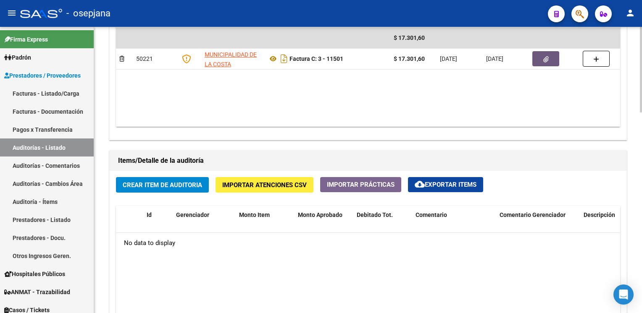
scroll to position [489, 0]
click at [133, 182] on span "Crear Item de Auditoria" at bounding box center [162, 185] width 79 height 8
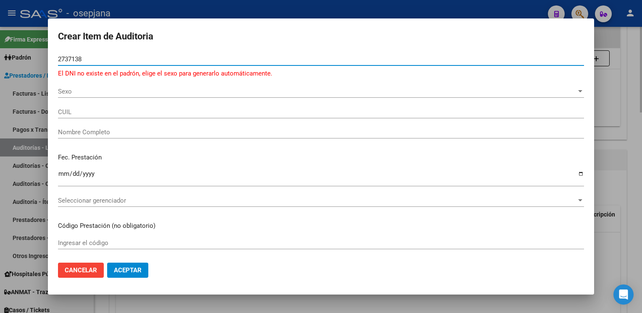
type input "27371383"
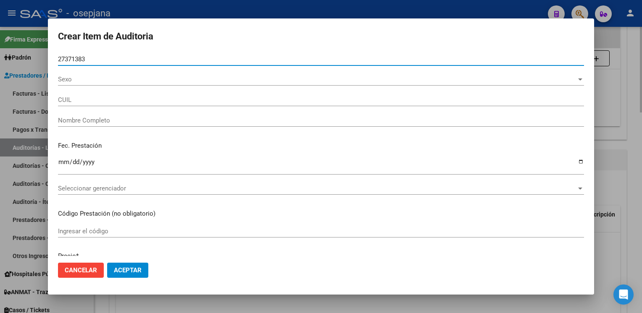
type input "27273713838"
type input "[PERSON_NAME]"
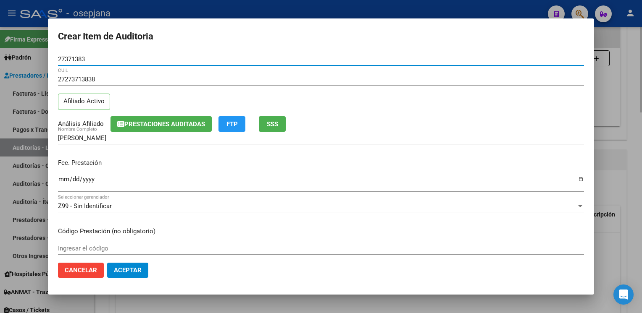
type input "27371383"
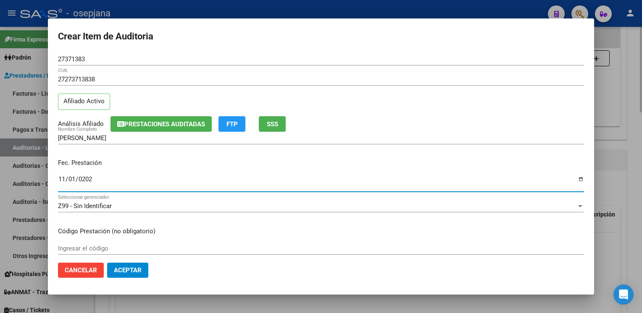
type input "[DATE]"
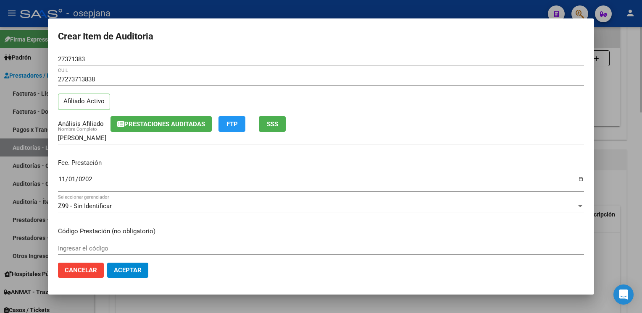
scroll to position [136, 0]
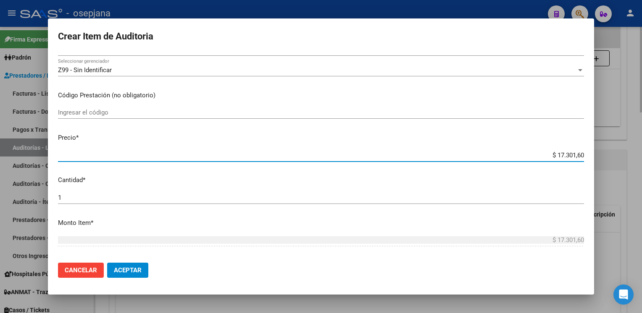
type input "$ 0,02"
type input "$ 0,24"
type input "$ 2,46"
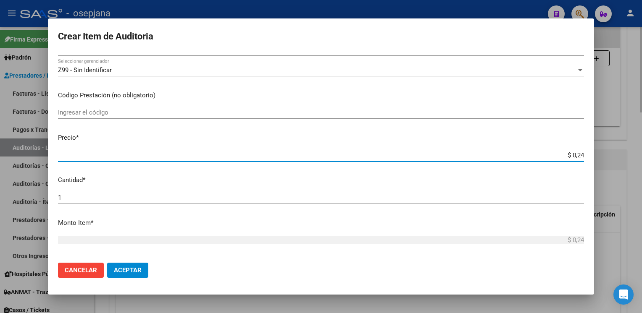
type input "$ 2,46"
type input "$ 24,60"
type input "$ 246,00"
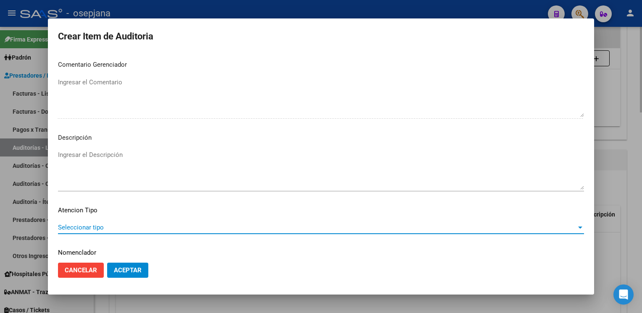
scroll to position [479, 0]
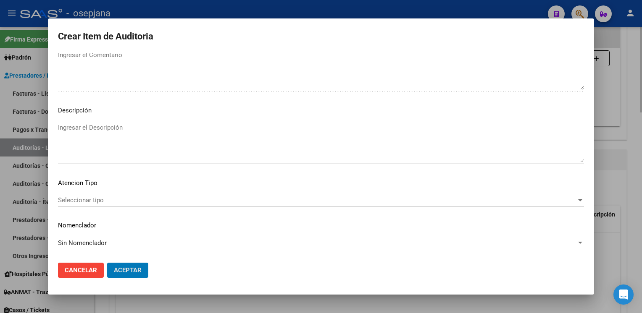
click at [107, 263] on button "Aceptar" at bounding box center [127, 270] width 41 height 15
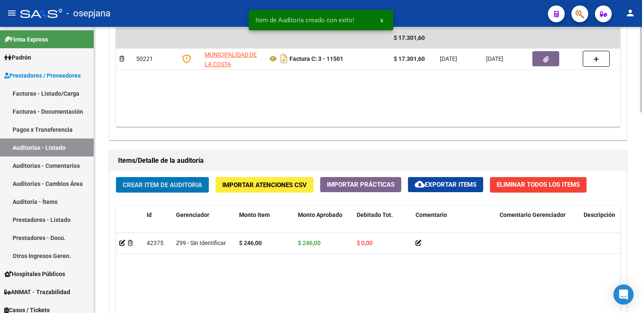
scroll to position [490, 0]
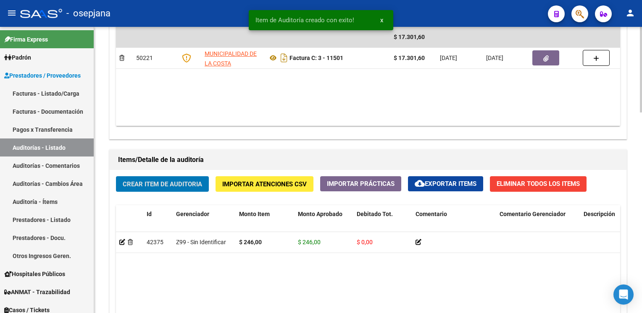
click at [116, 176] on button "Crear Item de Auditoria" at bounding box center [162, 184] width 93 height 16
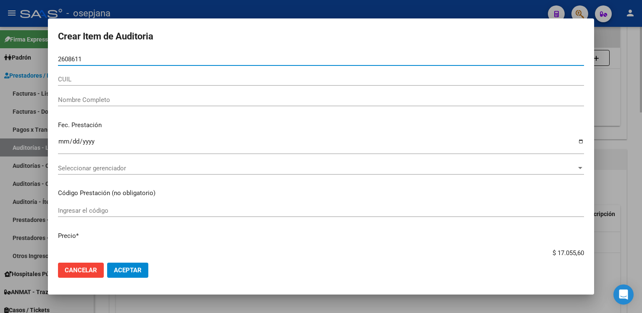
type input "26086111"
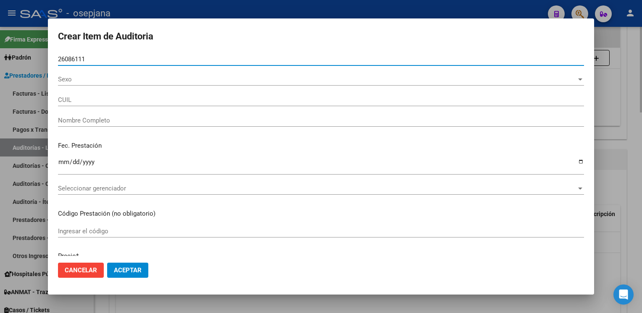
type input "20260861116"
type input "TORRES [PERSON_NAME]"
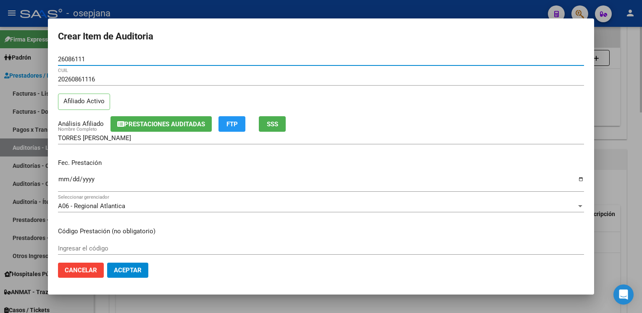
type input "26086111"
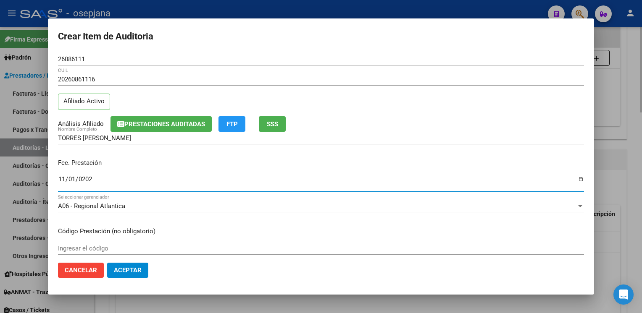
type input "[DATE]"
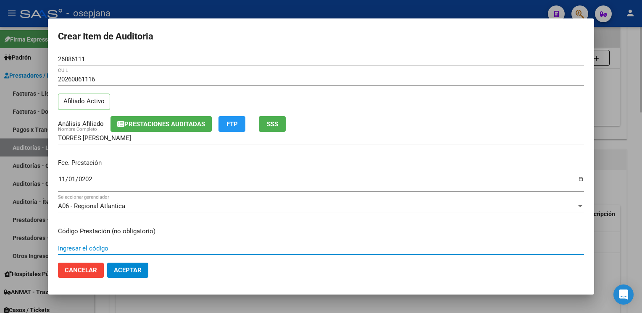
scroll to position [136, 0]
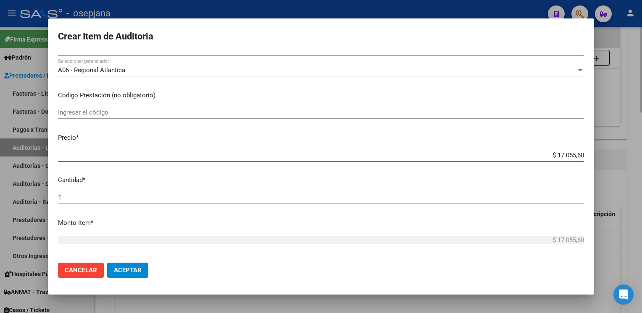
type input "$ 0,07"
type input "$ 0,77"
type input "$ 7,76"
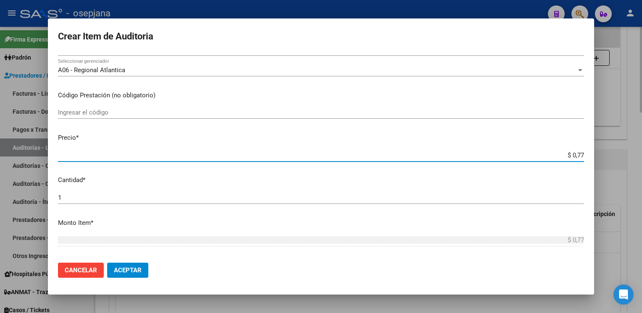
type input "$ 7,76"
type input "$ 77,60"
type input "$ 776,00"
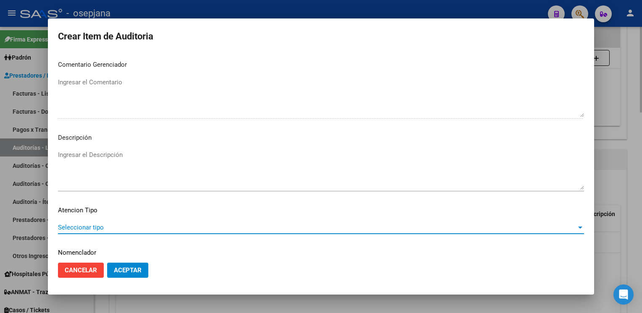
scroll to position [479, 0]
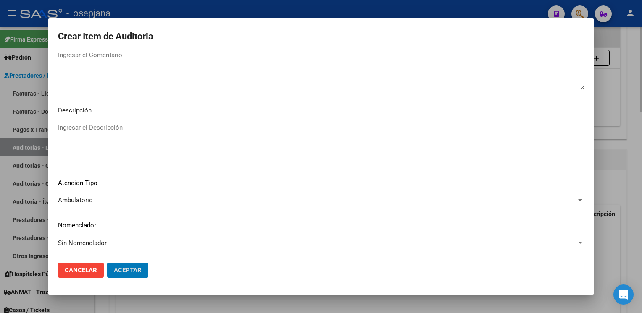
click at [107, 263] on button "Aceptar" at bounding box center [127, 270] width 41 height 15
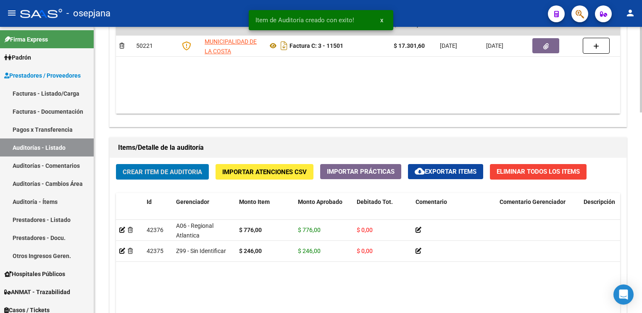
scroll to position [502, 0]
click at [116, 164] on button "Crear Item de Auditoria" at bounding box center [162, 172] width 93 height 16
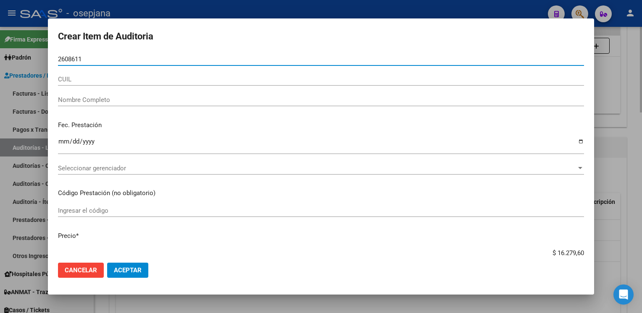
type input "26086111"
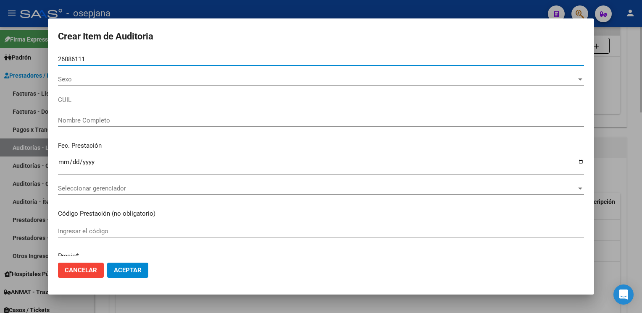
type input "20260861116"
type input "TORRES [PERSON_NAME]"
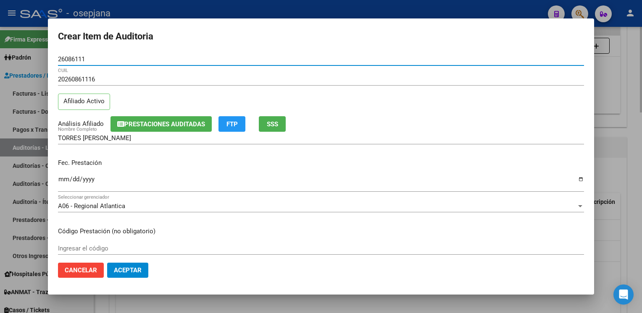
type input "26086111"
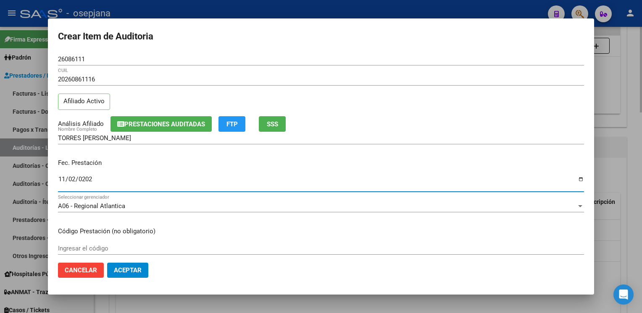
type input "[DATE]"
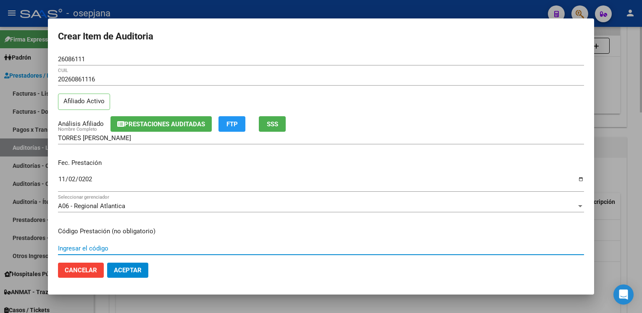
scroll to position [136, 0]
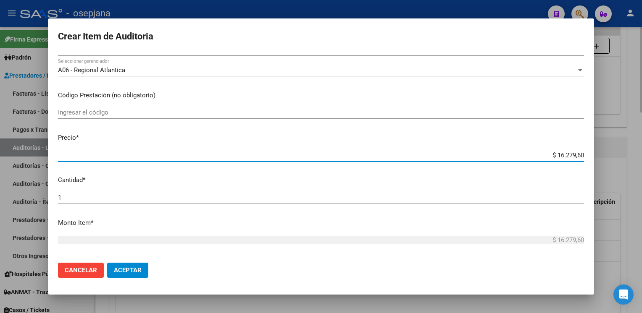
type input "$ 0,07"
type input "$ 0,77"
type input "$ 7,76"
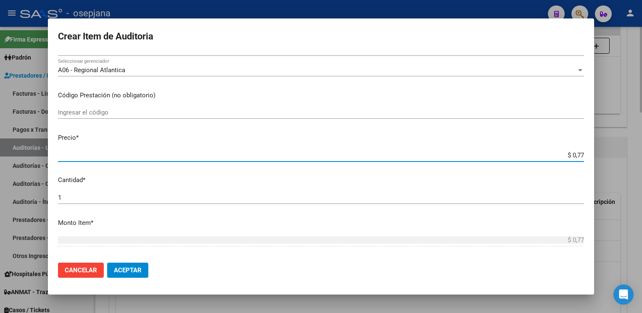
type input "$ 7,76"
type input "$ 77,60"
type input "$ 776,00"
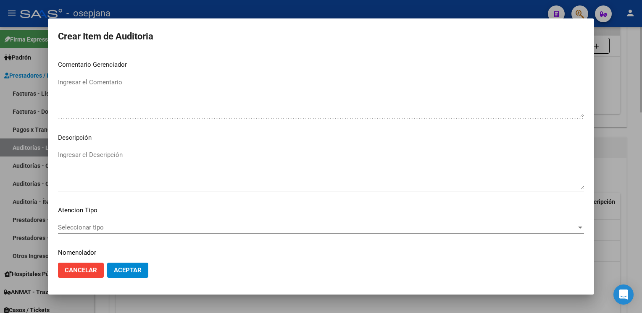
scroll to position [479, 0]
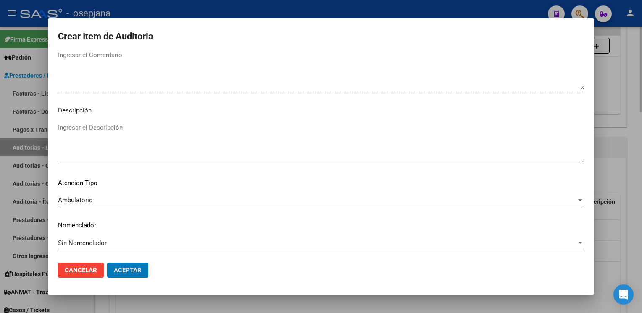
click at [107, 263] on button "Aceptar" at bounding box center [127, 270] width 41 height 15
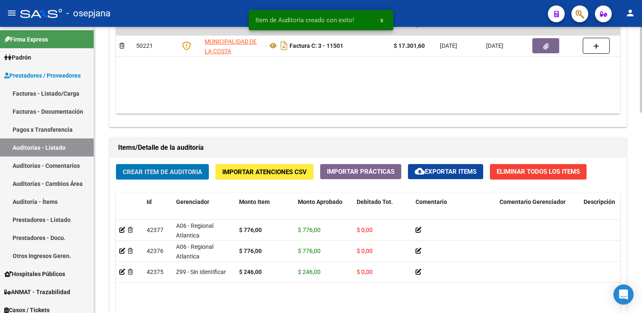
click at [116, 164] on button "Crear Item de Auditoria" at bounding box center [162, 172] width 93 height 16
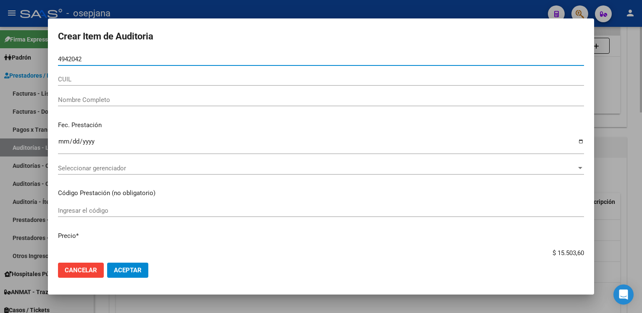
type input "49420420"
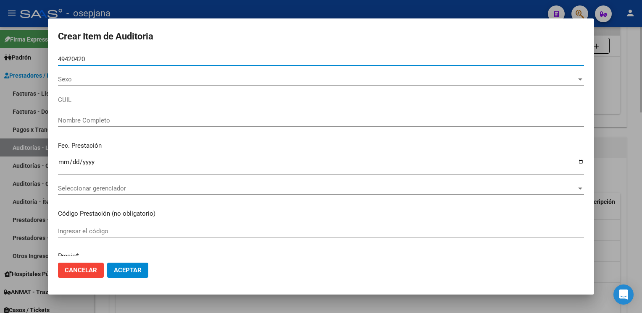
type input "27494204202"
type input "SELLA [PERSON_NAME]"
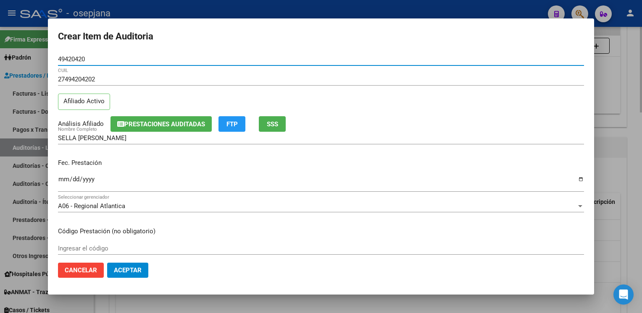
type input "49420420"
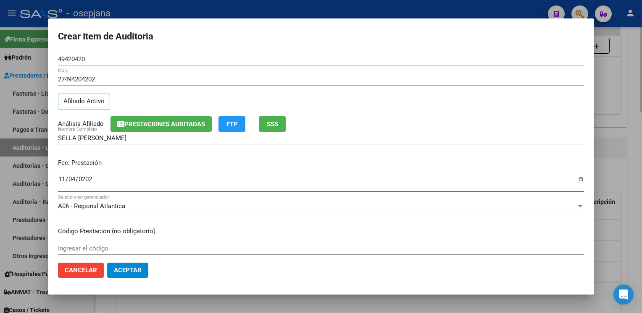
type input "[DATE]"
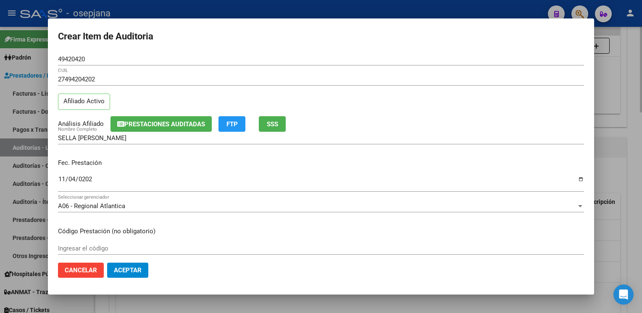
scroll to position [136, 0]
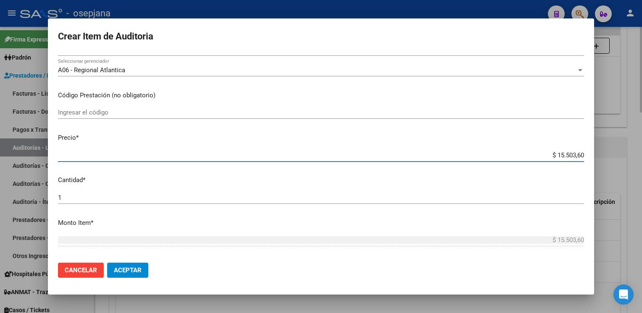
type input "$ 0,07"
type input "$ 0,77"
type input "$ 7,76"
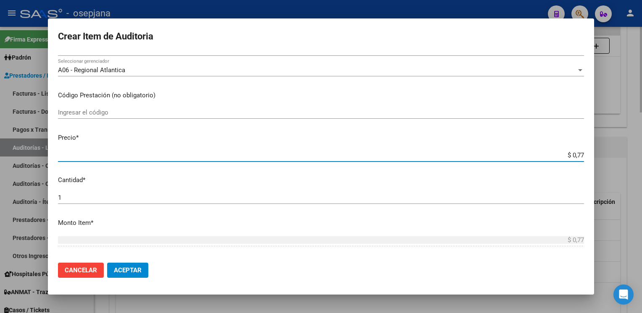
type input "$ 7,76"
type input "$ 77,60"
type input "$ 776,00"
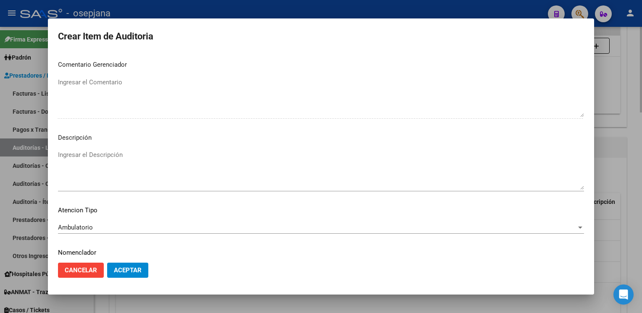
scroll to position [479, 0]
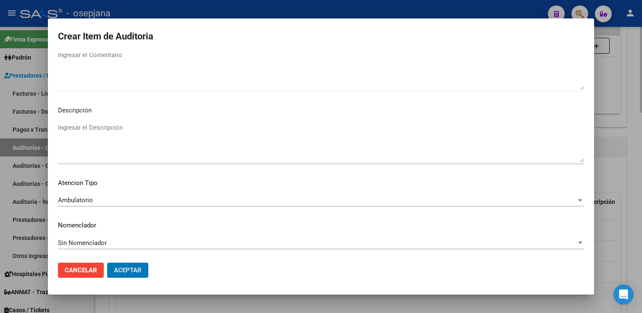
click at [107, 263] on button "Aceptar" at bounding box center [127, 270] width 41 height 15
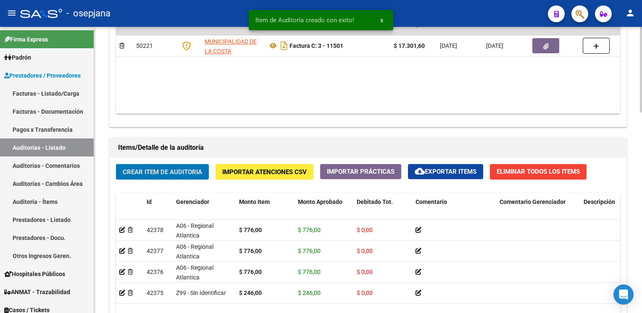
click at [116, 164] on button "Crear Item de Auditoria" at bounding box center [162, 172] width 93 height 16
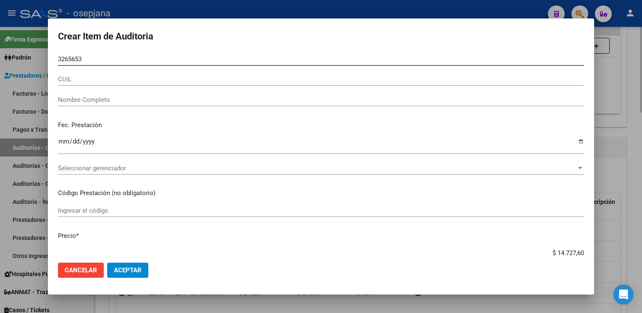
type input "32656539"
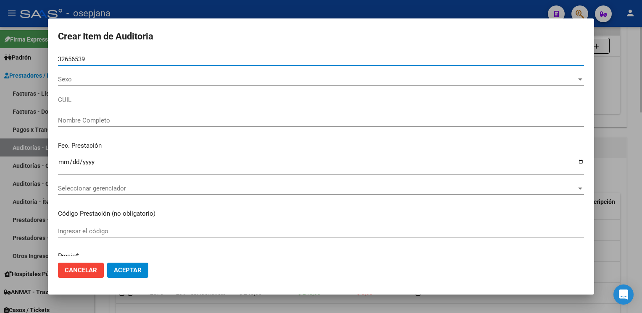
type input "20326565394"
type input "CURA [PERSON_NAME]"
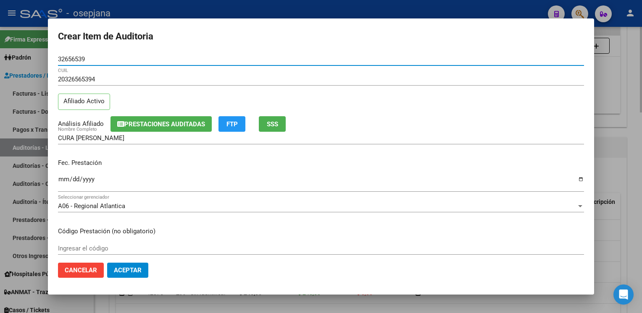
type input "32656539"
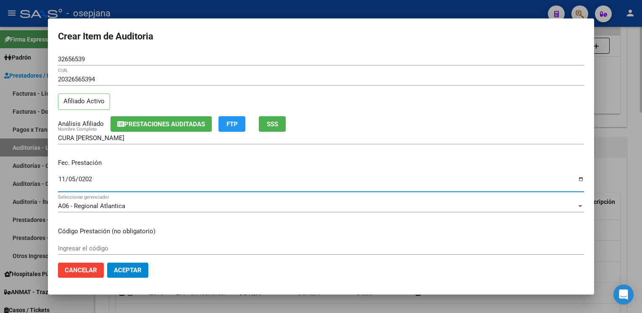
type input "[DATE]"
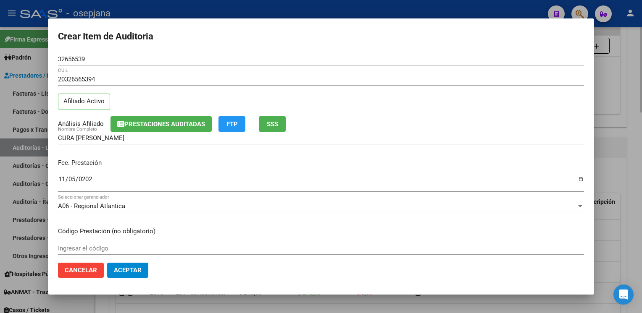
scroll to position [136, 0]
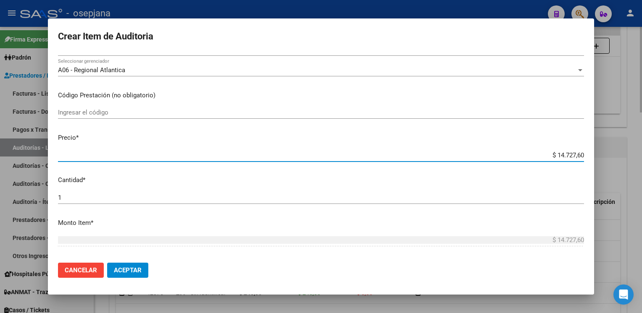
type input "$ 0,02"
type input "$ 0,24"
type input "$ 2,46"
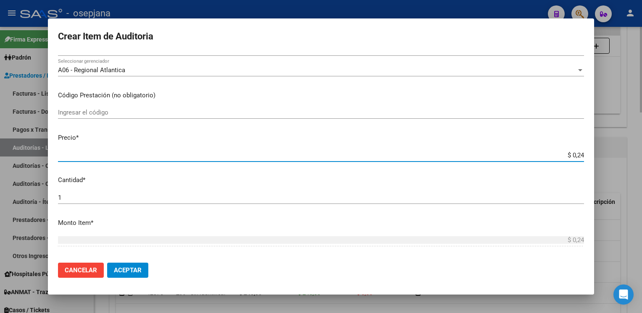
type input "$ 2,46"
type input "$ 24,60"
type input "$ 246,00"
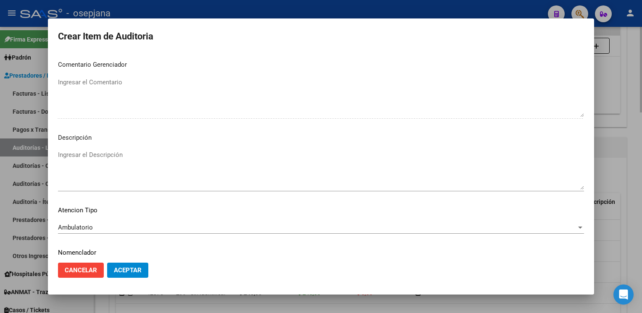
scroll to position [479, 0]
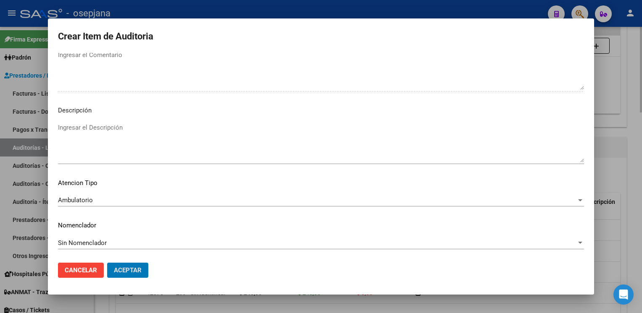
click at [107, 263] on button "Aceptar" at bounding box center [127, 270] width 41 height 15
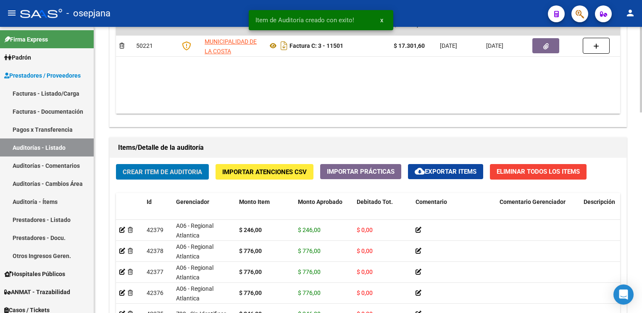
click at [116, 164] on button "Crear Item de Auditoria" at bounding box center [162, 172] width 93 height 16
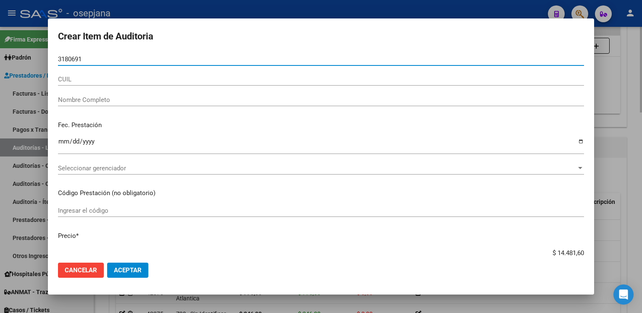
type input "31806912"
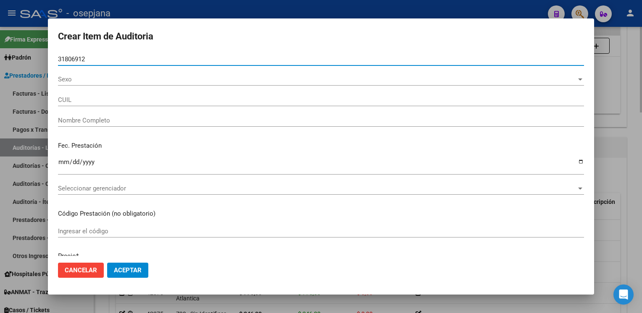
type input "27318069129"
type input "RAIMONDI [PERSON_NAME]"
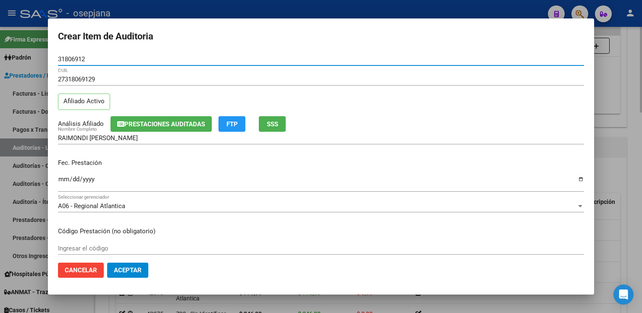
type input "31806912"
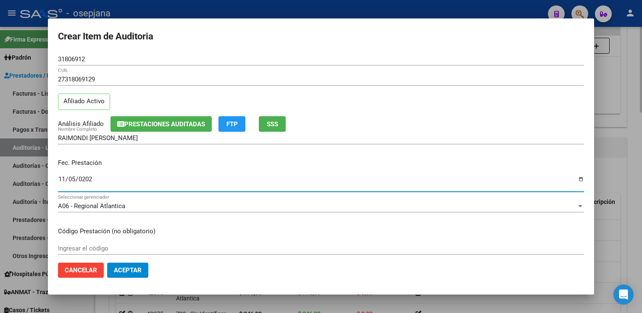
type input "[DATE]"
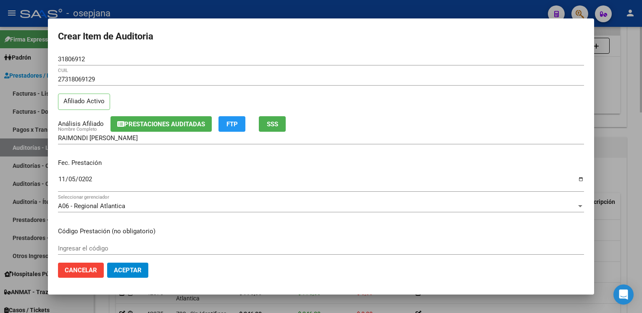
scroll to position [136, 0]
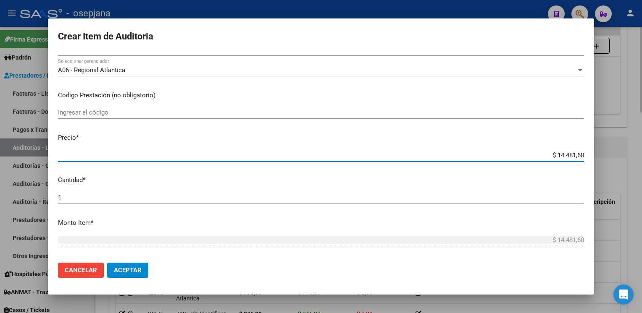
type input "$ 0,02"
type input "$ 0,24"
type input "$ 2,46"
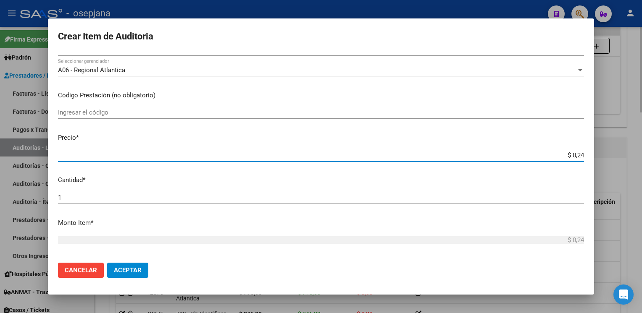
type input "$ 2,46"
type input "$ 24,60"
type input "$ 246,00"
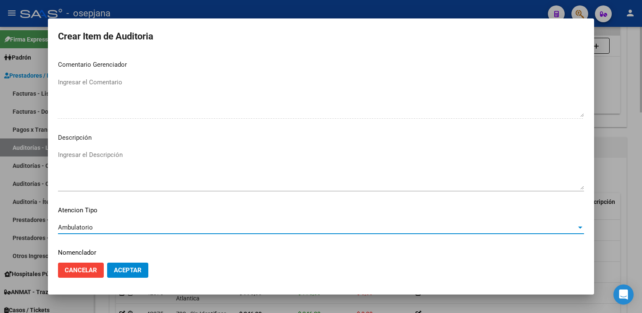
scroll to position [479, 0]
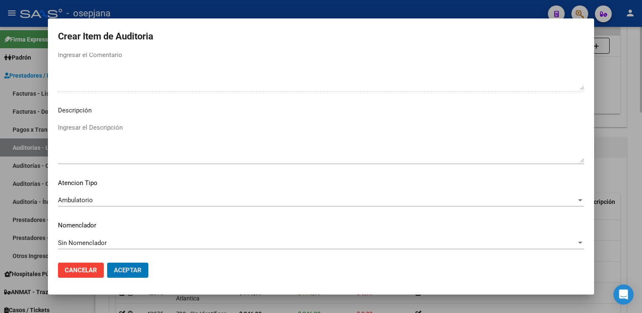
click at [107, 263] on button "Aceptar" at bounding box center [127, 270] width 41 height 15
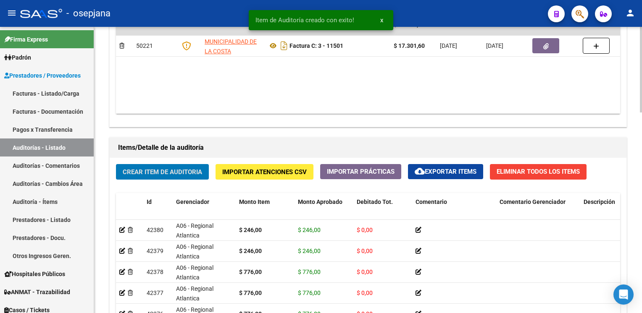
click at [116, 164] on button "Crear Item de Auditoria" at bounding box center [162, 172] width 93 height 16
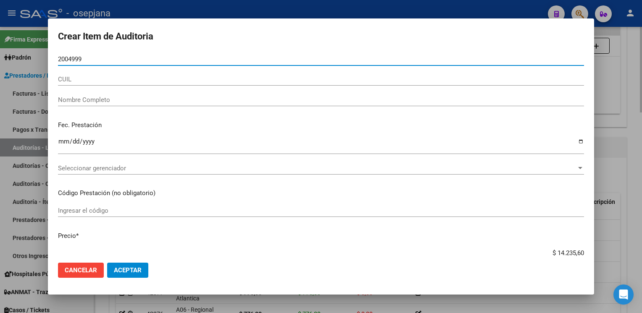
type input "20049990"
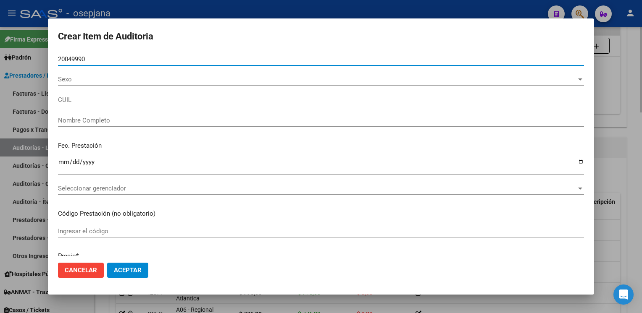
type input "27200499900"
type input "[PERSON_NAME] [PERSON_NAME]"
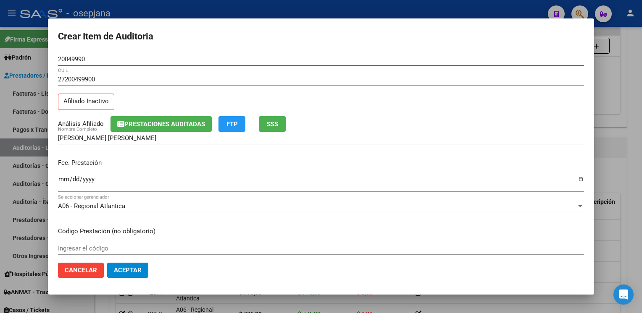
type input "20049990"
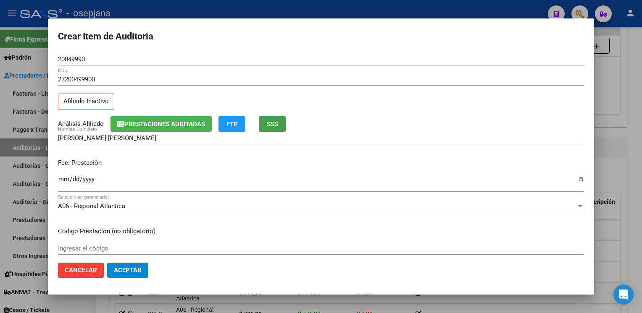
click at [263, 127] on button "SSS" at bounding box center [272, 124] width 27 height 16
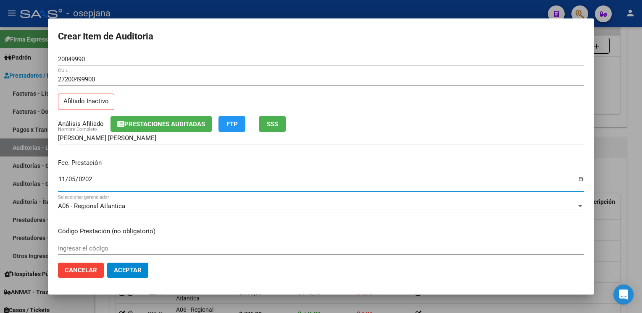
type input "[DATE]"
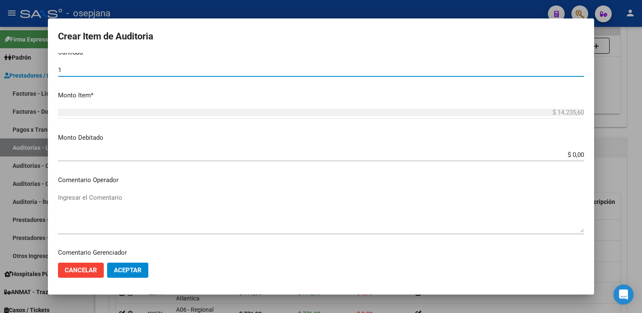
scroll to position [136, 0]
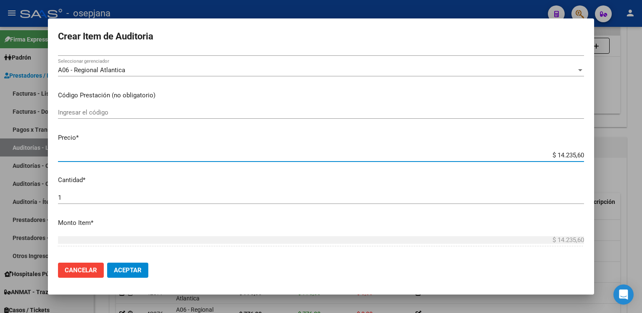
type input "$ 0,09"
type input "$ 0,91"
type input "$ 9,11"
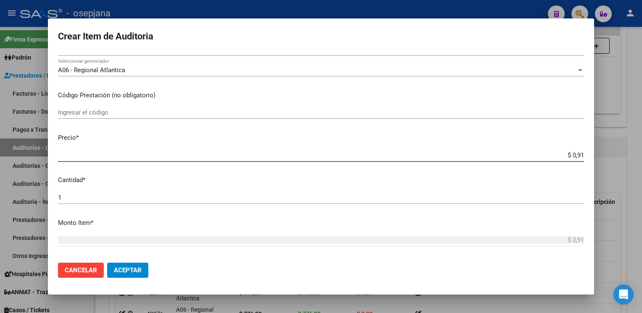
type input "$ 9,11"
type input "$ 91,16"
type input "$ 911,60"
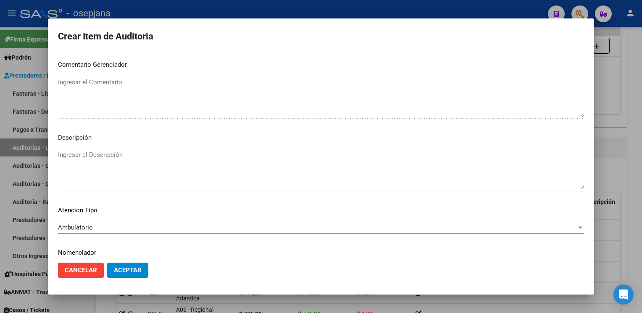
scroll to position [479, 0]
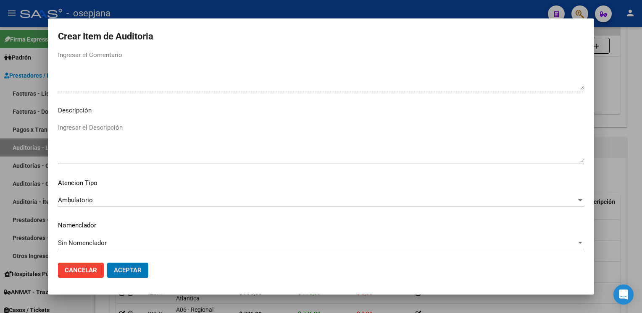
click at [107, 263] on button "Aceptar" at bounding box center [127, 270] width 41 height 15
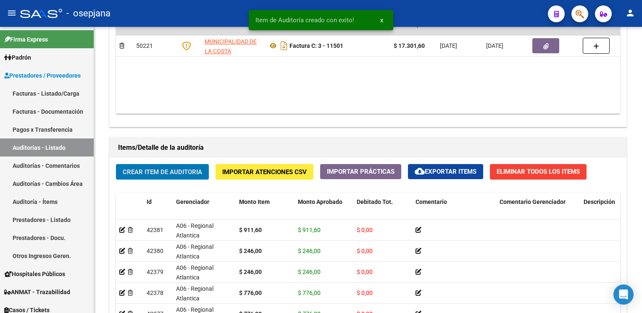
click at [116, 164] on button "Crear Item de Auditoria" at bounding box center [162, 172] width 93 height 16
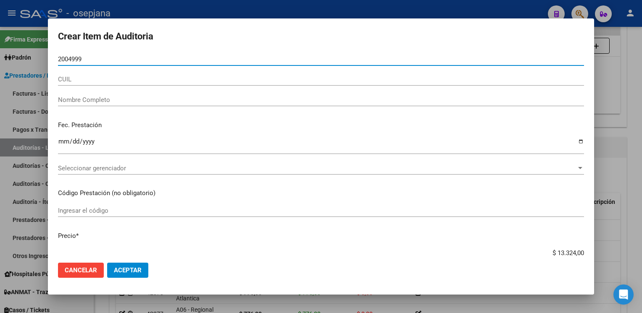
type input "20049990"
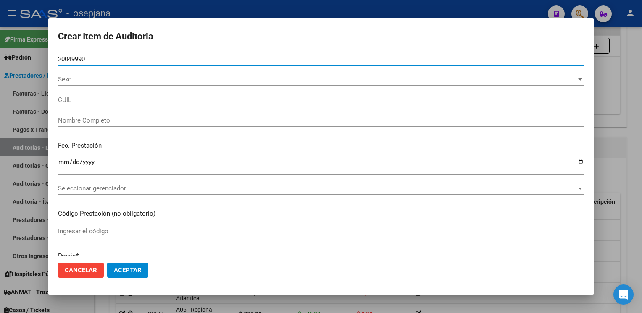
type input "27200499900"
type input "[PERSON_NAME] [PERSON_NAME]"
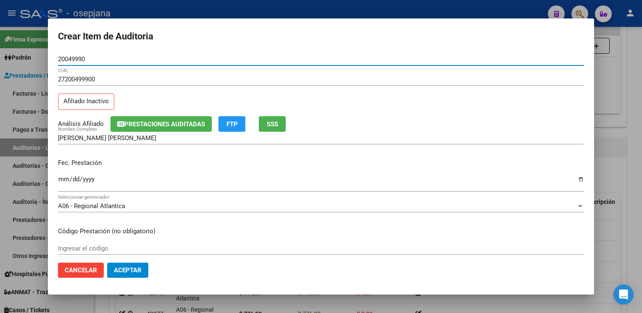
type input "20049990"
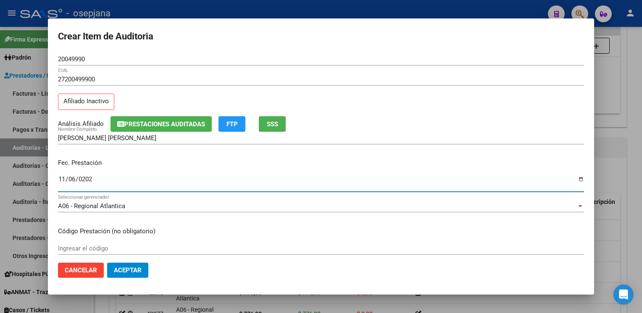
type input "[DATE]"
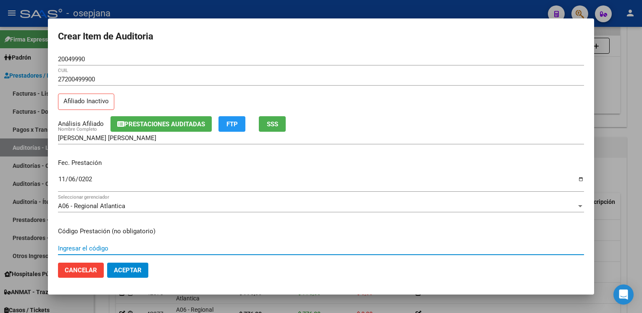
scroll to position [136, 0]
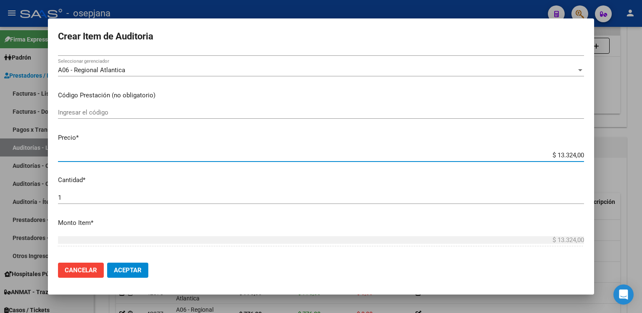
type input "$ 0,07"
type input "$ 0,77"
type input "$ 7,76"
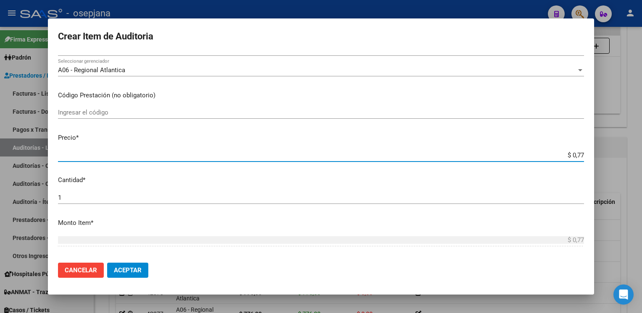
type input "$ 7,76"
type input "$ 77,60"
type input "$ 776,00"
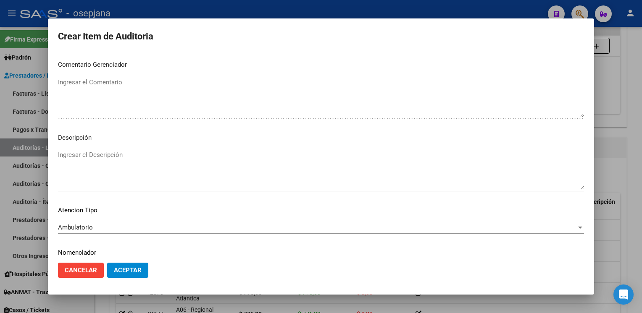
scroll to position [479, 0]
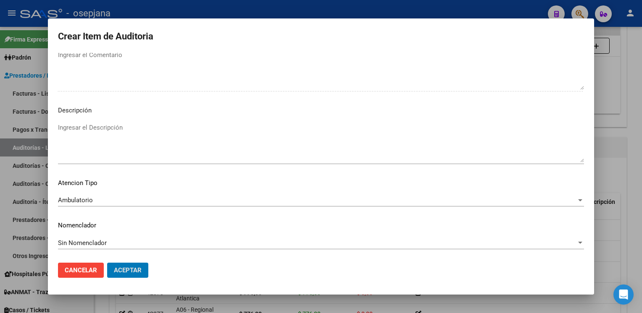
click at [107, 263] on button "Aceptar" at bounding box center [127, 270] width 41 height 15
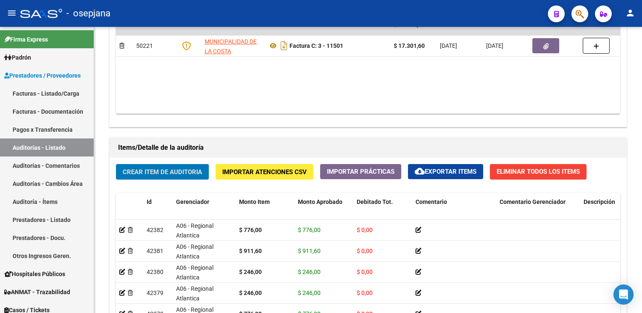
click at [116, 164] on button "Crear Item de Auditoria" at bounding box center [162, 172] width 93 height 16
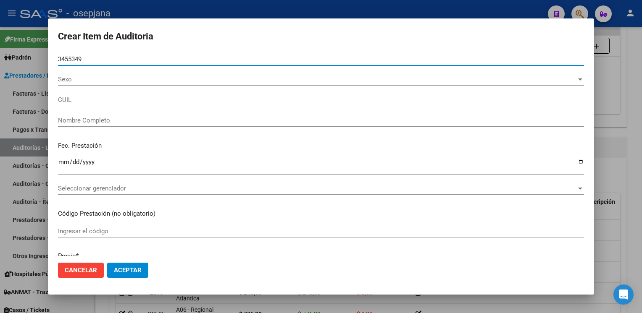
type input "34553496"
type input "27345534968"
type input "[PERSON_NAME] -"
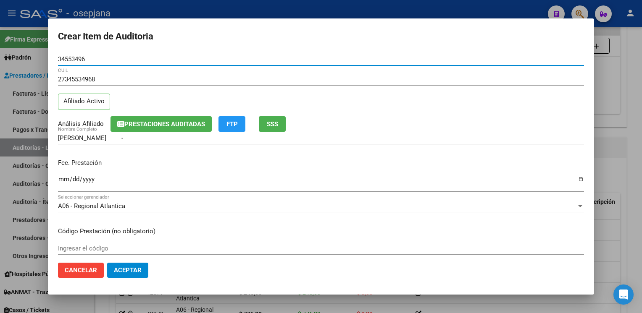
type input "34553496"
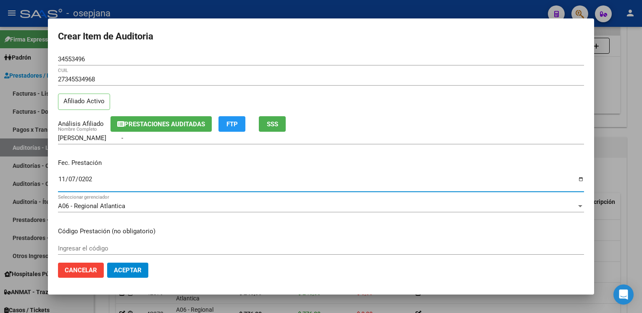
type input "[DATE]"
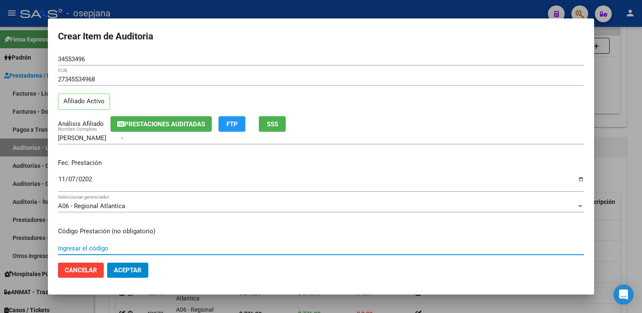
scroll to position [136, 0]
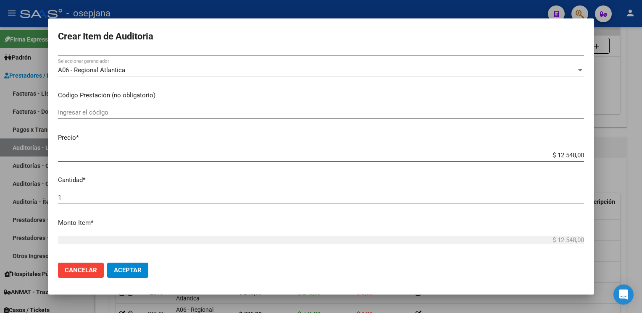
type input "$ 0,02"
type input "$ 0,24"
type input "$ 2,46"
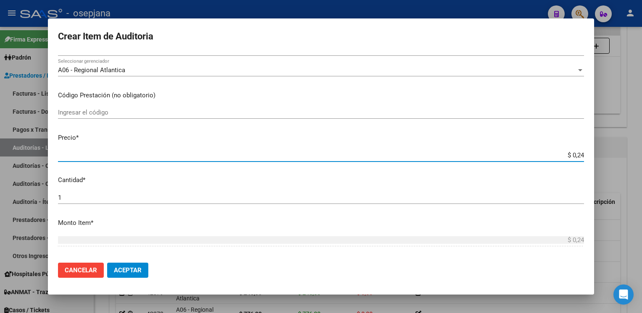
type input "$ 2,46"
type input "$ 24,60"
type input "$ 246,00"
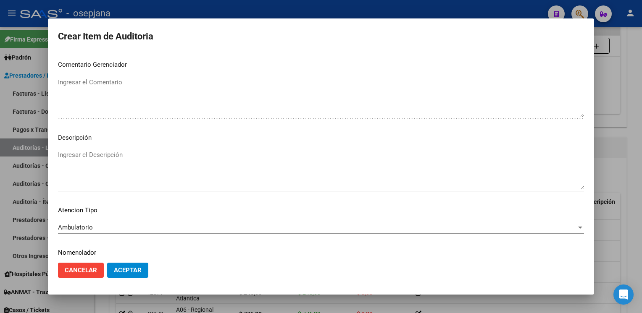
scroll to position [479, 0]
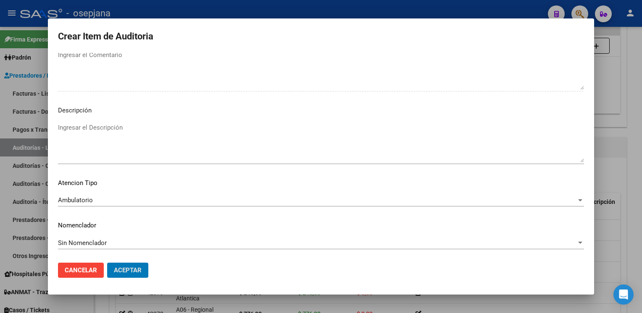
click at [107, 263] on button "Aceptar" at bounding box center [127, 270] width 41 height 15
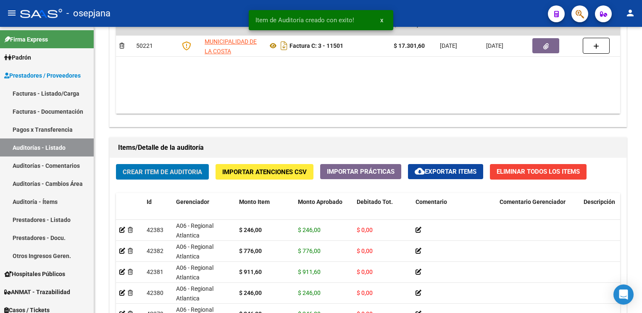
click at [116, 164] on button "Crear Item de Auditoria" at bounding box center [162, 172] width 93 height 16
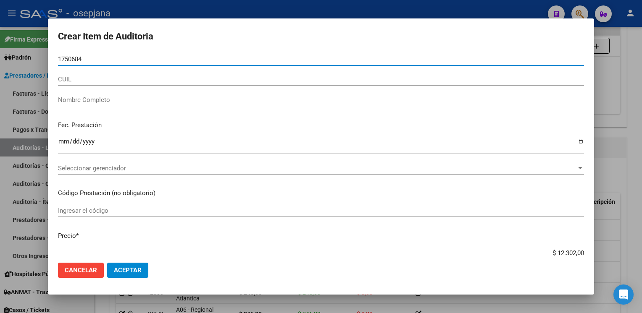
type input "17506846"
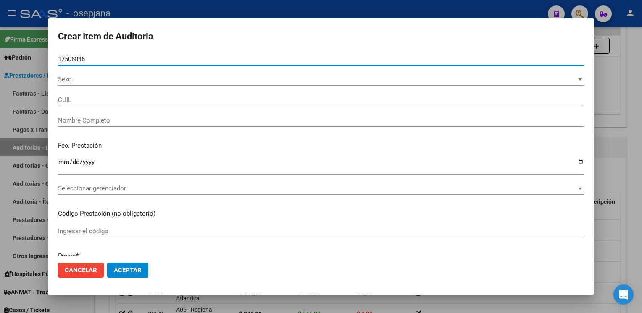
type input "20175068466"
type input "[PERSON_NAME] -"
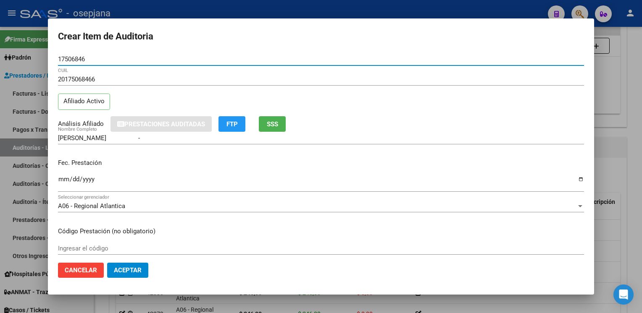
type input "17506846"
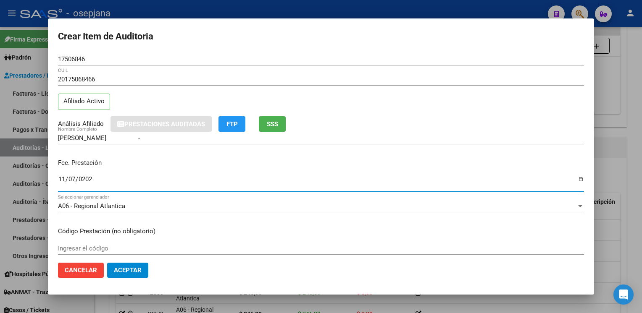
type input "[DATE]"
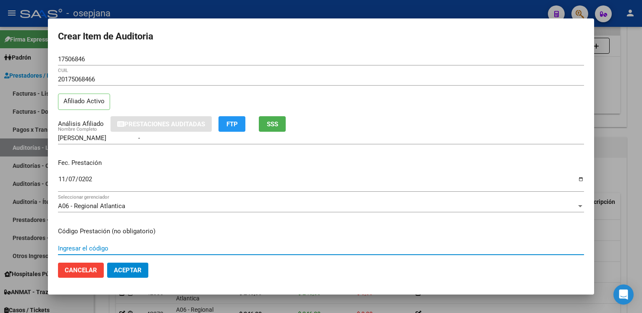
scroll to position [136, 0]
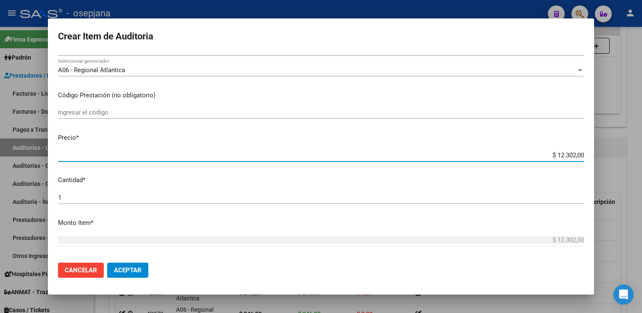
type input "$ 0,07"
type input "$ 0,77"
type input "$ 7,76"
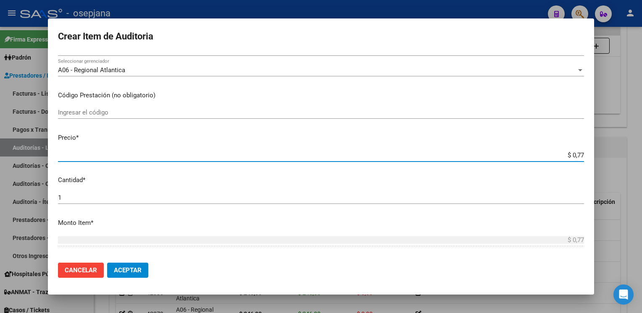
type input "$ 7,76"
type input "$ 77,60"
type input "$ 776,00"
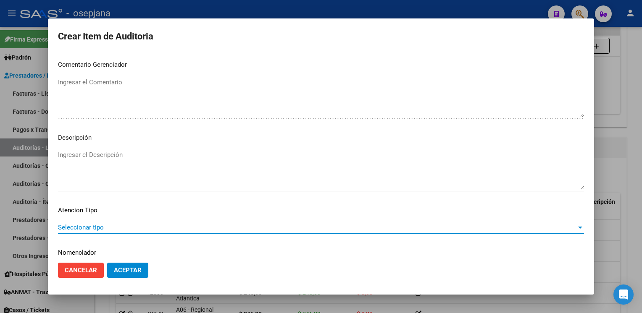
scroll to position [479, 0]
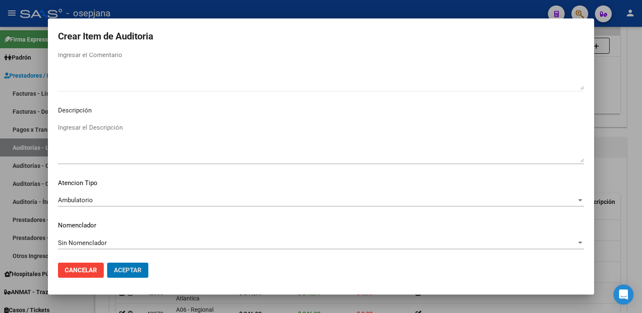
click at [107, 263] on button "Aceptar" at bounding box center [127, 270] width 41 height 15
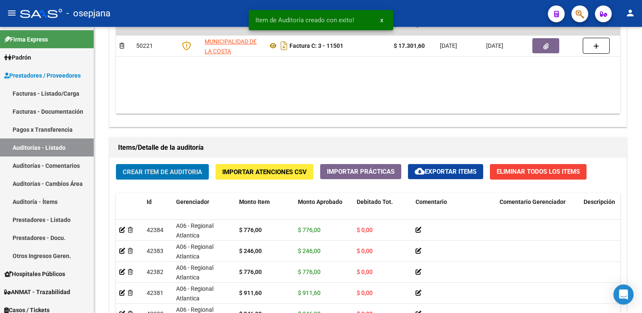
click at [116, 164] on button "Crear Item de Auditoria" at bounding box center [162, 172] width 93 height 16
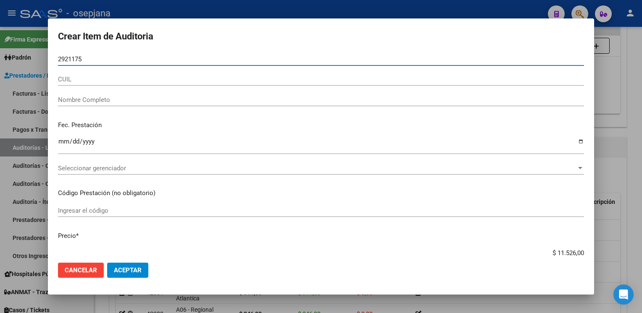
type input "29211750"
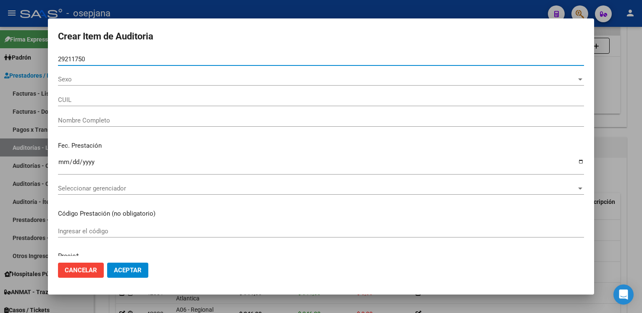
type input "27292117502"
type input "[PERSON_NAME]"
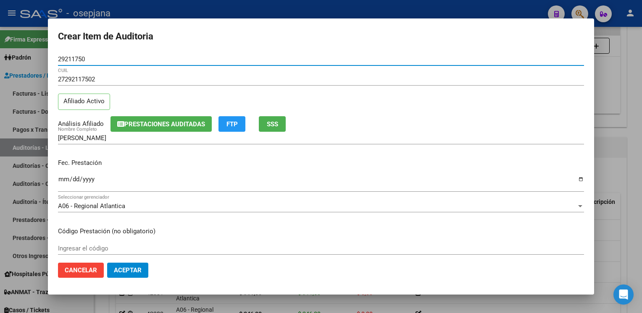
type input "29211750"
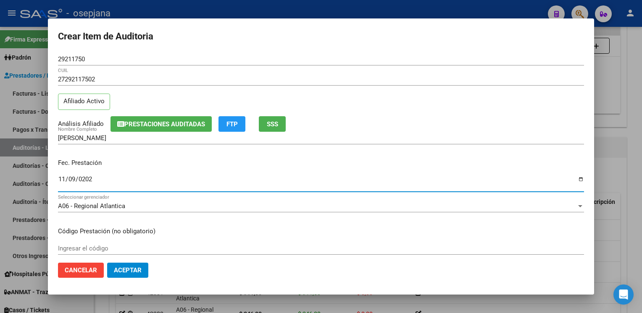
type input "[DATE]"
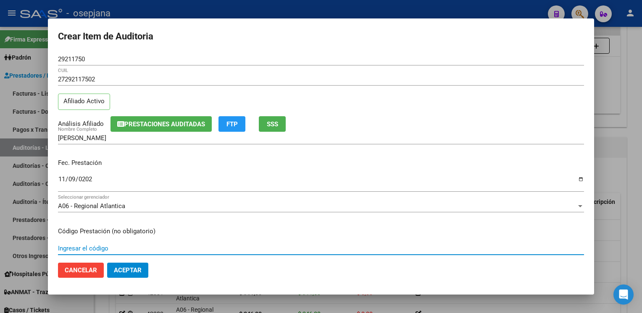
scroll to position [136, 0]
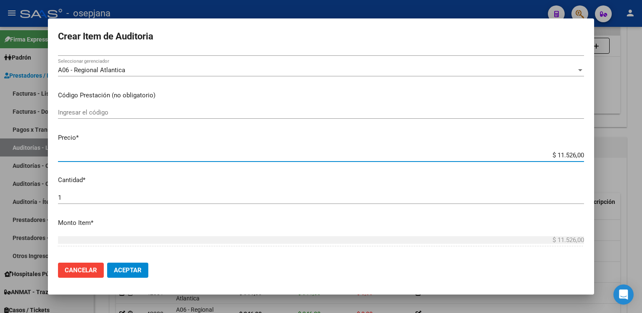
type input "$ 0,07"
type input "$ 0,77"
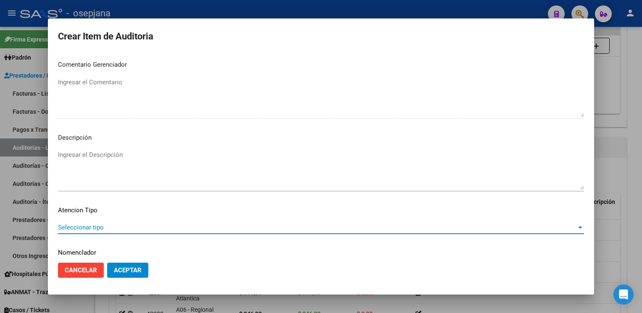
scroll to position [479, 0]
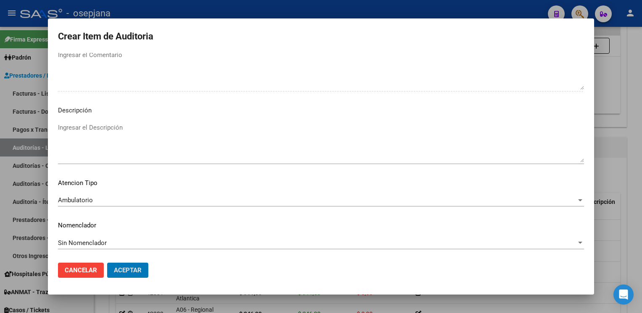
click at [107, 263] on button "Aceptar" at bounding box center [127, 270] width 41 height 15
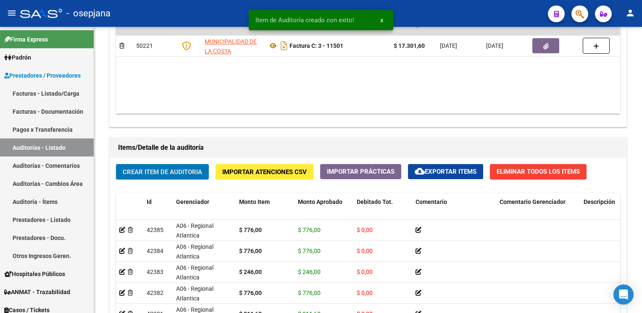
click at [116, 164] on button "Crear Item de Auditoria" at bounding box center [162, 172] width 93 height 16
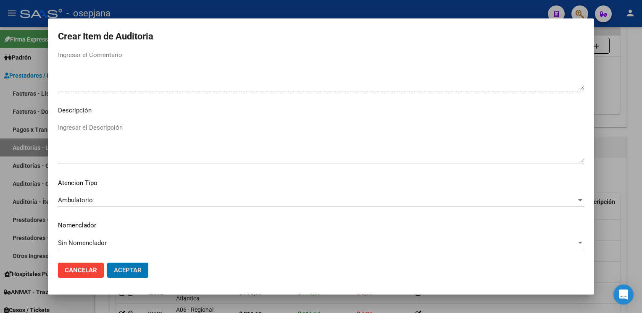
click at [107, 263] on button "Aceptar" at bounding box center [127, 270] width 41 height 15
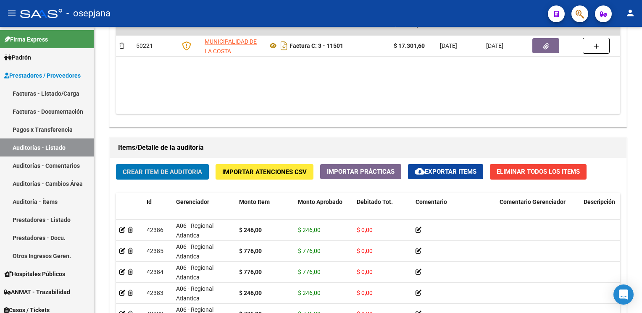
click at [116, 164] on button "Crear Item de Auditoria" at bounding box center [162, 172] width 93 height 16
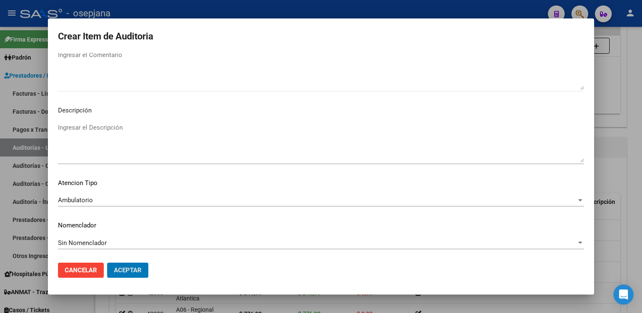
click at [107, 263] on button "Aceptar" at bounding box center [127, 270] width 41 height 15
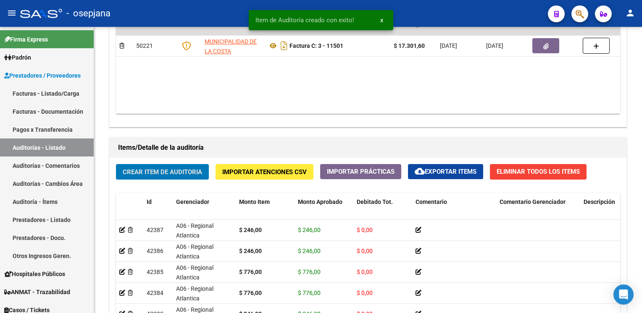
click at [116, 164] on button "Crear Item de Auditoria" at bounding box center [162, 172] width 93 height 16
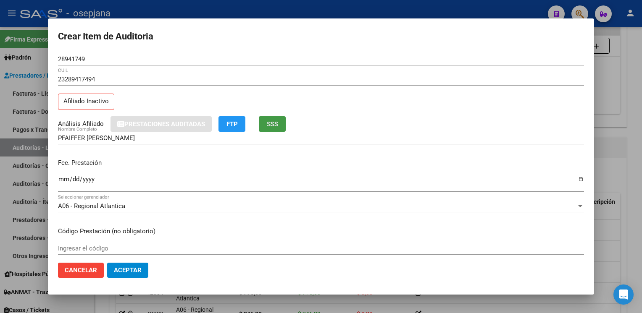
click at [265, 127] on button "SSS" at bounding box center [272, 124] width 27 height 16
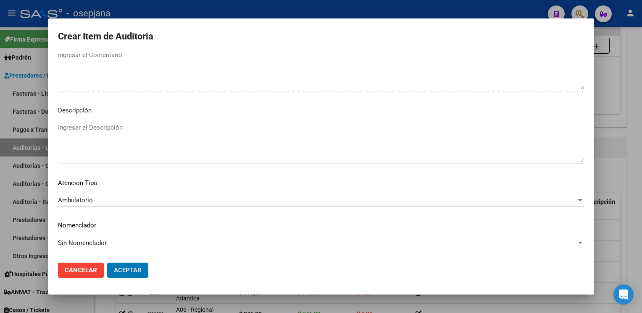
click at [107, 263] on button "Aceptar" at bounding box center [127, 270] width 41 height 15
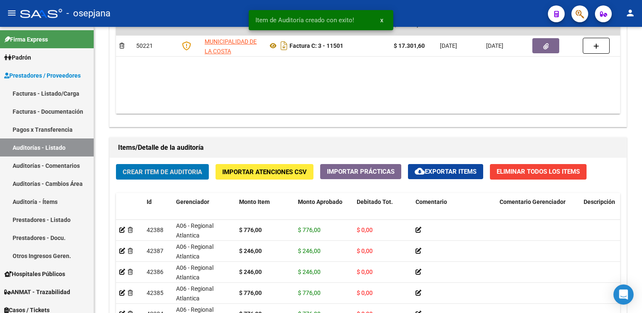
click at [116, 164] on button "Crear Item de Auditoria" at bounding box center [162, 172] width 93 height 16
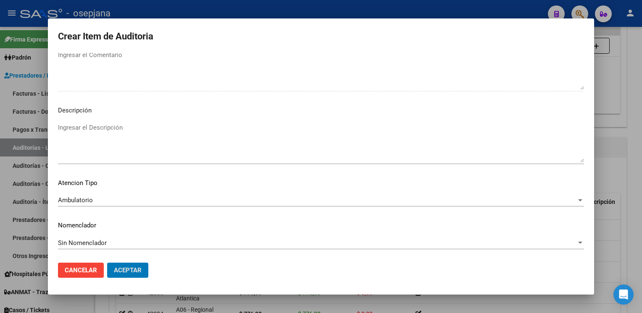
click at [107, 263] on button "Aceptar" at bounding box center [127, 270] width 41 height 15
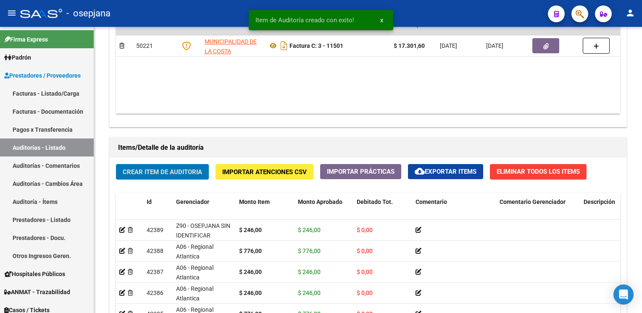
click at [116, 164] on button "Crear Item de Auditoria" at bounding box center [162, 172] width 93 height 16
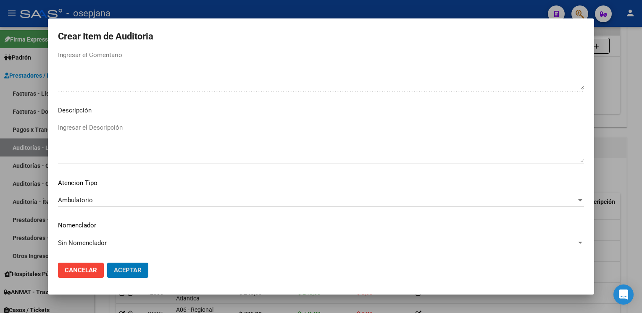
click at [107, 263] on button "Aceptar" at bounding box center [127, 270] width 41 height 15
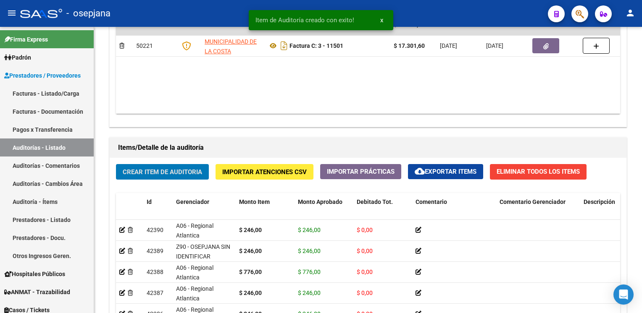
click at [116, 164] on button "Crear Item de Auditoria" at bounding box center [162, 172] width 93 height 16
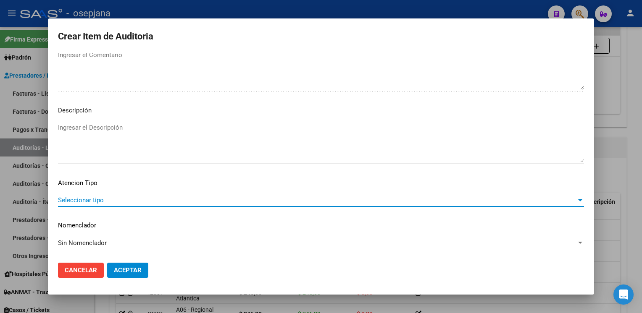
click at [116, 197] on span "Seleccionar tipo" at bounding box center [317, 201] width 518 height 8
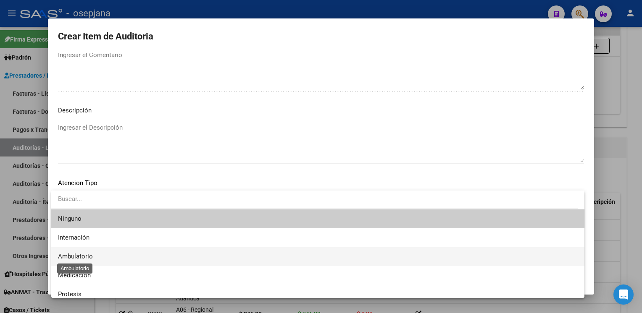
click at [89, 254] on span "Ambulatorio" at bounding box center [75, 257] width 35 height 8
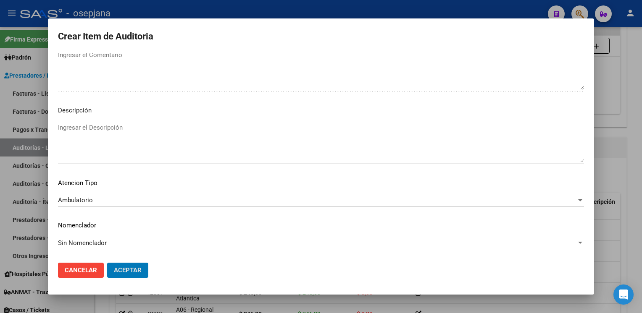
click at [107, 263] on button "Aceptar" at bounding box center [127, 270] width 41 height 15
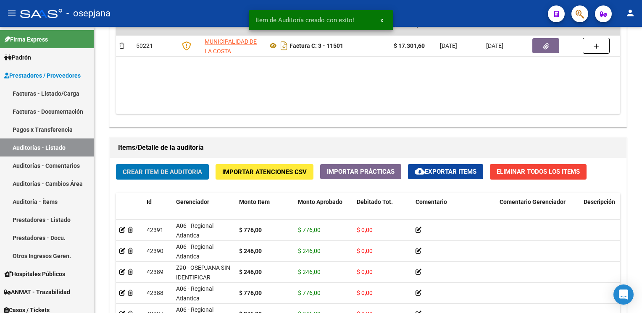
click at [116, 164] on button "Crear Item de Auditoria" at bounding box center [162, 172] width 93 height 16
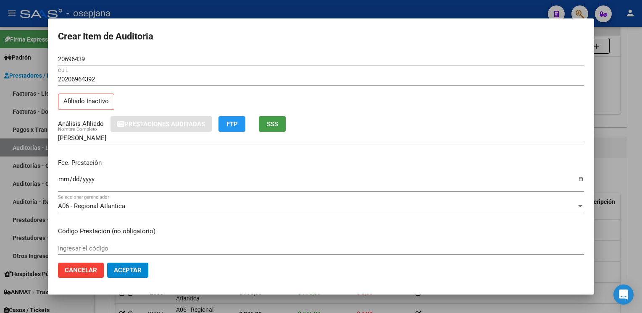
click at [269, 124] on span "SSS" at bounding box center [272, 125] width 11 height 8
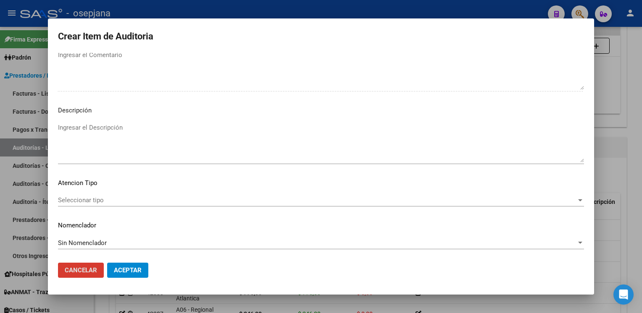
click at [192, 205] on div "Seleccionar tipo Seleccionar tipo" at bounding box center [321, 200] width 526 height 13
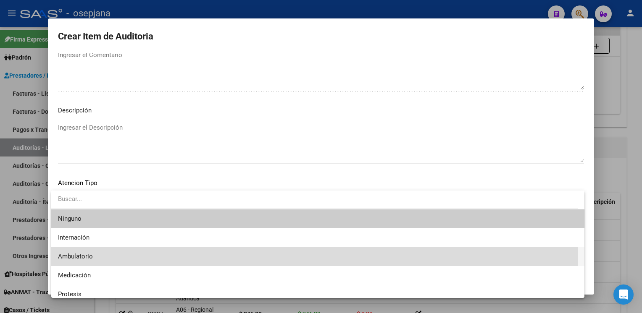
click at [132, 252] on span "Ambulatorio" at bounding box center [318, 256] width 520 height 19
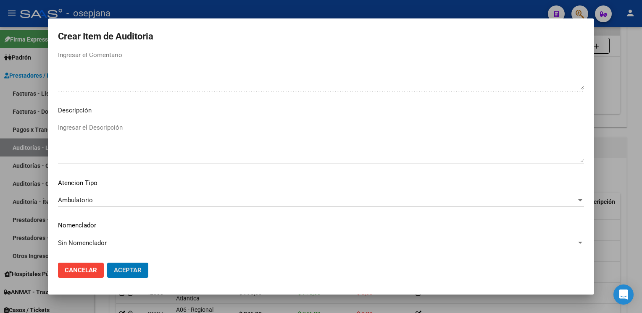
click at [107, 263] on button "Aceptar" at bounding box center [127, 270] width 41 height 15
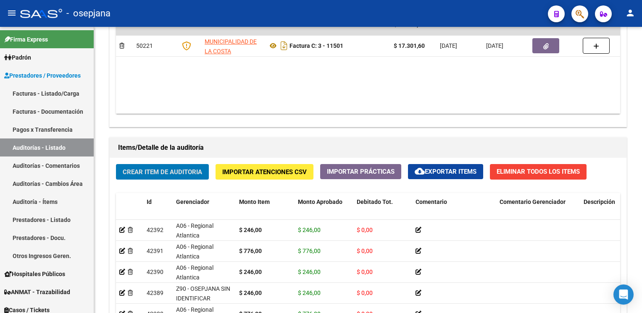
click at [116, 164] on button "Crear Item de Auditoria" at bounding box center [162, 172] width 93 height 16
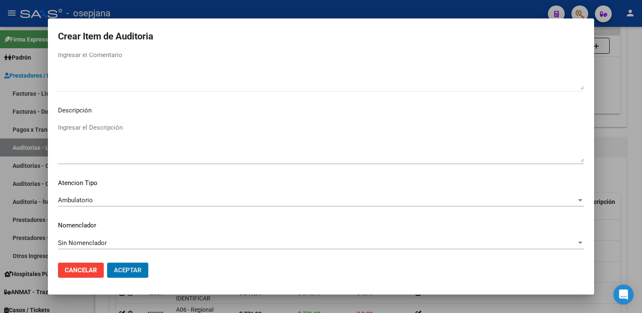
click at [107, 263] on button "Aceptar" at bounding box center [127, 270] width 41 height 15
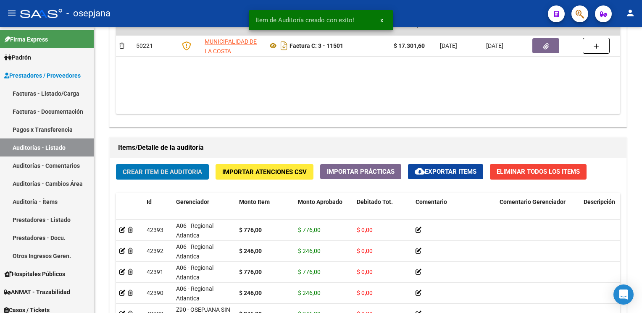
click at [116, 164] on button "Crear Item de Auditoria" at bounding box center [162, 172] width 93 height 16
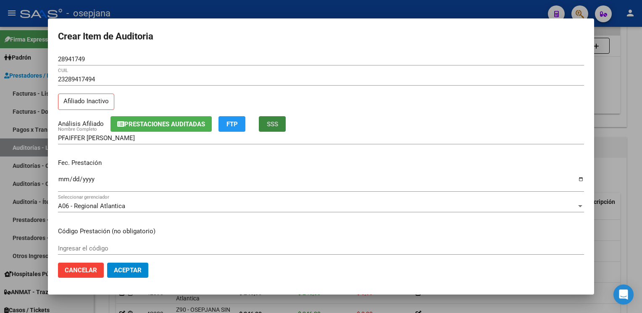
click at [268, 129] on button "SSS" at bounding box center [272, 124] width 27 height 16
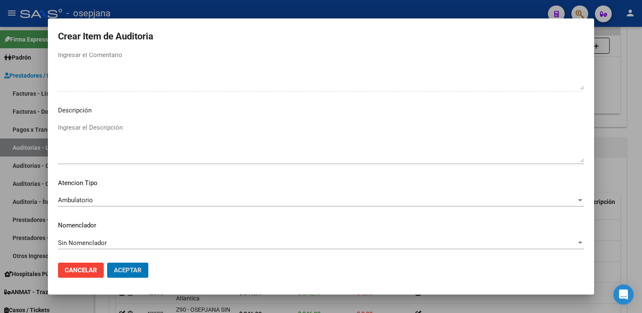
click at [107, 263] on button "Aceptar" at bounding box center [127, 270] width 41 height 15
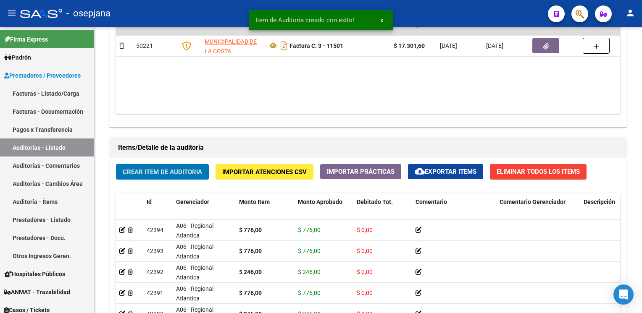
click at [116, 164] on button "Crear Item de Auditoria" at bounding box center [162, 172] width 93 height 16
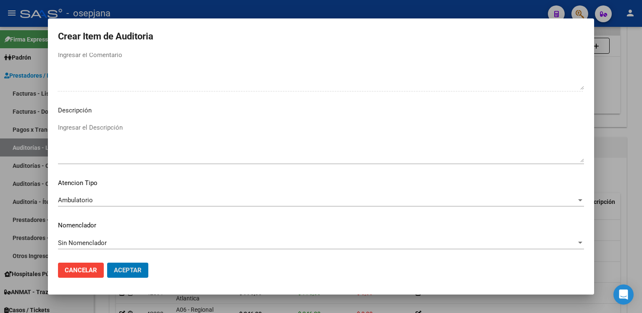
click at [107, 263] on button "Aceptar" at bounding box center [127, 270] width 41 height 15
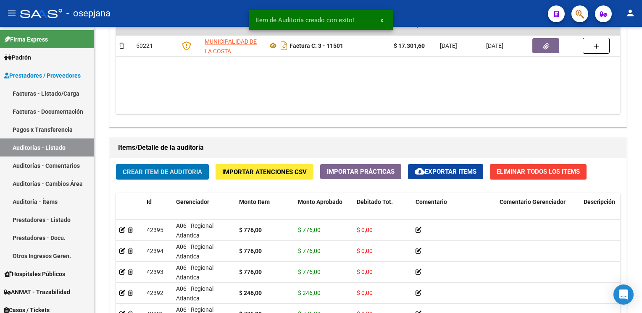
click at [116, 164] on button "Crear Item de Auditoria" at bounding box center [162, 172] width 93 height 16
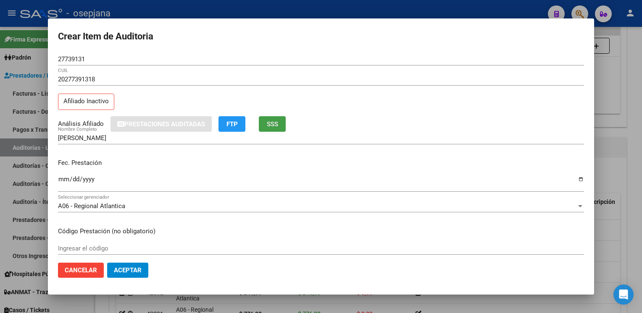
click at [274, 125] on span "SSS" at bounding box center [272, 125] width 11 height 8
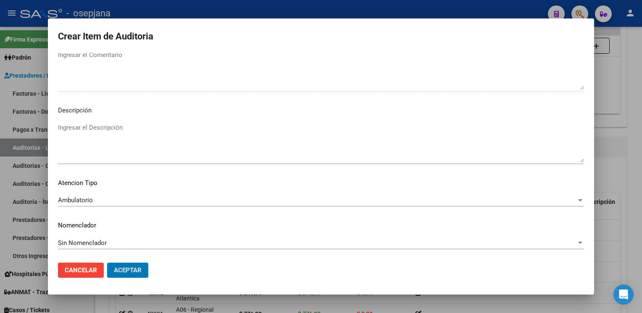
scroll to position [0, 0]
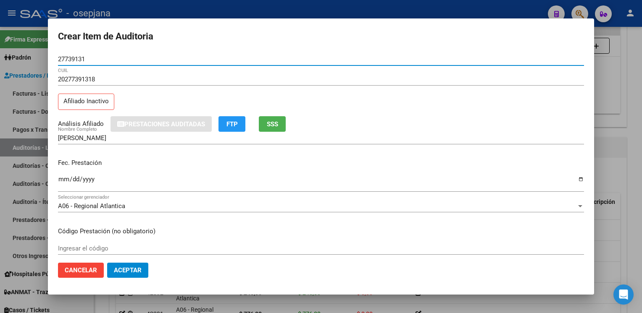
click at [144, 264] on button "Aceptar" at bounding box center [127, 270] width 41 height 15
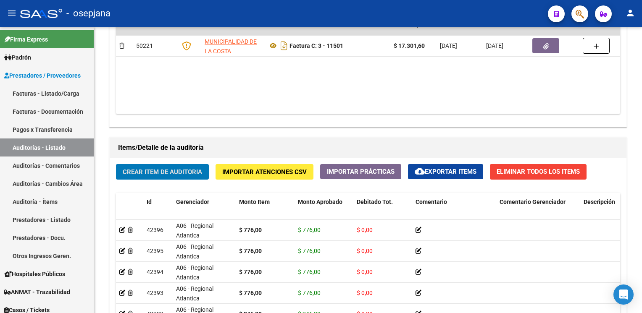
click at [116, 164] on button "Crear Item de Auditoria" at bounding box center [162, 172] width 93 height 16
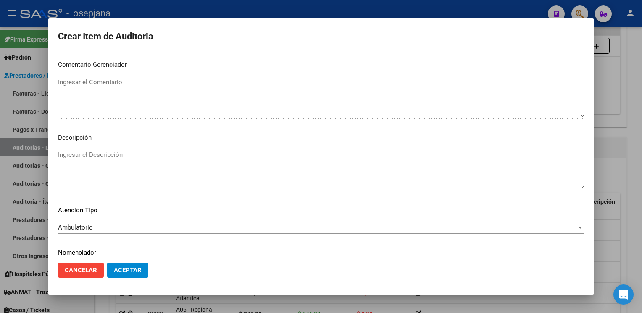
scroll to position [479, 0]
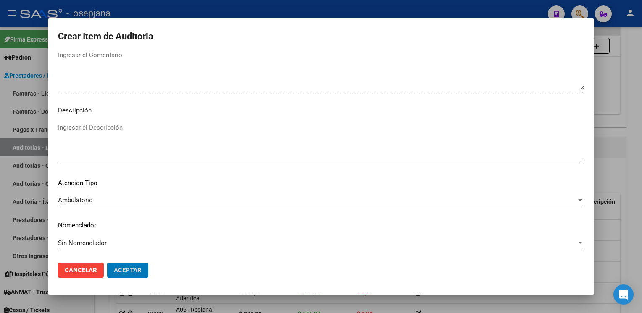
click at [107, 263] on button "Aceptar" at bounding box center [127, 270] width 41 height 15
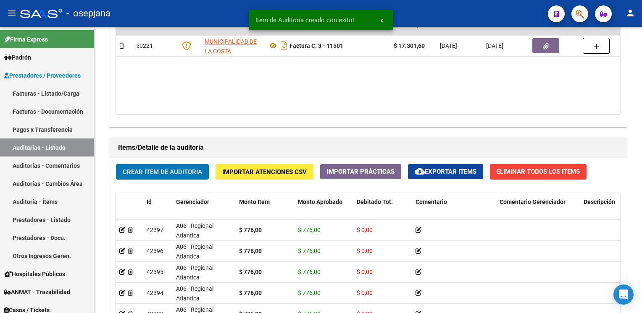
click at [116, 164] on button "Crear Item de Auditoria" at bounding box center [162, 172] width 93 height 16
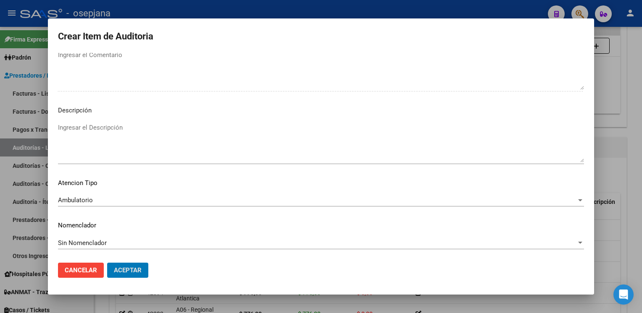
click at [107, 263] on button "Aceptar" at bounding box center [127, 270] width 41 height 15
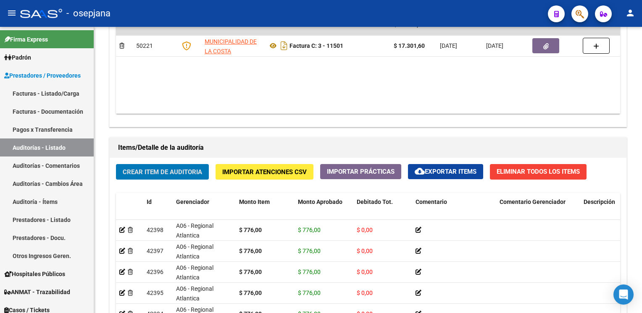
click at [116, 164] on button "Crear Item de Auditoria" at bounding box center [162, 172] width 93 height 16
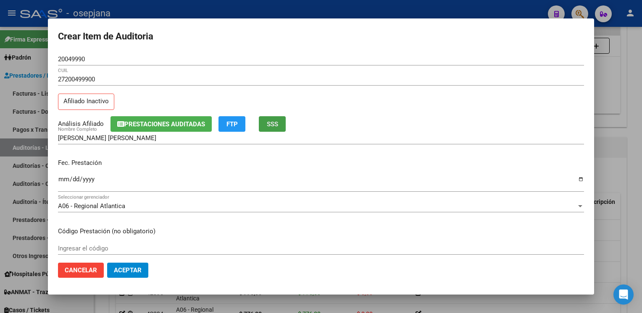
click at [280, 118] on button "SSS" at bounding box center [272, 124] width 27 height 16
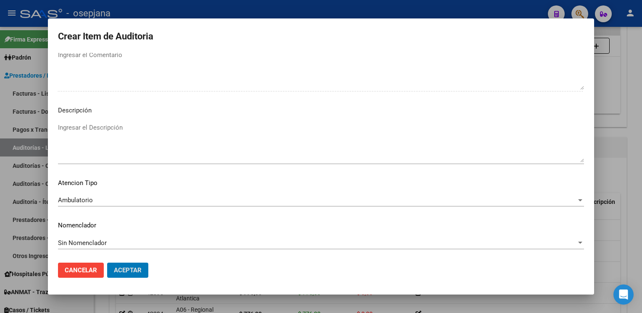
click at [107, 263] on button "Aceptar" at bounding box center [127, 270] width 41 height 15
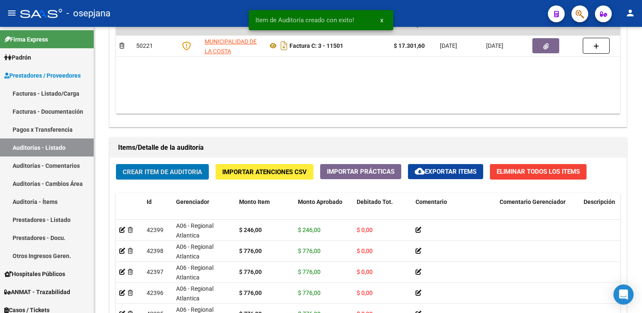
click at [116, 164] on button "Crear Item de Auditoria" at bounding box center [162, 172] width 93 height 16
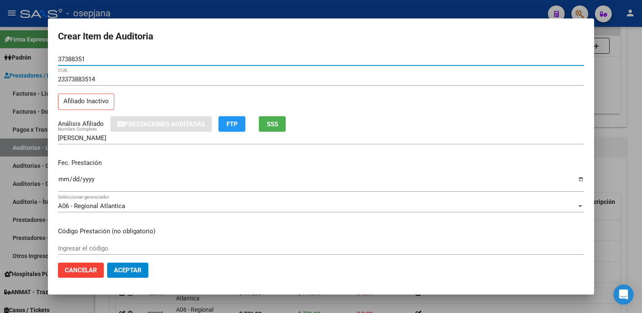
click at [278, 126] on span "SSS" at bounding box center [272, 125] width 11 height 8
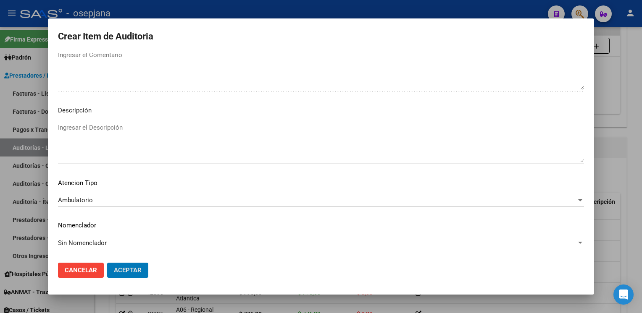
click at [107, 263] on button "Aceptar" at bounding box center [127, 270] width 41 height 15
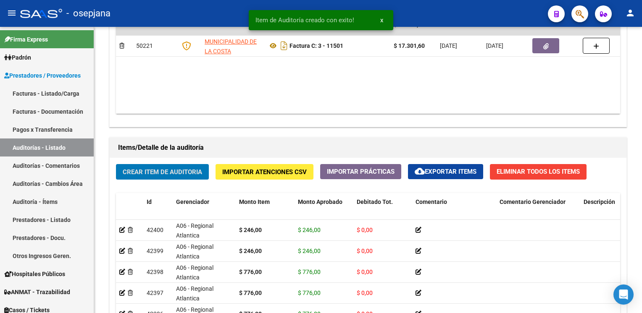
click at [116, 164] on button "Crear Item de Auditoria" at bounding box center [162, 172] width 93 height 16
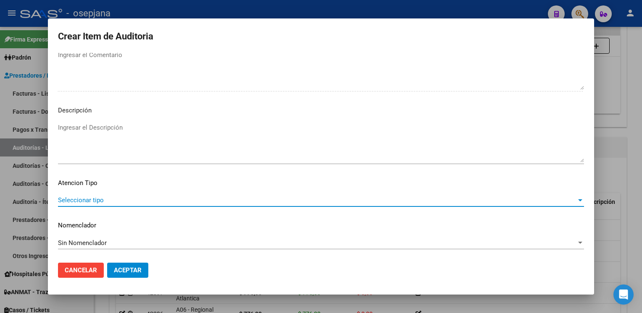
click at [63, 199] on span "Seleccionar tipo" at bounding box center [317, 201] width 518 height 8
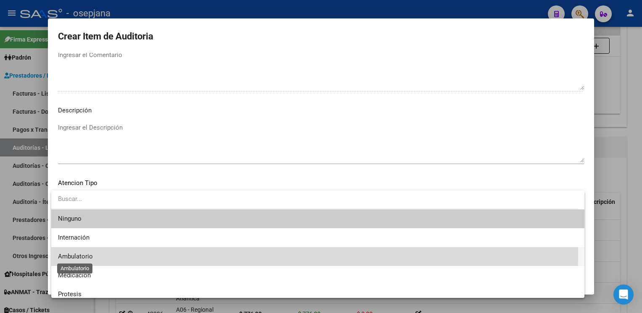
click at [61, 255] on span "Ambulatorio" at bounding box center [75, 257] width 35 height 8
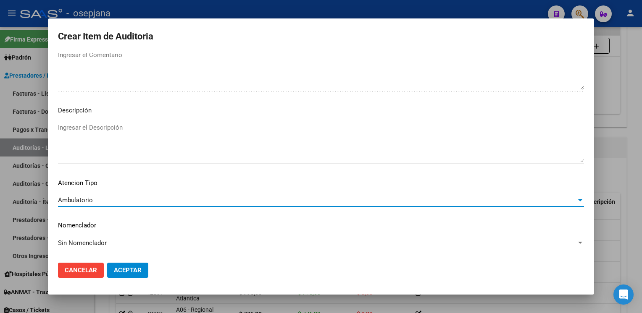
click at [119, 275] on button "Aceptar" at bounding box center [127, 270] width 41 height 15
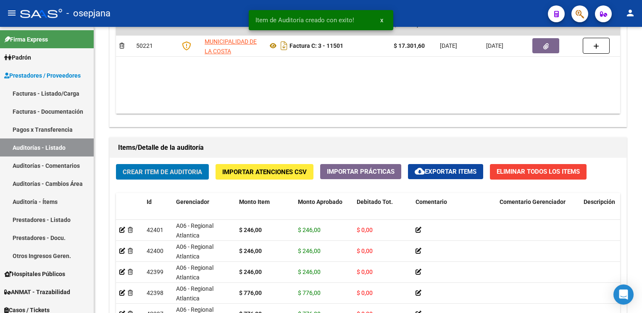
click at [116, 164] on button "Crear Item de Auditoria" at bounding box center [162, 172] width 93 height 16
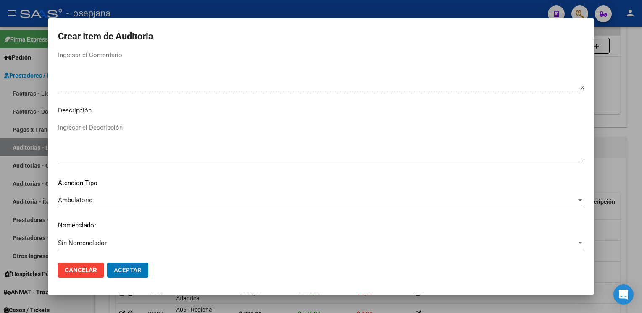
click at [107, 263] on button "Aceptar" at bounding box center [127, 270] width 41 height 15
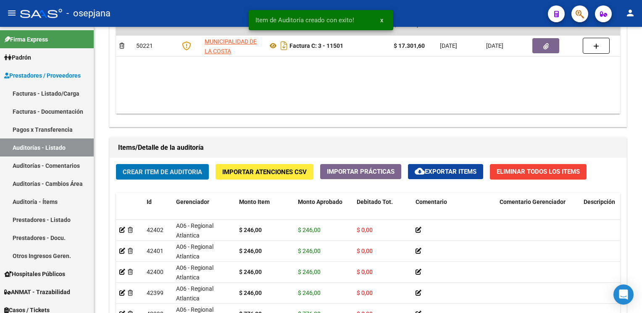
click at [116, 164] on button "Crear Item de Auditoria" at bounding box center [162, 172] width 93 height 16
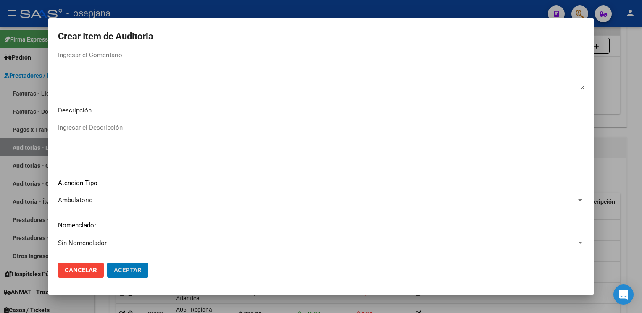
click at [107, 263] on button "Aceptar" at bounding box center [127, 270] width 41 height 15
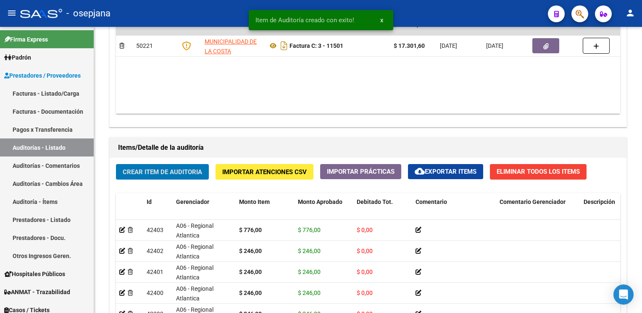
click at [116, 164] on button "Crear Item de Auditoria" at bounding box center [162, 172] width 93 height 16
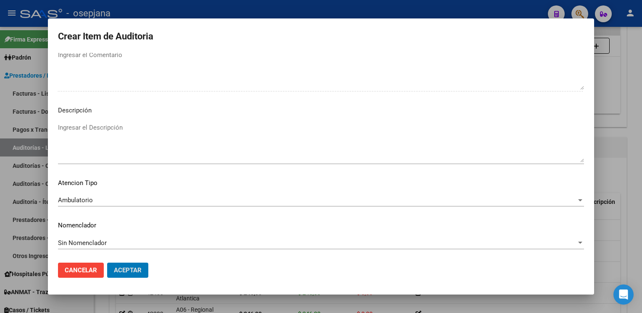
click at [107, 263] on button "Aceptar" at bounding box center [127, 270] width 41 height 15
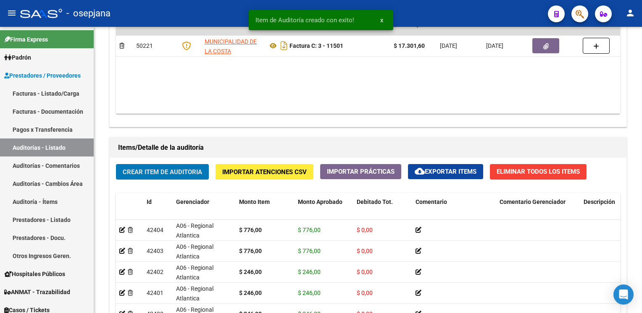
click at [116, 164] on button "Crear Item de Auditoria" at bounding box center [162, 172] width 93 height 16
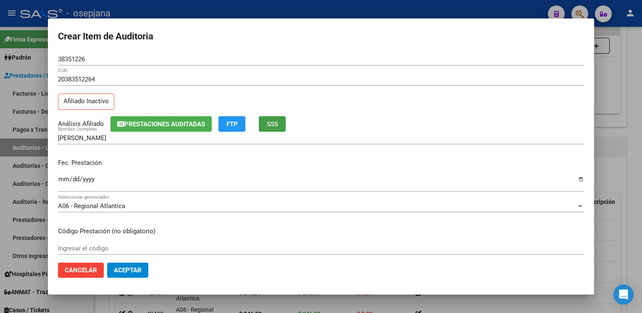
click at [286, 121] on button "SSS" at bounding box center [272, 124] width 27 height 16
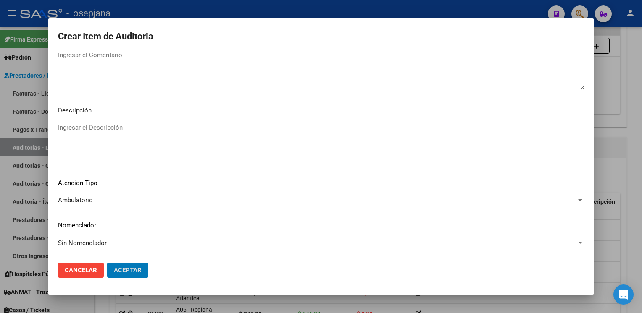
click at [107, 263] on button "Aceptar" at bounding box center [127, 270] width 41 height 15
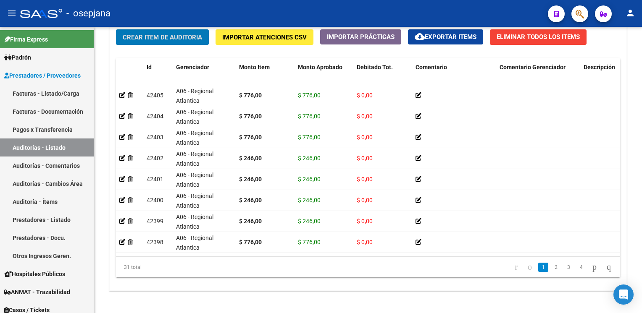
scroll to position [640, 0]
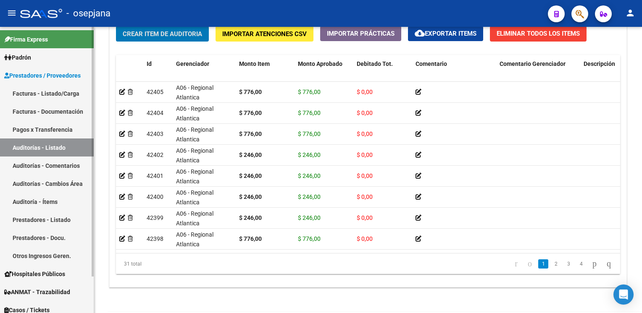
click at [52, 145] on link "Auditorías - Listado" at bounding box center [47, 148] width 94 height 18
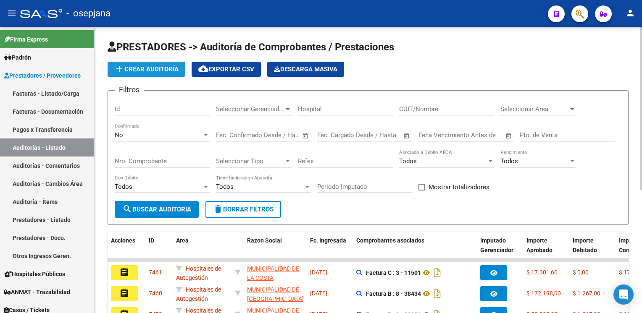
click at [167, 64] on button "add Crear Auditoría" at bounding box center [147, 69] width 78 height 15
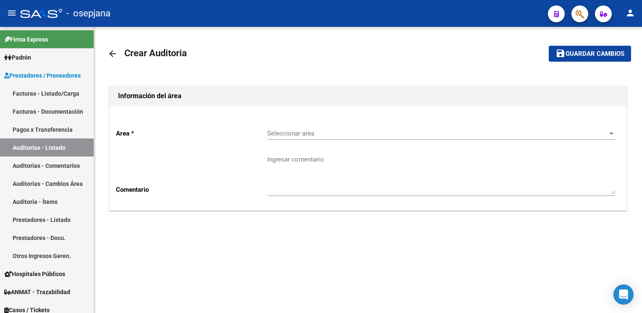
click at [286, 134] on span "Seleccionar area" at bounding box center [437, 134] width 340 height 8
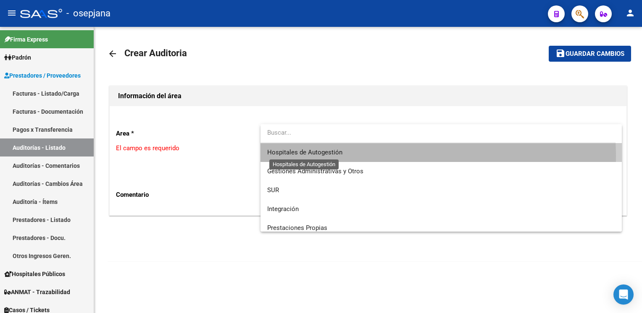
click at [292, 155] on span "Hospitales de Autogestión" at bounding box center [304, 153] width 75 height 8
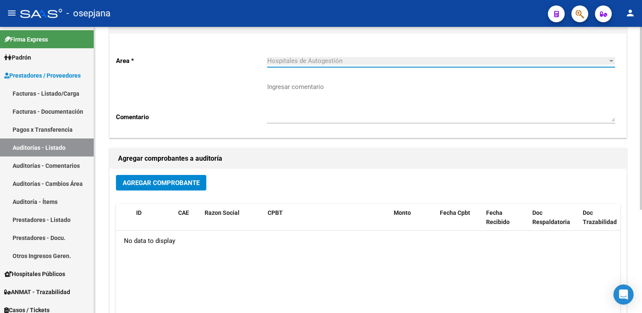
scroll to position [77, 0]
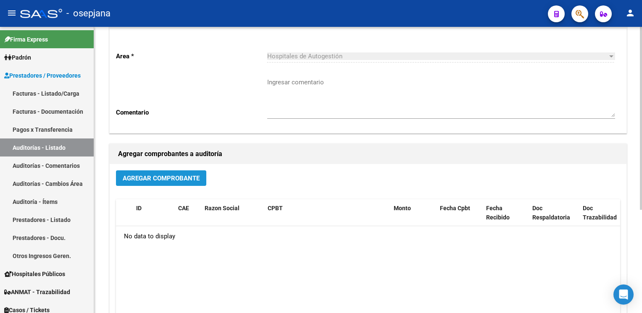
click at [197, 178] on span "Agregar Comprobante" at bounding box center [161, 179] width 77 height 8
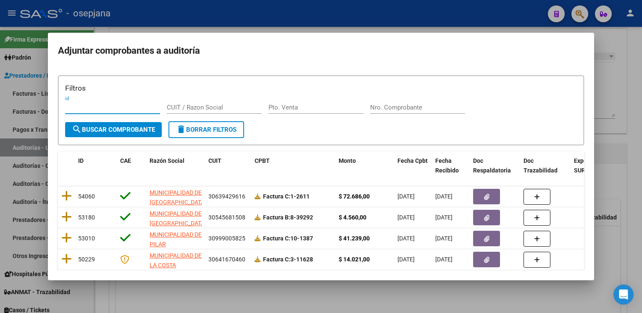
click at [390, 105] on input "Nro. Comprobante" at bounding box center [417, 108] width 95 height 8
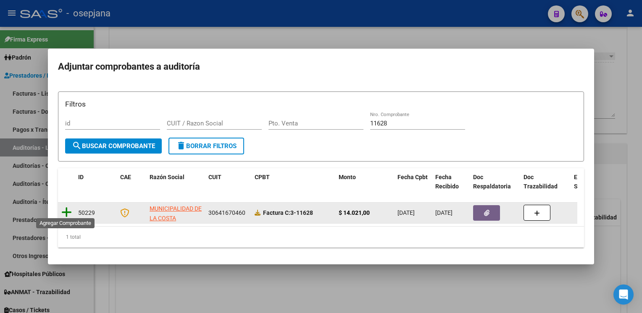
click at [63, 207] on icon at bounding box center [66, 213] width 10 height 12
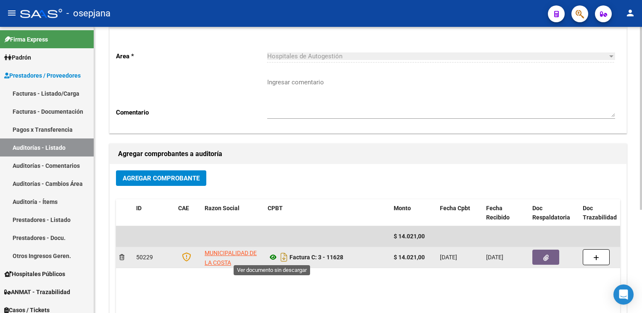
click at [273, 257] on icon at bounding box center [273, 257] width 11 height 10
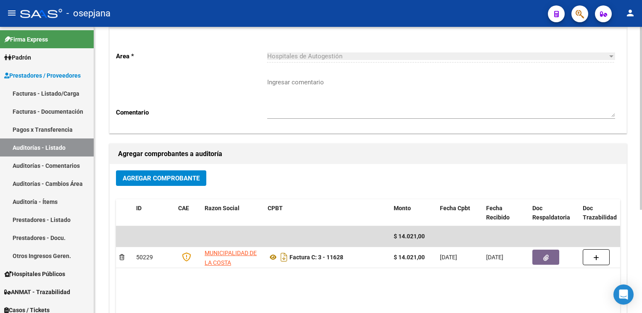
scroll to position [0, 0]
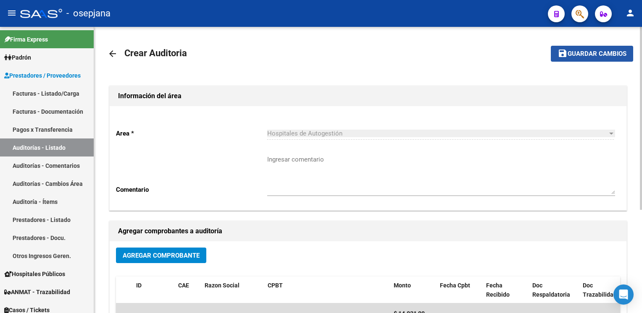
click at [598, 52] on span "Guardar cambios" at bounding box center [596, 54] width 59 height 8
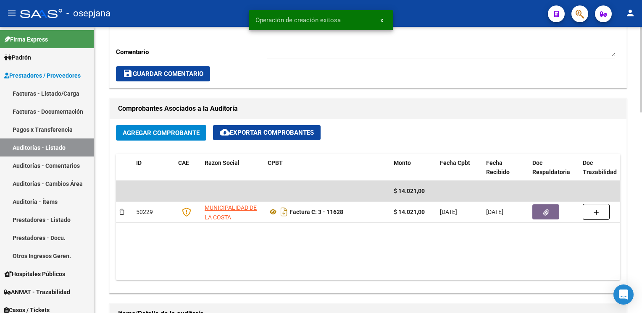
scroll to position [336, 0]
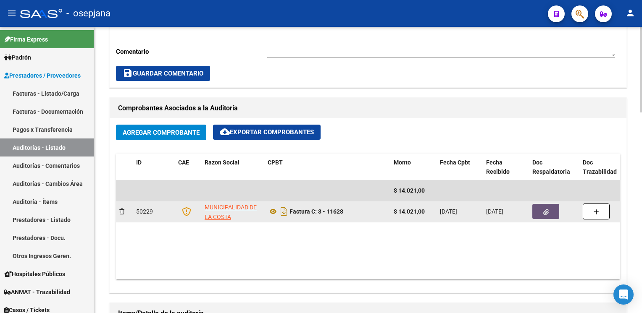
click at [539, 212] on button "button" at bounding box center [545, 211] width 27 height 15
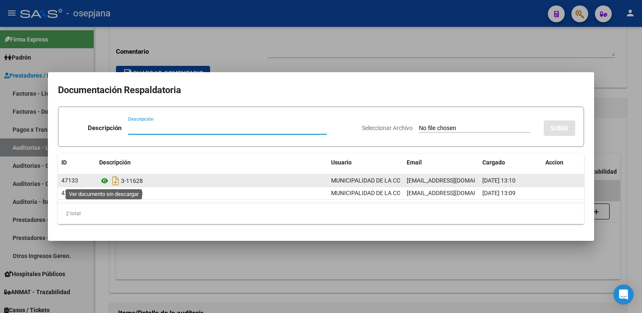
click at [101, 181] on icon at bounding box center [104, 181] width 11 height 10
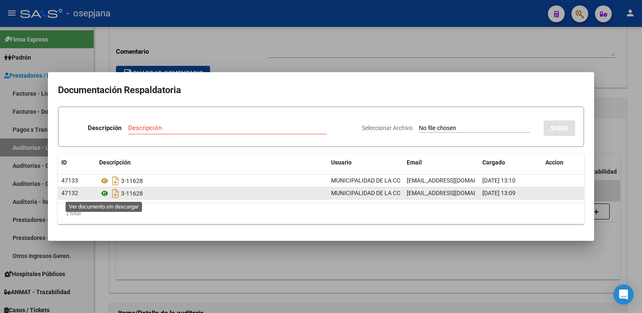
click at [101, 191] on icon at bounding box center [104, 194] width 11 height 10
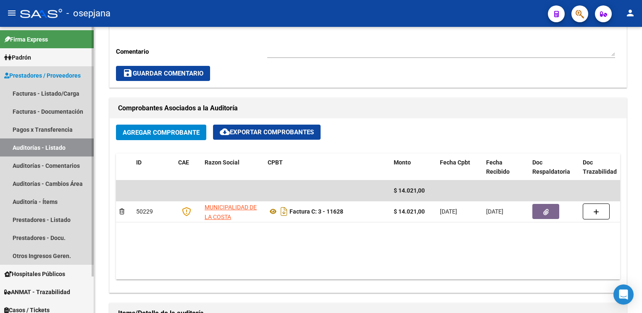
click at [55, 145] on link "Auditorías - Listado" at bounding box center [47, 148] width 94 height 18
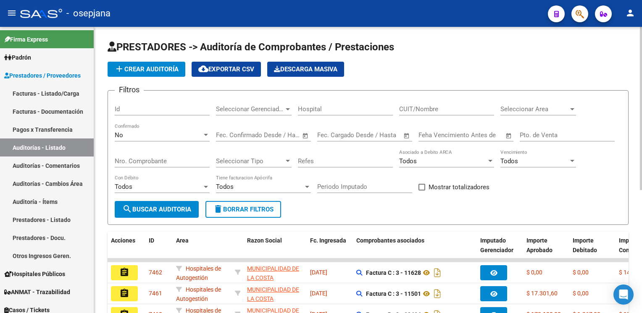
click at [155, 73] on button "add Crear Auditoría" at bounding box center [147, 69] width 78 height 15
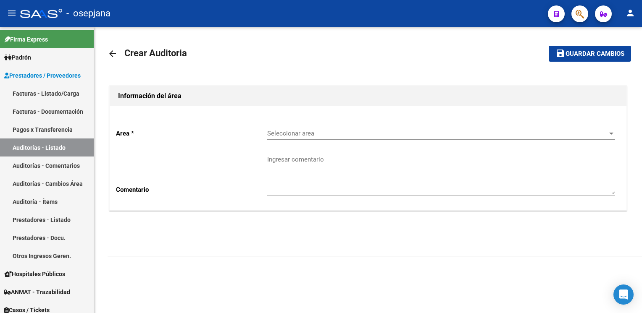
click at [289, 133] on span "Seleccionar area" at bounding box center [437, 134] width 340 height 8
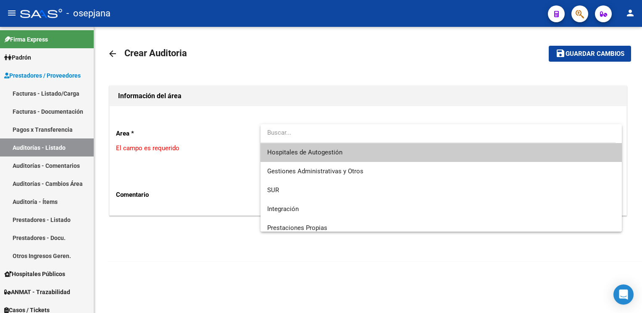
click at [286, 160] on span "Hospitales de Autogestión" at bounding box center [441, 152] width 348 height 19
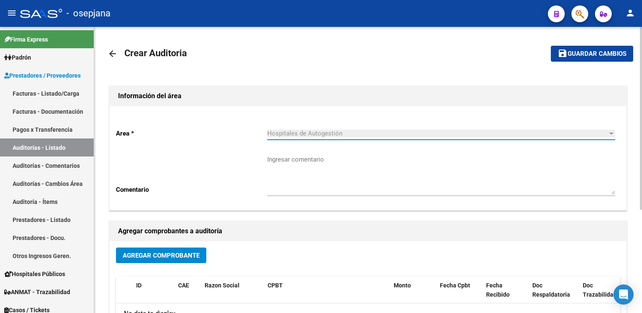
click at [139, 254] on span "Agregar Comprobante" at bounding box center [161, 256] width 77 height 8
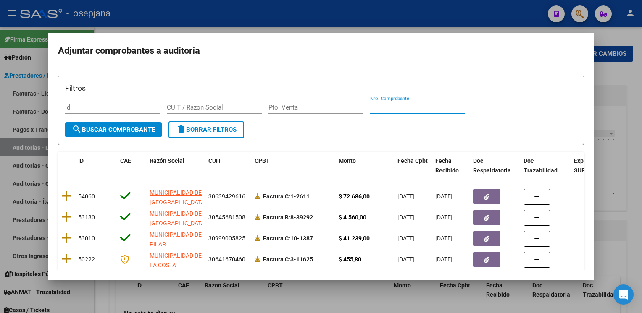
click at [375, 109] on input "Nro. Comprobante" at bounding box center [417, 108] width 95 height 8
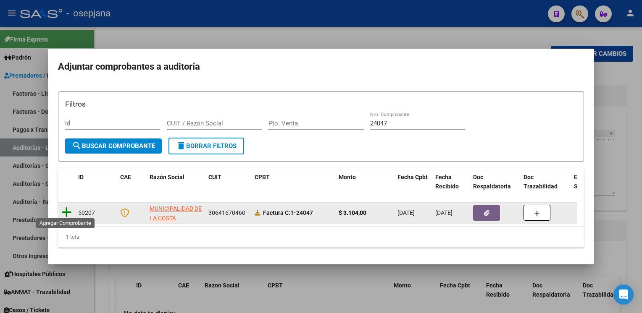
click at [66, 208] on icon at bounding box center [66, 213] width 10 height 12
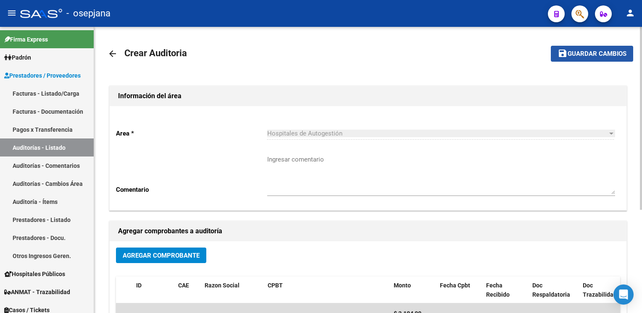
click at [615, 47] on button "save Guardar cambios" at bounding box center [592, 54] width 82 height 16
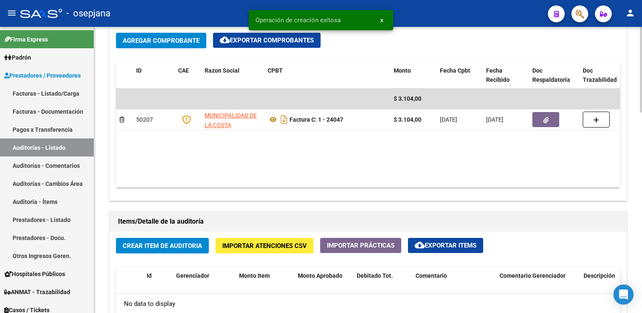
scroll to position [424, 0]
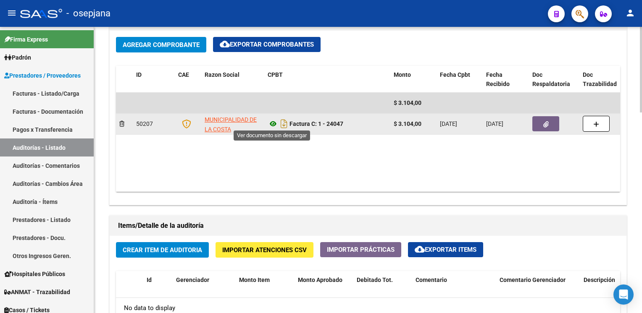
click at [269, 122] on icon at bounding box center [273, 124] width 11 height 10
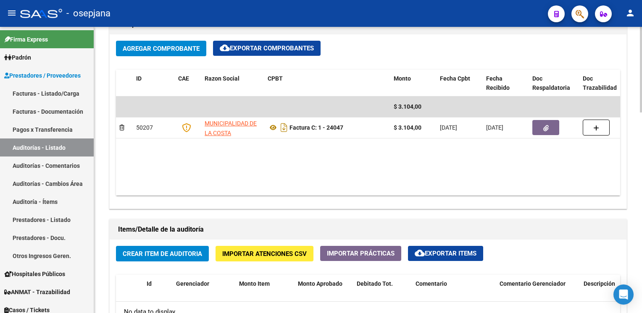
scroll to position [418, 0]
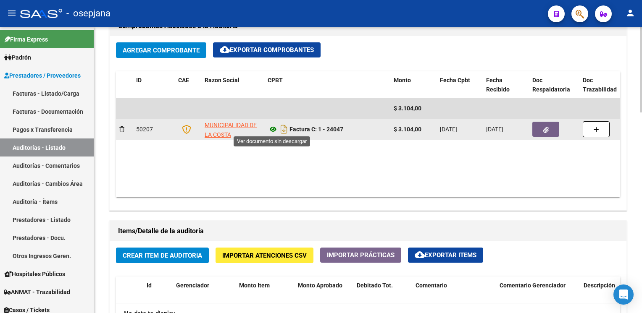
click at [274, 129] on icon at bounding box center [273, 129] width 11 height 10
click at [541, 130] on button "button" at bounding box center [545, 129] width 27 height 15
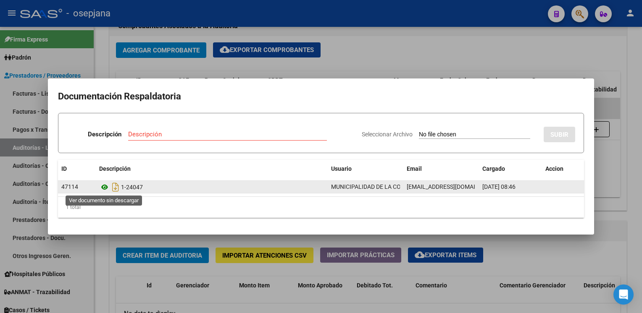
click at [102, 187] on icon at bounding box center [104, 187] width 11 height 10
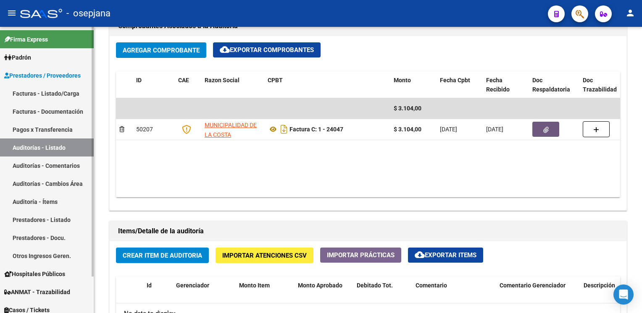
click at [58, 147] on link "Auditorías - Listado" at bounding box center [47, 148] width 94 height 18
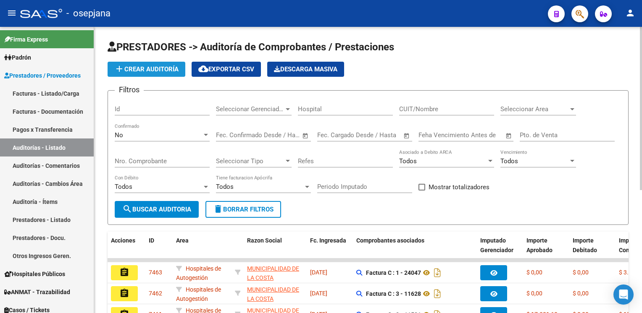
click at [159, 67] on span "add Crear Auditoría" at bounding box center [146, 70] width 64 height 8
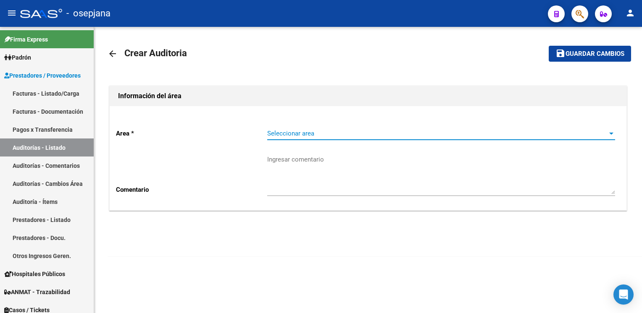
click at [376, 137] on span "Seleccionar area" at bounding box center [437, 134] width 340 height 8
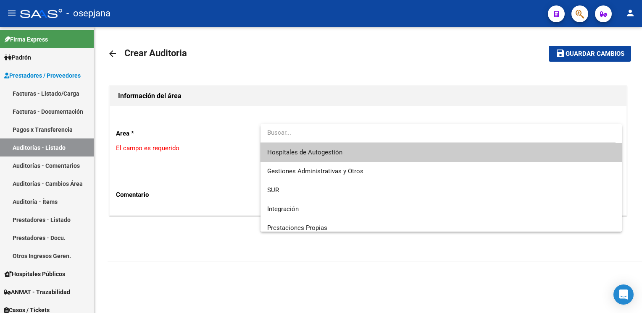
click at [360, 152] on span "Hospitales de Autogestión" at bounding box center [441, 152] width 348 height 19
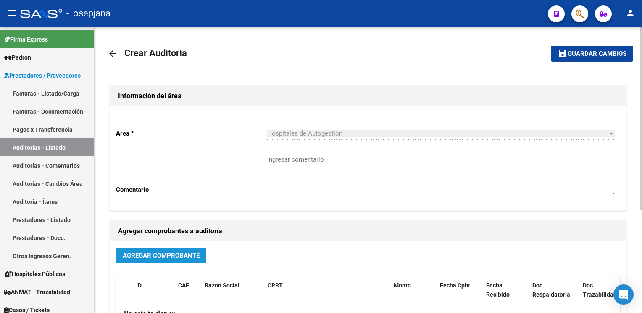
click at [177, 254] on span "Agregar Comprobante" at bounding box center [161, 256] width 77 height 8
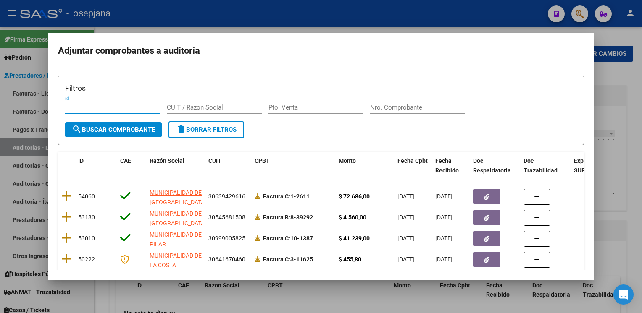
click at [381, 107] on input "Nro. Comprobante" at bounding box center [417, 108] width 95 height 8
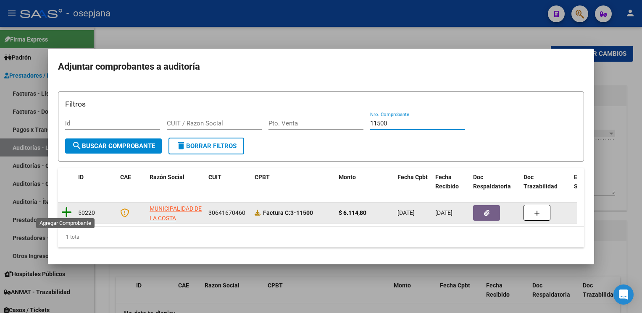
click at [68, 208] on icon at bounding box center [66, 213] width 10 height 12
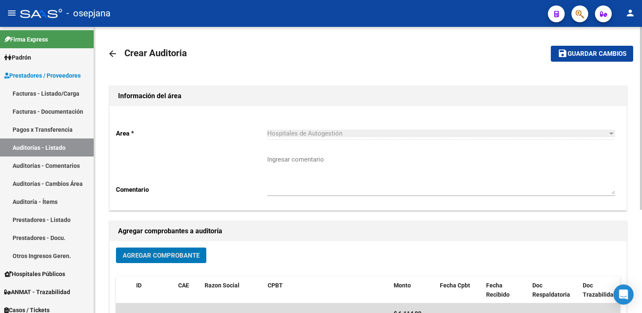
click at [579, 56] on span "Guardar cambios" at bounding box center [596, 54] width 59 height 8
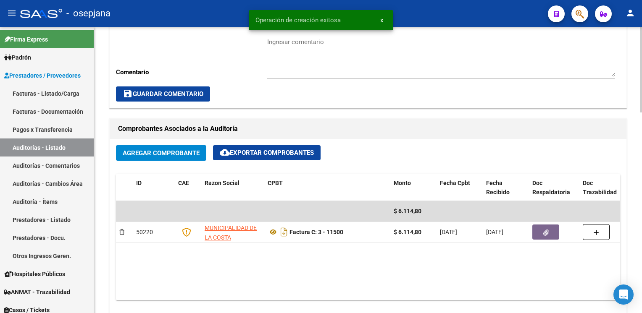
scroll to position [331, 0]
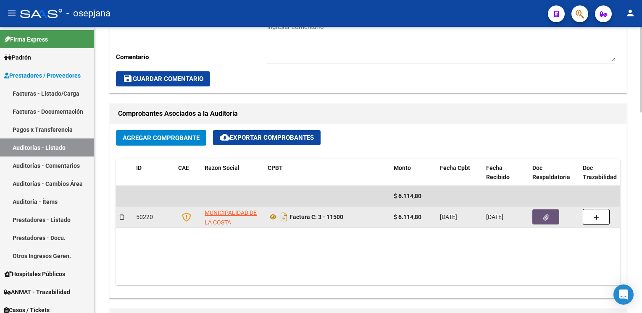
click at [548, 215] on button "button" at bounding box center [545, 217] width 27 height 15
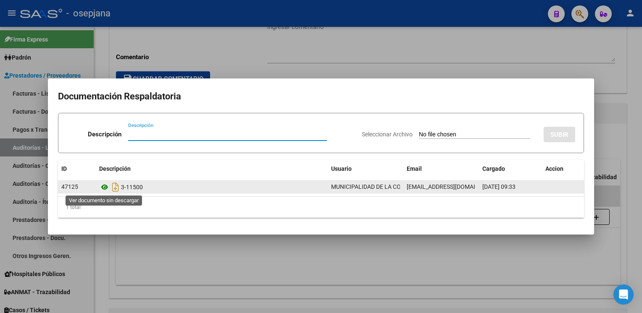
click at [104, 184] on icon at bounding box center [104, 187] width 11 height 10
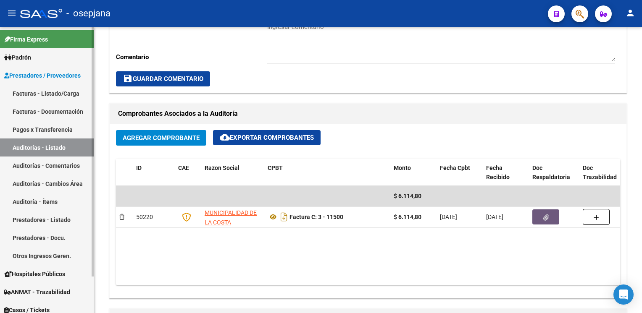
click at [60, 143] on link "Auditorías - Listado" at bounding box center [47, 148] width 94 height 18
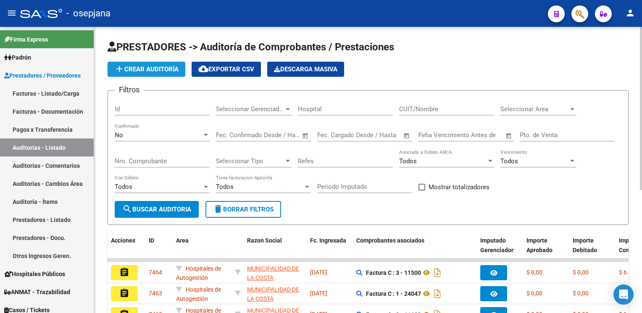
click at [176, 71] on span "add Crear Auditoría" at bounding box center [146, 70] width 64 height 8
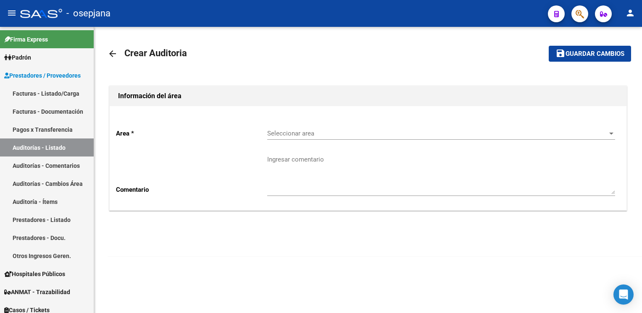
click at [398, 129] on div "Seleccionar area Seleccionar area" at bounding box center [441, 131] width 348 height 18
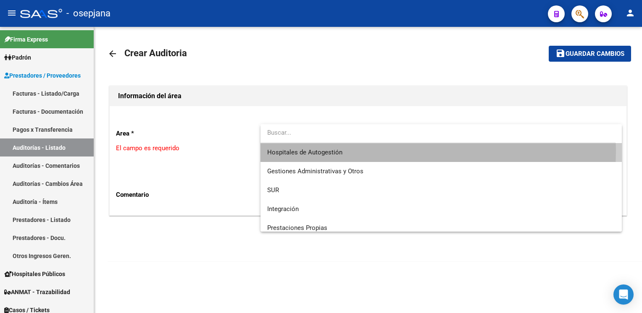
click at [375, 151] on span "Hospitales de Autogestión" at bounding box center [441, 152] width 348 height 19
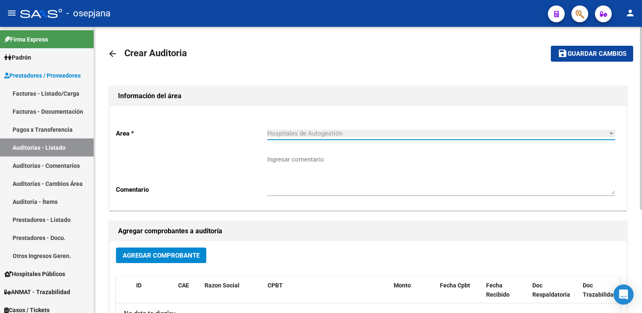
click at [152, 250] on button "Agregar Comprobante" at bounding box center [161, 256] width 90 height 16
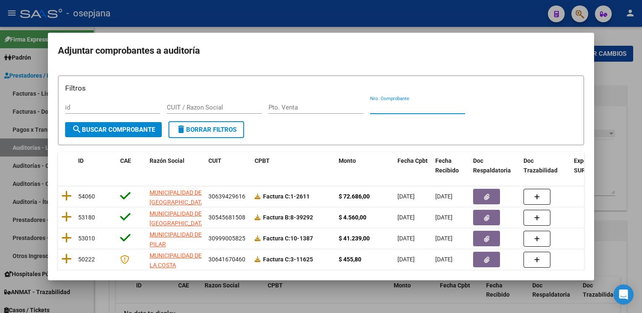
click at [381, 110] on input "Nro. Comprobante" at bounding box center [417, 108] width 95 height 8
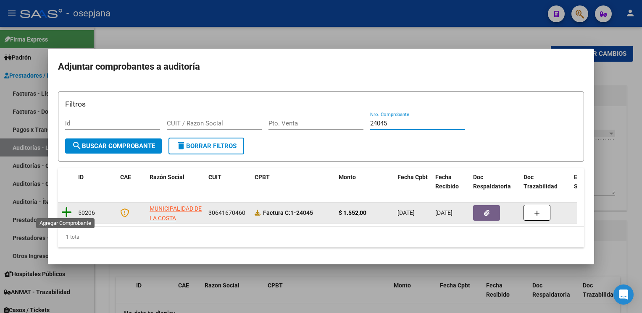
click at [68, 208] on icon at bounding box center [66, 213] width 10 height 12
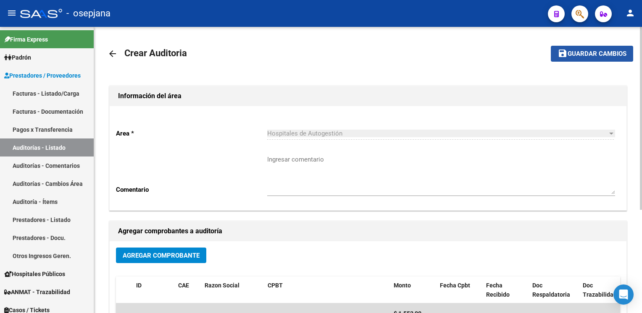
click at [610, 55] on span "Guardar cambios" at bounding box center [596, 54] width 59 height 8
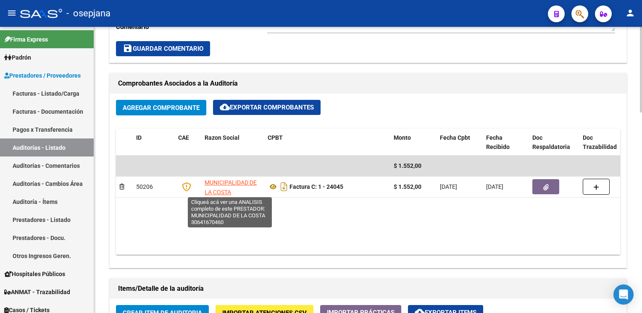
scroll to position [1, 0]
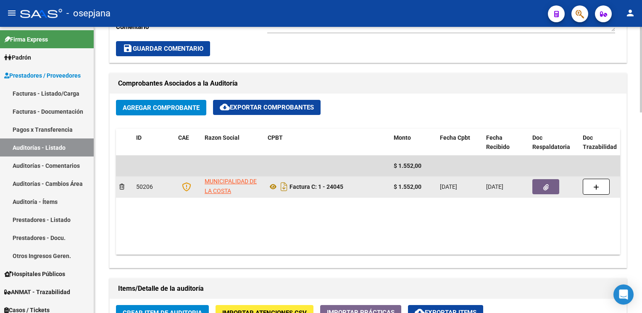
click at [545, 189] on button "button" at bounding box center [545, 186] width 27 height 15
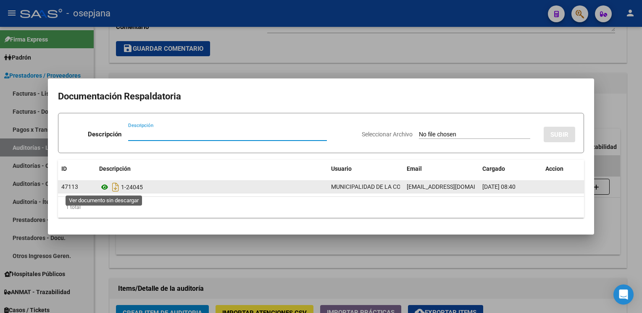
click at [105, 183] on icon at bounding box center [104, 187] width 11 height 10
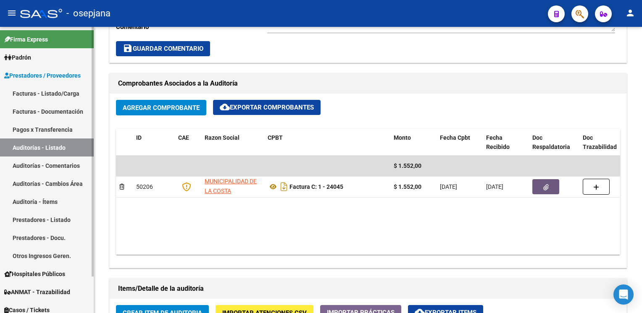
click at [34, 147] on link "Auditorías - Listado" at bounding box center [47, 148] width 94 height 18
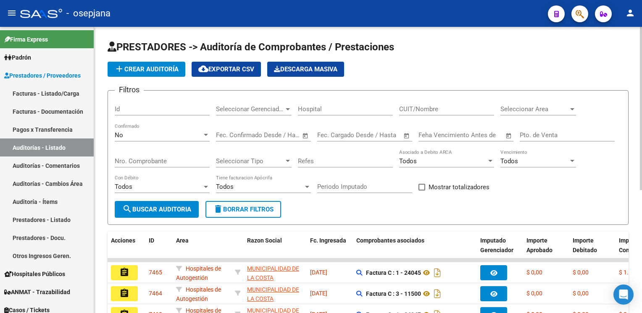
click at [157, 66] on span "add Crear Auditoría" at bounding box center [146, 70] width 64 height 8
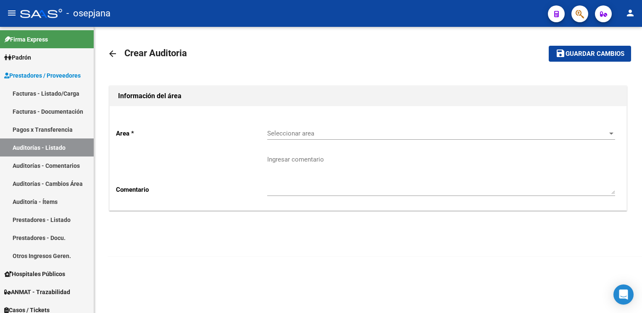
click at [407, 144] on div "Seleccionar area Seleccionar area" at bounding box center [441, 135] width 348 height 26
click at [406, 138] on div "Seleccionar area Seleccionar area" at bounding box center [441, 131] width 348 height 18
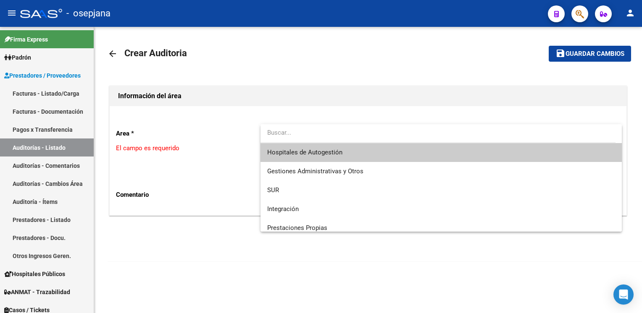
click at [370, 154] on span "Hospitales de Autogestión" at bounding box center [441, 152] width 348 height 19
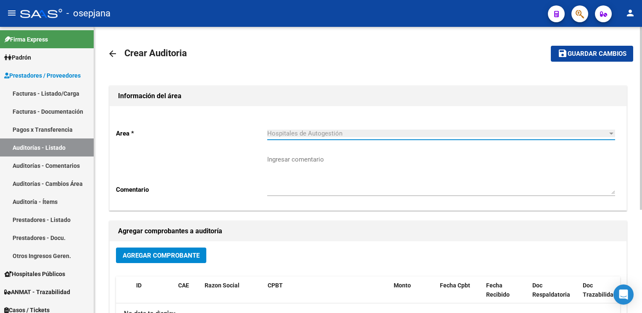
click at [170, 252] on span "Agregar Comprobante" at bounding box center [161, 256] width 77 height 8
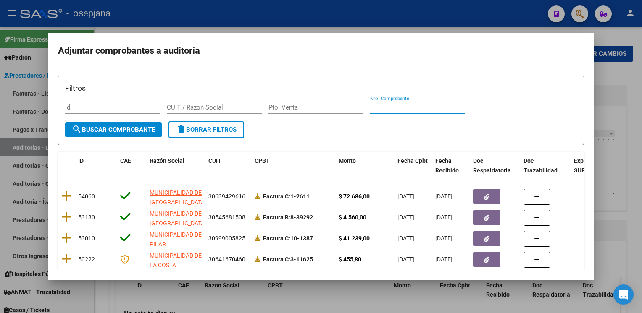
click at [392, 104] on input "Nro. Comprobante" at bounding box center [417, 108] width 95 height 8
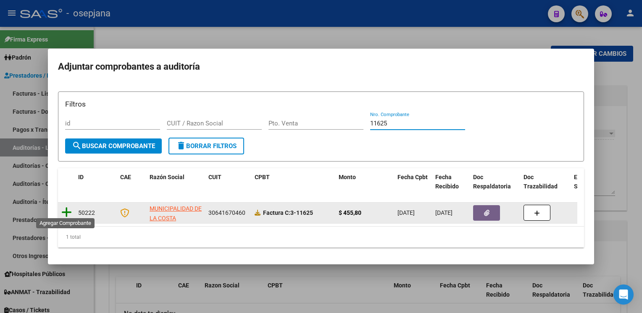
click at [67, 212] on icon at bounding box center [66, 213] width 10 height 12
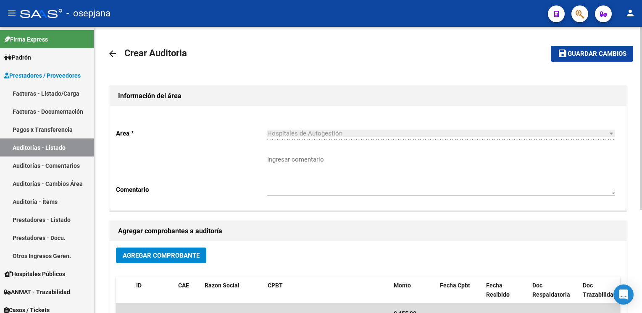
click at [581, 66] on mat-toolbar-row "save Guardar cambios" at bounding box center [578, 53] width 110 height 27
click at [584, 59] on button "save Guardar cambios" at bounding box center [592, 54] width 82 height 16
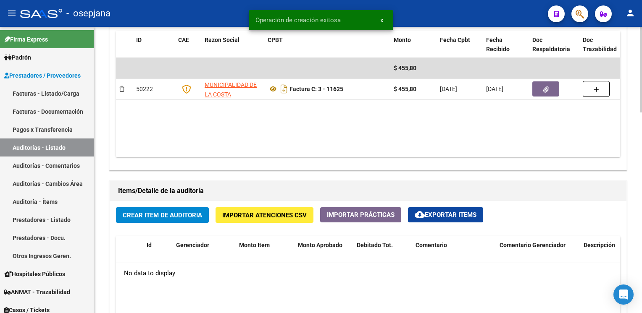
scroll to position [459, 0]
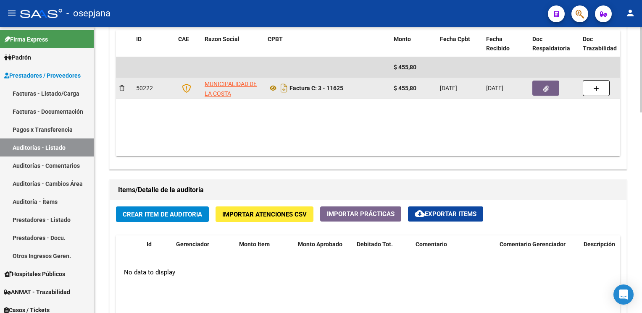
click at [553, 84] on button "button" at bounding box center [545, 88] width 27 height 15
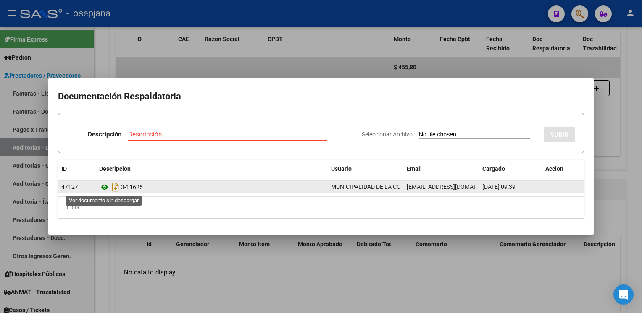
click at [103, 187] on icon at bounding box center [104, 187] width 11 height 10
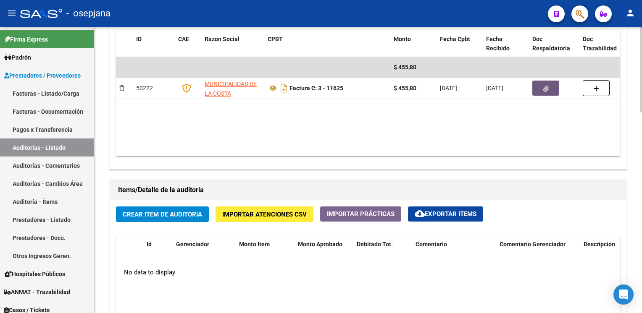
click at [158, 213] on span "Crear Item de Auditoria" at bounding box center [162, 215] width 79 height 8
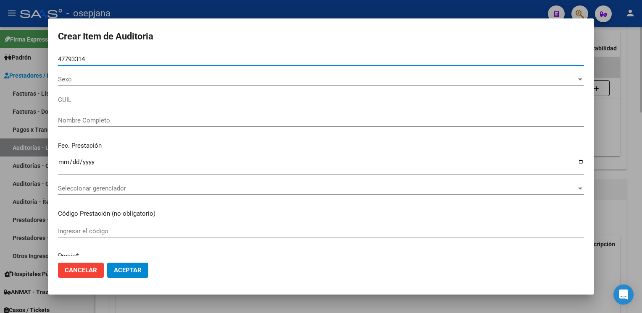
click at [107, 263] on button "Aceptar" at bounding box center [127, 270] width 41 height 15
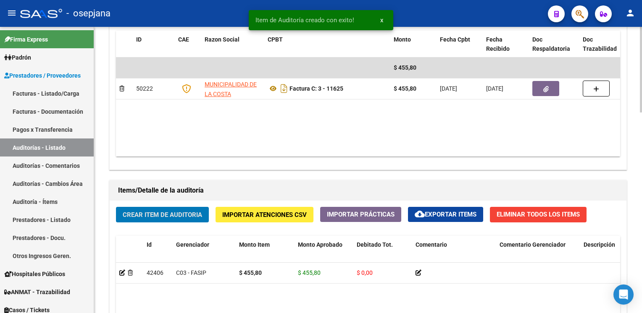
scroll to position [460, 0]
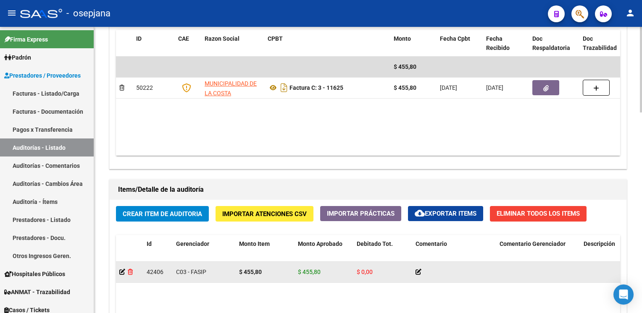
click at [128, 270] on icon at bounding box center [130, 272] width 5 height 6
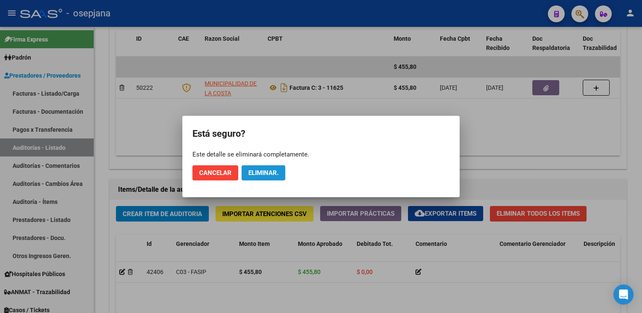
click at [249, 172] on span "Eliminar." at bounding box center [263, 173] width 30 height 8
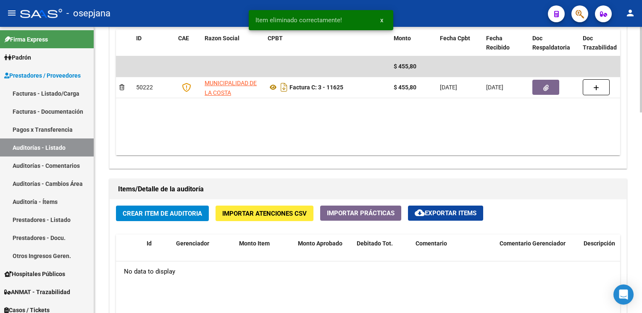
scroll to position [459, 0]
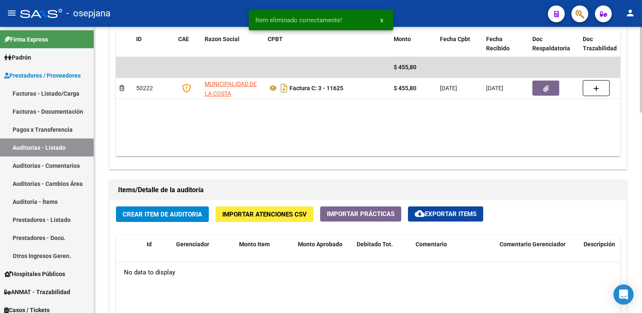
click at [167, 216] on span "Crear Item de Auditoria" at bounding box center [162, 215] width 79 height 8
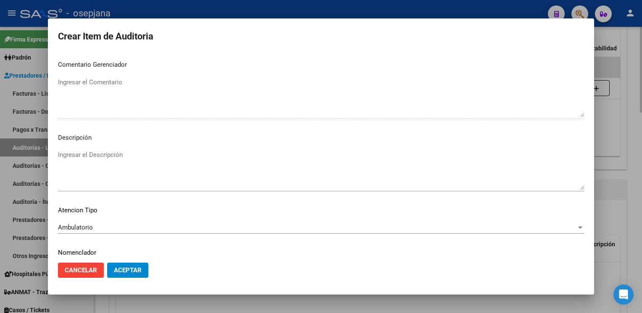
scroll to position [479, 0]
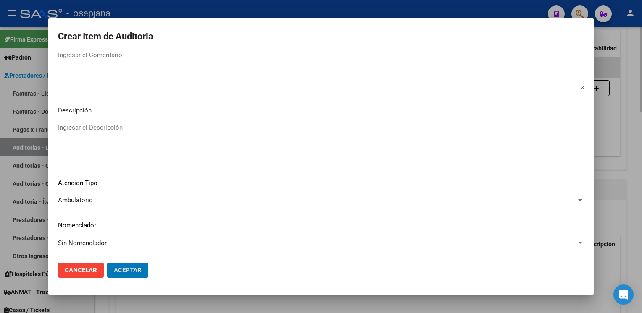
click at [107, 263] on button "Aceptar" at bounding box center [127, 270] width 41 height 15
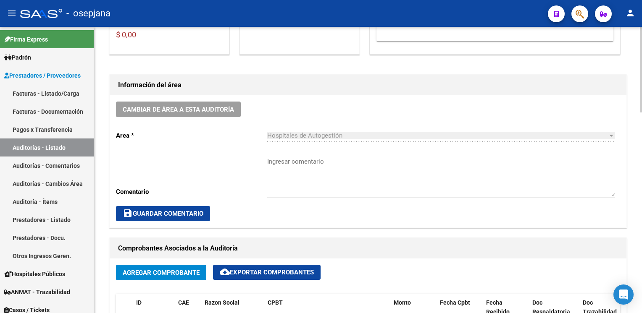
scroll to position [0, 0]
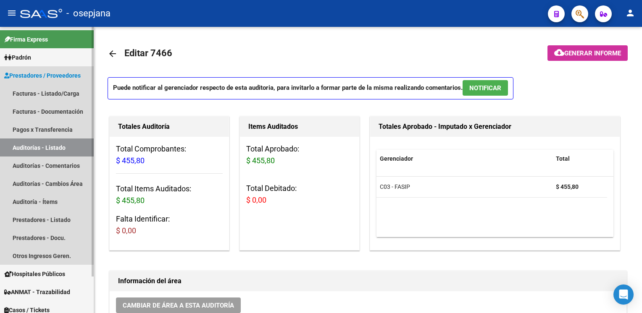
click at [62, 147] on link "Auditorías - Listado" at bounding box center [47, 148] width 94 height 18
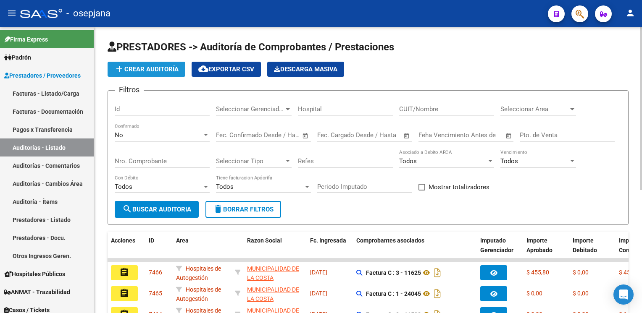
click at [136, 68] on span "add Crear Auditoría" at bounding box center [146, 70] width 64 height 8
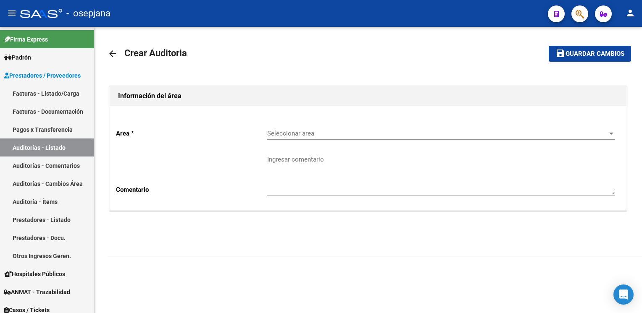
click at [270, 127] on div "Seleccionar area Seleccionar area" at bounding box center [441, 131] width 348 height 18
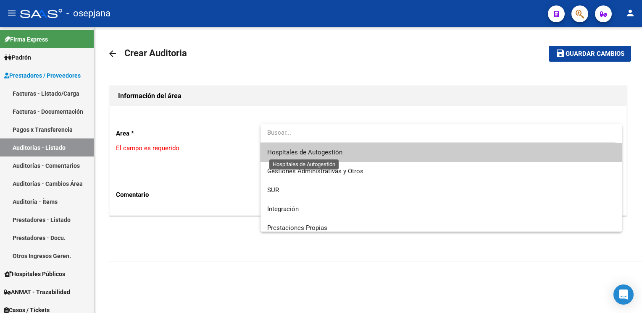
click at [277, 156] on span "Hospitales de Autogestión" at bounding box center [304, 153] width 75 height 8
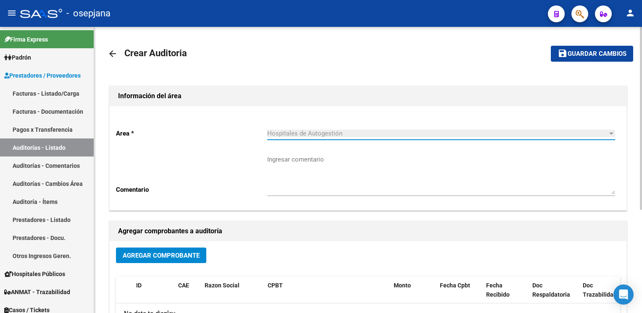
click at [147, 252] on span "Agregar Comprobante" at bounding box center [161, 256] width 77 height 8
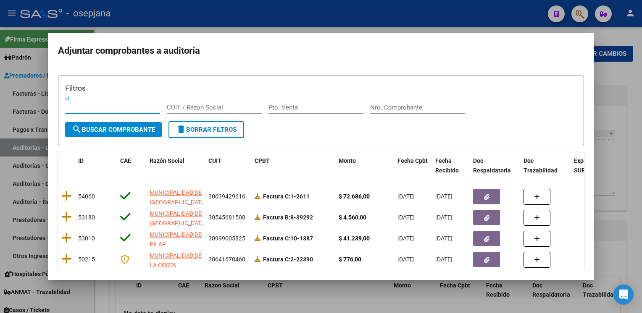
click at [390, 108] on input "Nro. Comprobante" at bounding box center [417, 108] width 95 height 8
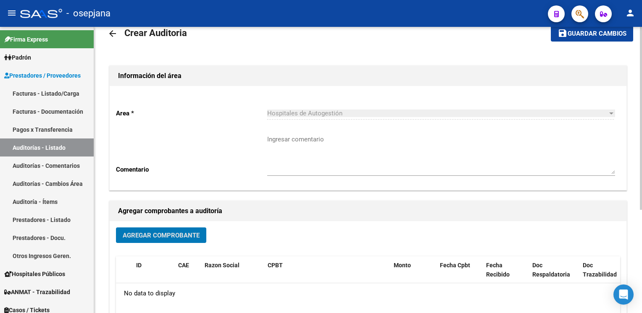
scroll to position [0, 0]
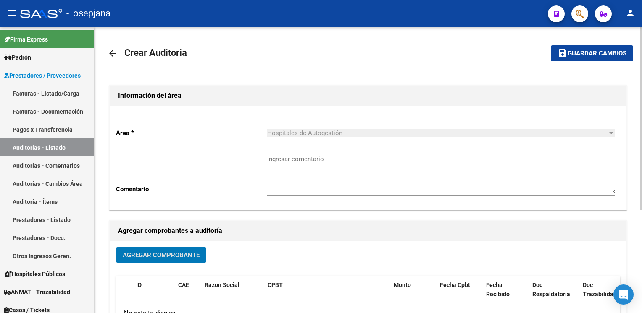
click at [108, 52] on mat-icon "arrow_back" at bounding box center [113, 53] width 10 height 10
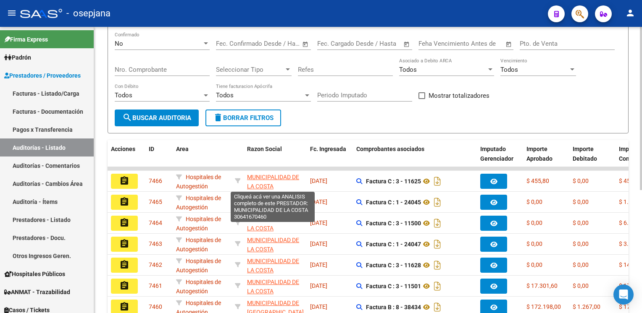
scroll to position [0, 0]
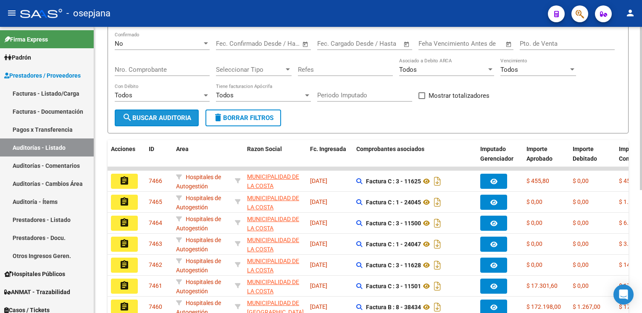
click at [185, 116] on span "search Buscar Auditoria" at bounding box center [156, 118] width 69 height 8
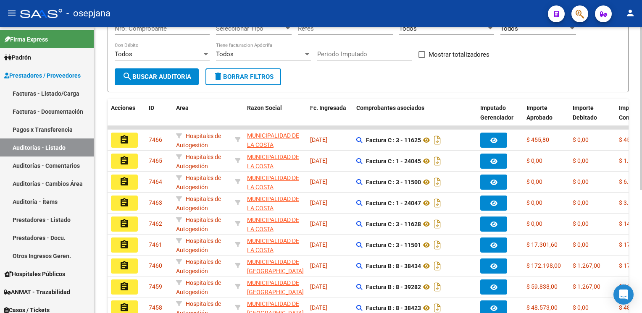
scroll to position [133, 0]
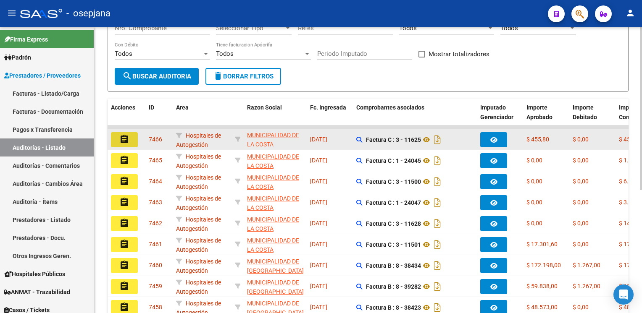
click at [126, 135] on mat-icon "assignment" at bounding box center [124, 139] width 10 height 10
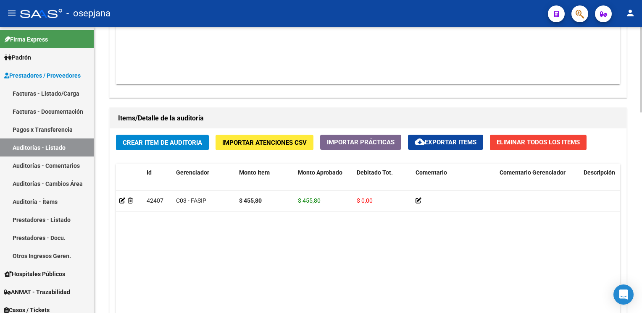
scroll to position [554, 0]
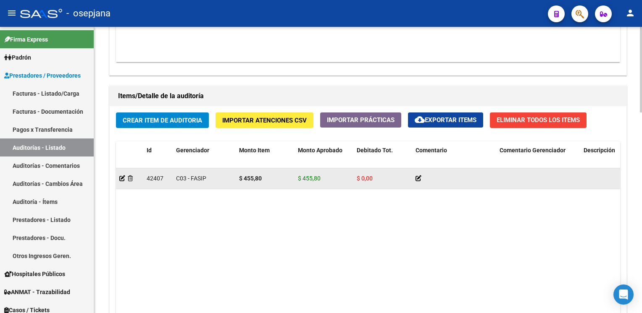
click at [181, 181] on div "C03 - FASIP" at bounding box center [204, 179] width 56 height 10
click at [187, 179] on span "C03 - FASIP" at bounding box center [191, 178] width 30 height 7
drag, startPoint x: 187, startPoint y: 179, endPoint x: 120, endPoint y: 176, distance: 66.9
click at [120, 176] on icon at bounding box center [122, 179] width 6 height 6
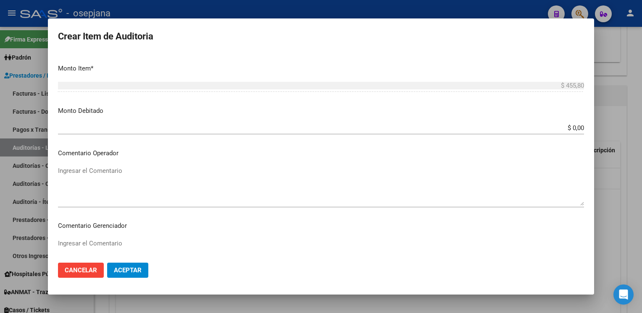
scroll to position [464, 0]
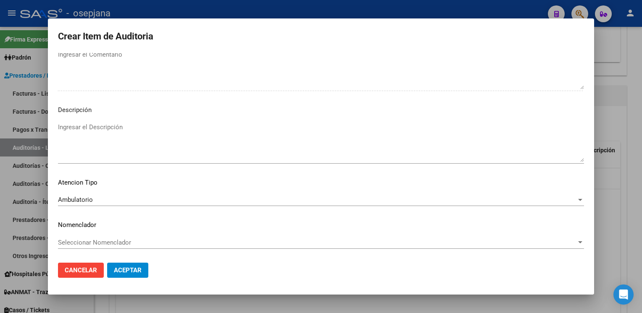
click at [131, 244] on span "Seleccionar Nomenclador" at bounding box center [317, 243] width 518 height 8
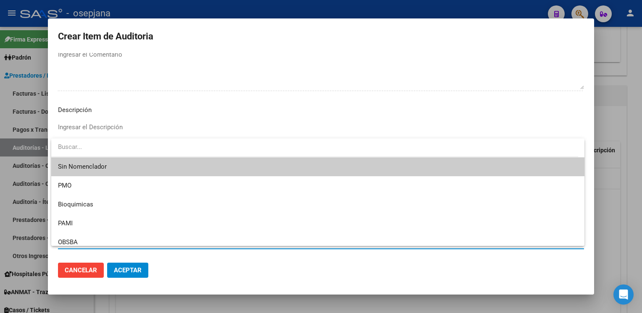
click at [135, 167] on span "Sin Nomenclador" at bounding box center [318, 166] width 520 height 19
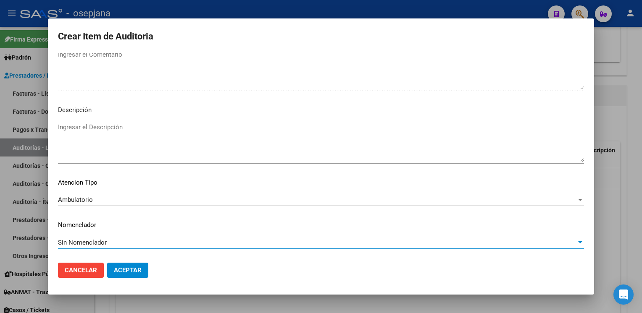
click at [122, 273] on span "Aceptar" at bounding box center [128, 271] width 28 height 8
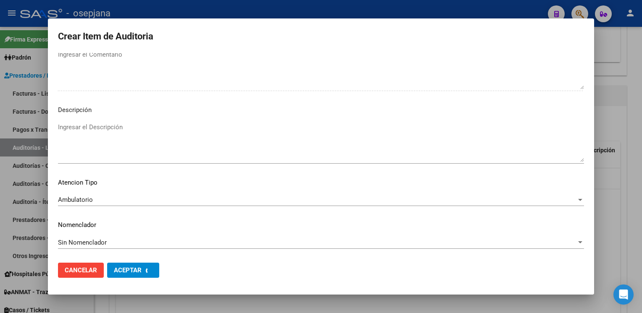
scroll to position [0, 0]
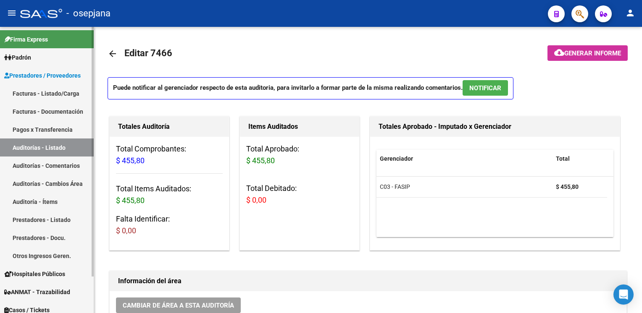
click at [63, 146] on link "Auditorías - Listado" at bounding box center [47, 148] width 94 height 18
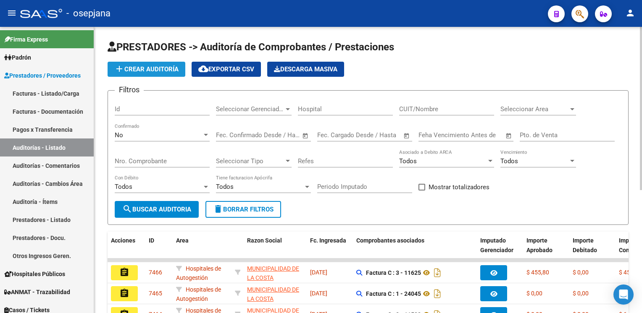
click at [144, 69] on span "add Crear Auditoría" at bounding box center [146, 70] width 64 height 8
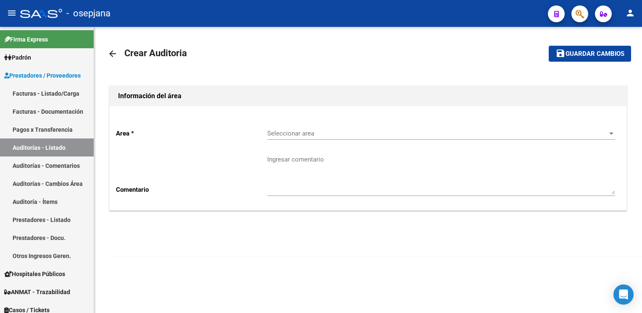
click at [292, 137] on div "Seleccionar area Seleccionar area" at bounding box center [441, 131] width 348 height 18
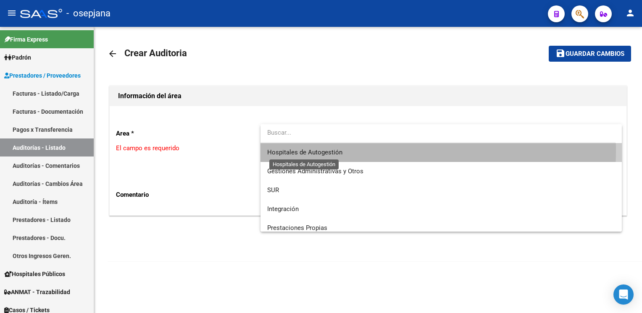
click at [283, 150] on span "Hospitales de Autogestión" at bounding box center [304, 153] width 75 height 8
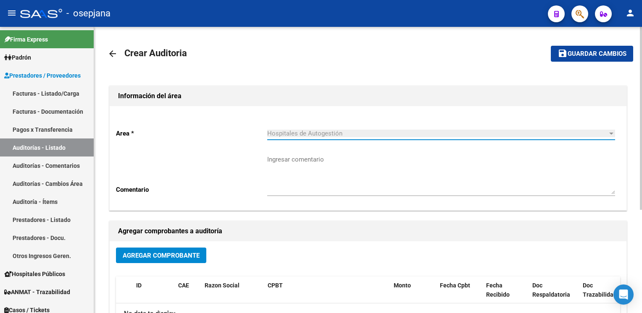
click at [130, 257] on span "Agregar Comprobante" at bounding box center [161, 256] width 77 height 8
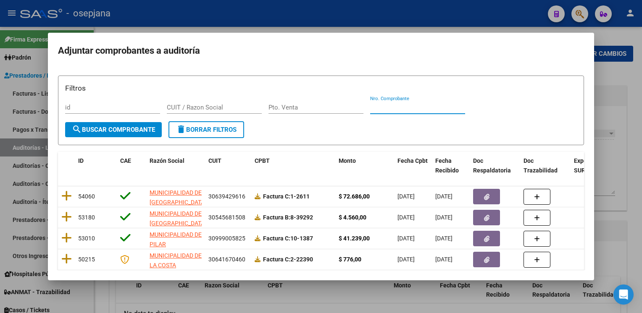
click at [393, 106] on input "Nro. Comprobante" at bounding box center [417, 108] width 95 height 8
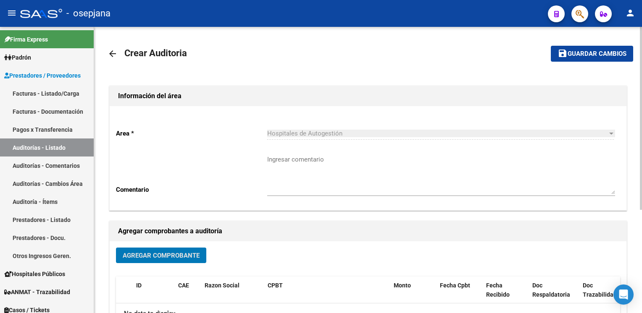
click at [110, 56] on mat-icon "arrow_back" at bounding box center [113, 54] width 10 height 10
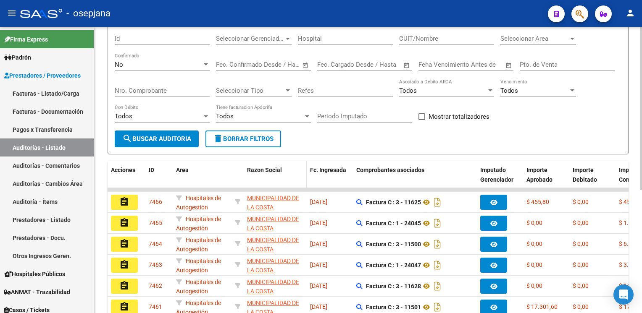
scroll to position [71, 0]
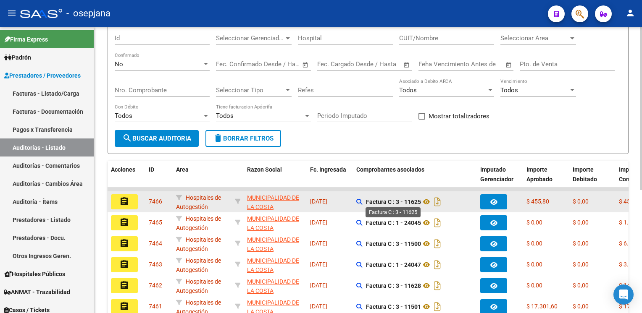
click at [398, 203] on strong "Factura C : 3 - 11625" at bounding box center [393, 202] width 55 height 7
click at [124, 199] on mat-icon "assignment" at bounding box center [124, 202] width 10 height 10
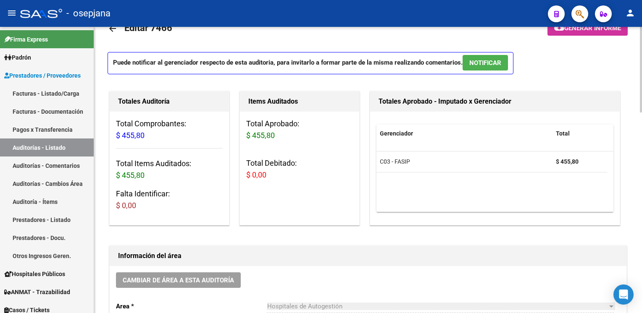
scroll to position [5, 0]
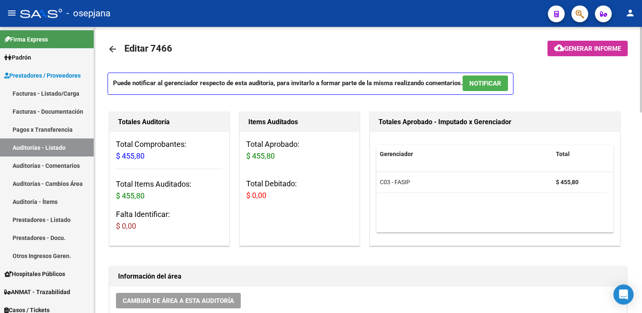
click at [113, 53] on mat-icon "arrow_back" at bounding box center [113, 49] width 10 height 10
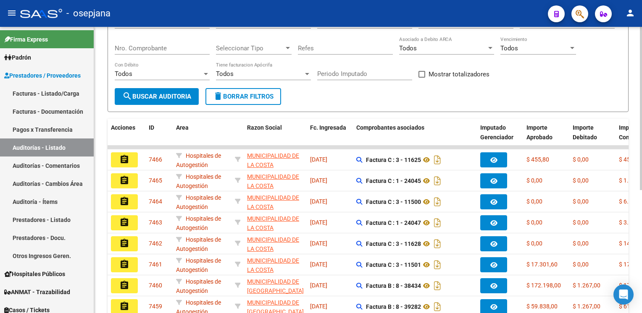
scroll to position [119, 0]
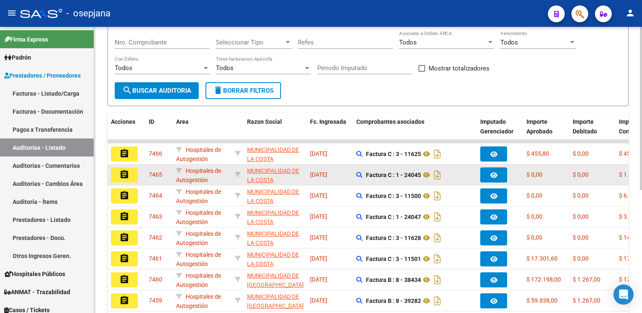
click at [124, 175] on mat-icon "assignment" at bounding box center [124, 175] width 10 height 10
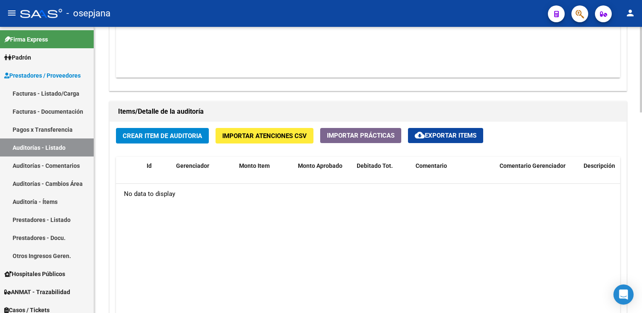
scroll to position [557, 0]
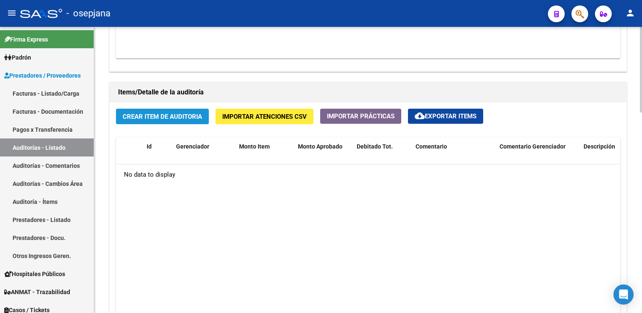
click at [171, 118] on span "Crear Item de Auditoria" at bounding box center [162, 117] width 79 height 8
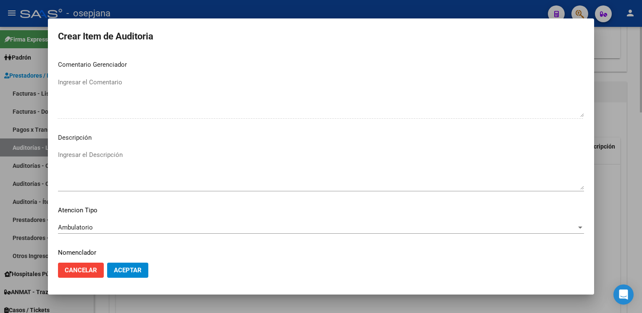
scroll to position [479, 0]
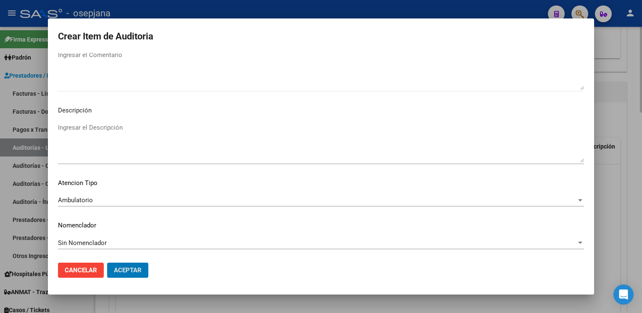
click at [107, 263] on button "Aceptar" at bounding box center [127, 270] width 41 height 15
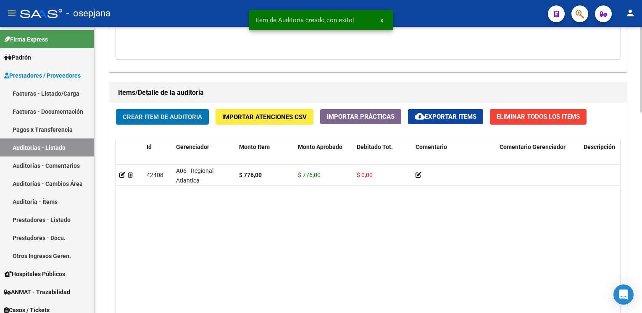
scroll to position [558, 0]
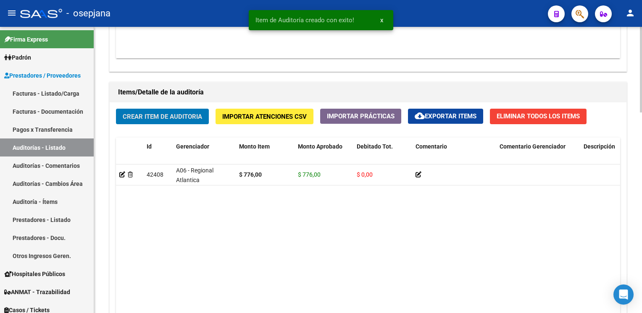
click at [116, 109] on button "Crear Item de Auditoria" at bounding box center [162, 117] width 93 height 16
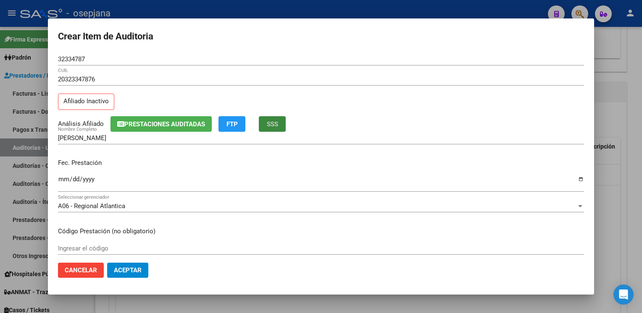
click at [274, 125] on span "SSS" at bounding box center [272, 125] width 11 height 8
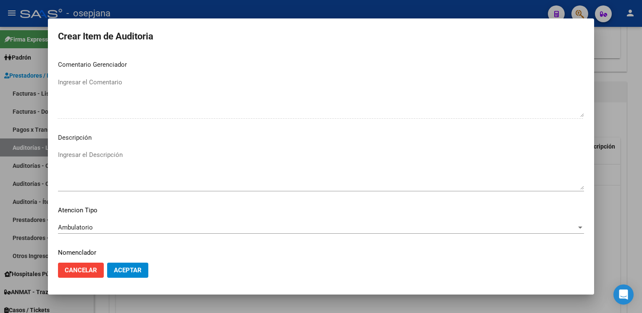
scroll to position [479, 0]
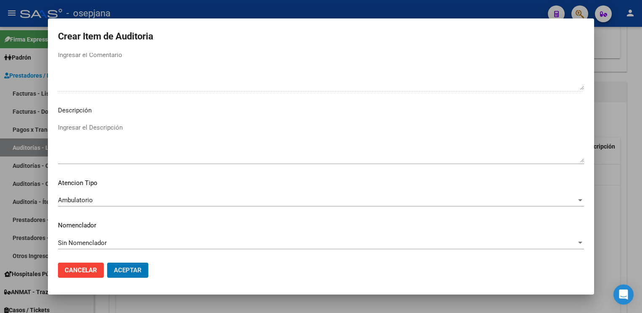
click at [107, 263] on button "Aceptar" at bounding box center [127, 270] width 41 height 15
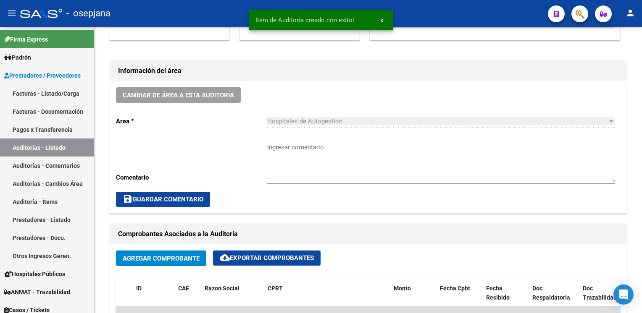
scroll to position [0, 0]
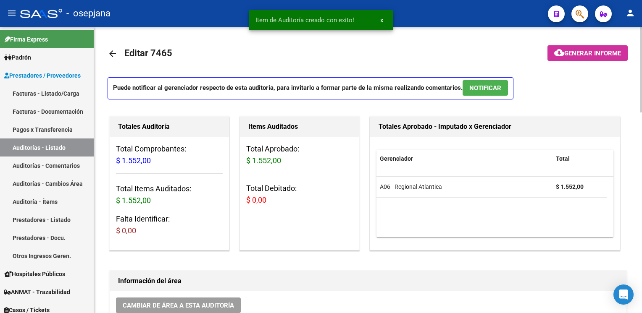
click at [111, 55] on mat-icon "arrow_back" at bounding box center [113, 54] width 10 height 10
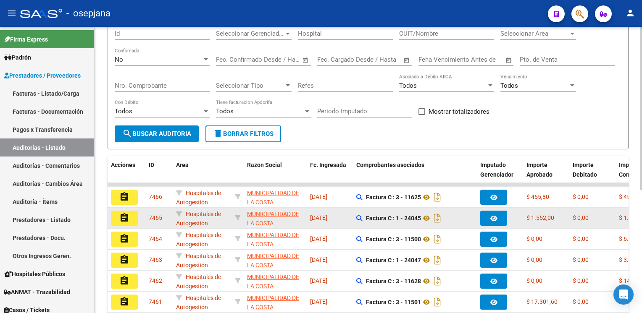
scroll to position [76, 0]
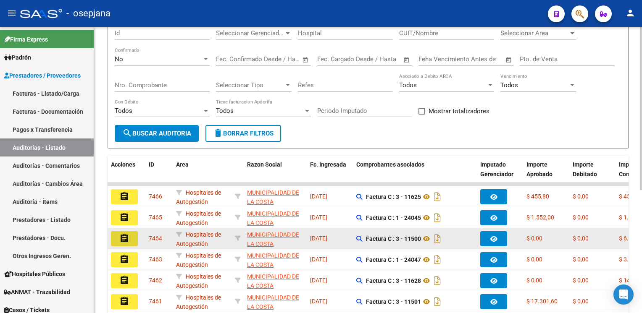
click at [124, 236] on mat-icon "assignment" at bounding box center [124, 239] width 10 height 10
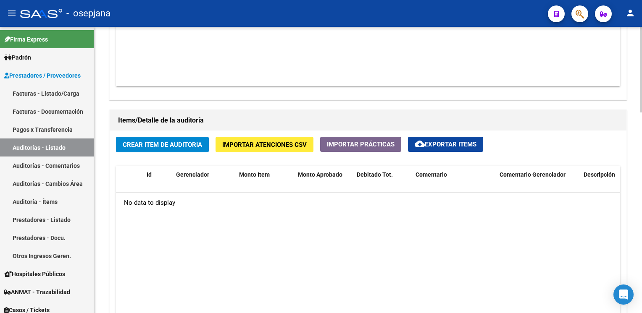
scroll to position [530, 0]
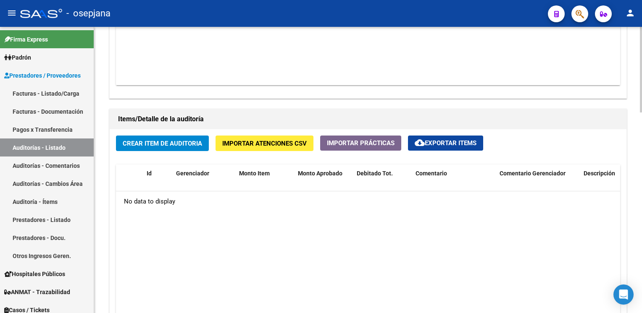
click at [171, 144] on span "Crear Item de Auditoria" at bounding box center [162, 144] width 79 height 8
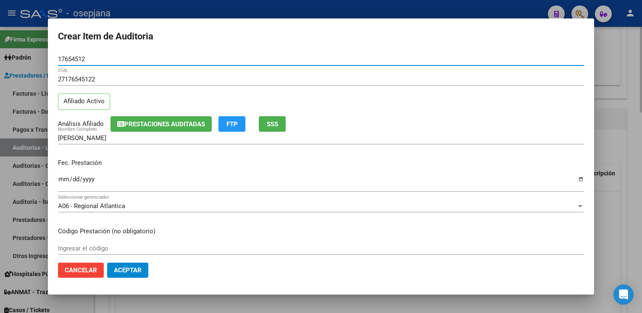
click at [107, 263] on button "Aceptar" at bounding box center [127, 270] width 41 height 15
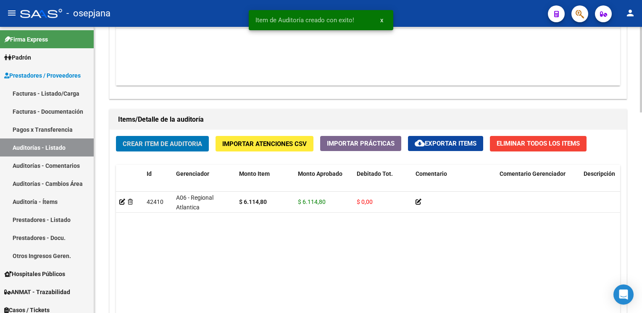
scroll to position [531, 0]
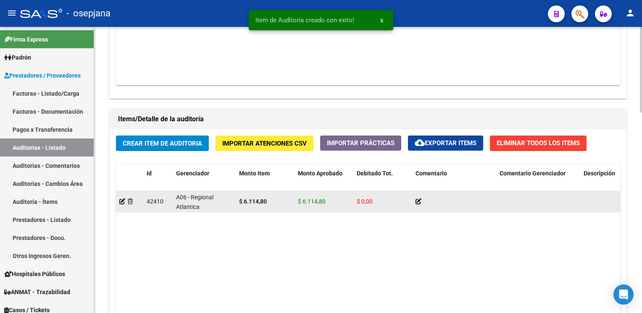
click at [127, 200] on div at bounding box center [129, 202] width 21 height 10
click at [129, 200] on icon at bounding box center [130, 202] width 5 height 6
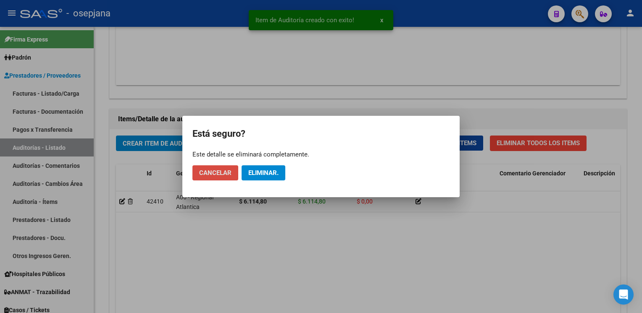
click at [230, 172] on span "Cancelar" at bounding box center [215, 173] width 32 height 8
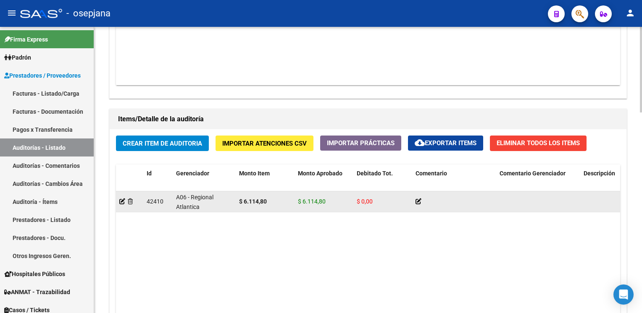
click at [132, 197] on div at bounding box center [129, 202] width 21 height 10
click at [131, 199] on icon at bounding box center [130, 202] width 5 height 6
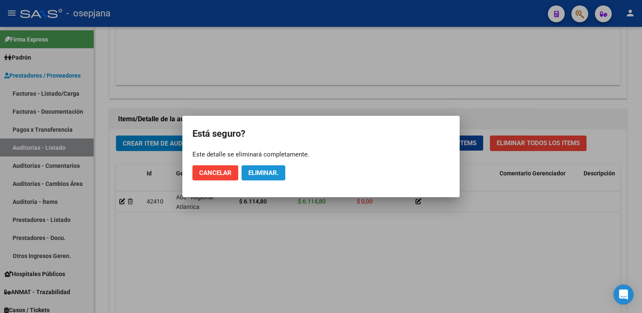
click at [265, 176] on span "Eliminar." at bounding box center [263, 173] width 30 height 8
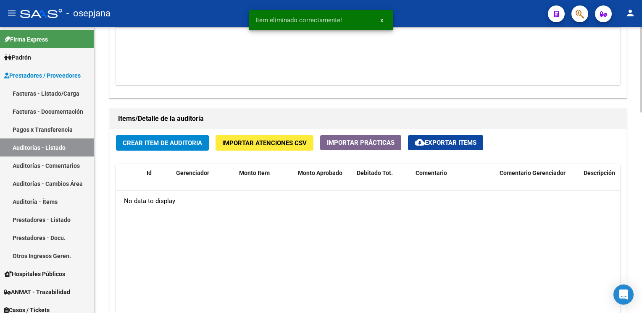
scroll to position [530, 0]
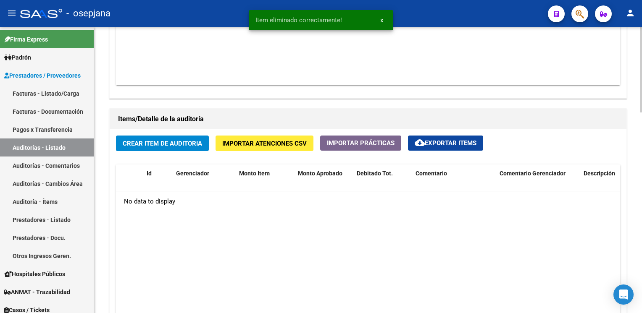
click at [176, 142] on span "Crear Item de Auditoria" at bounding box center [162, 144] width 79 height 8
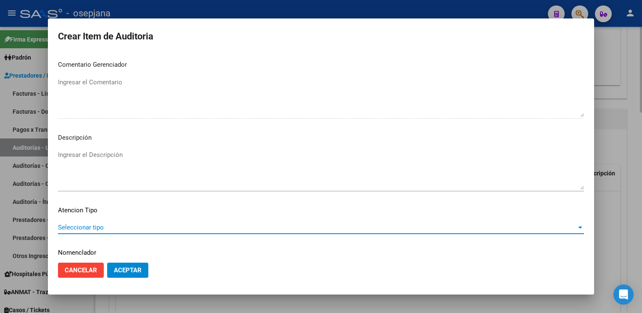
scroll to position [479, 0]
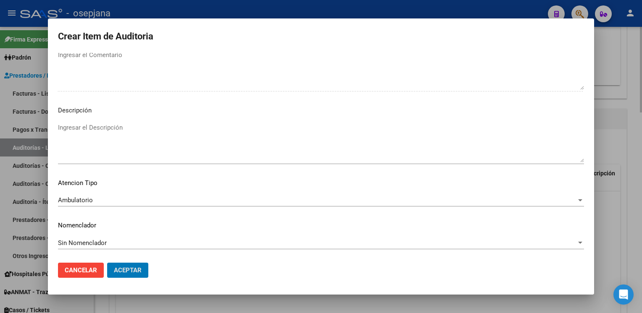
click at [107, 263] on button "Aceptar" at bounding box center [127, 270] width 41 height 15
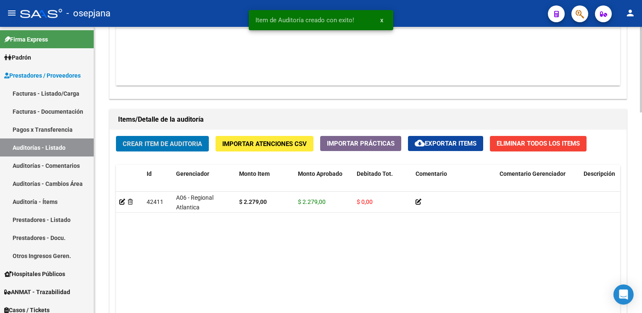
scroll to position [531, 0]
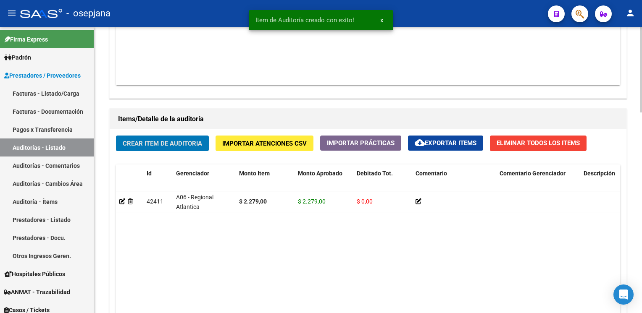
click at [116, 136] on button "Crear Item de Auditoria" at bounding box center [162, 144] width 93 height 16
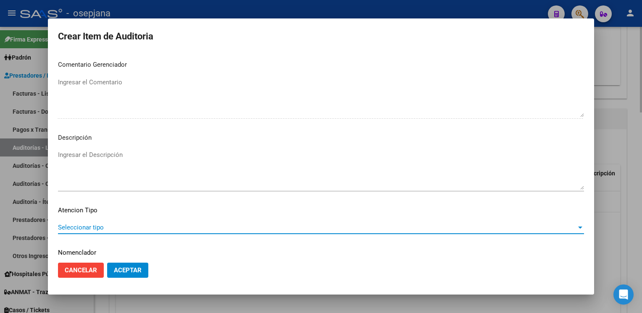
scroll to position [479, 0]
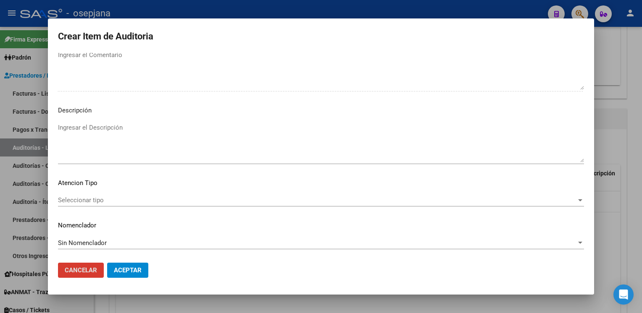
click at [81, 200] on span "Seleccionar tipo" at bounding box center [317, 201] width 518 height 8
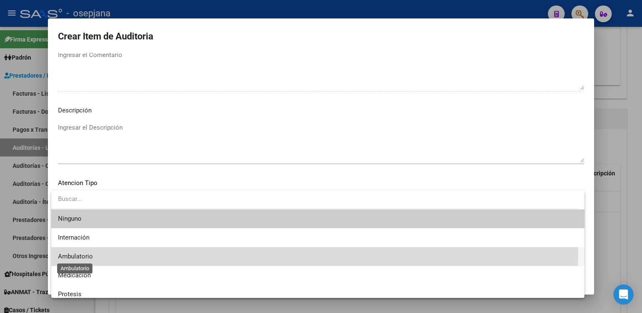
click at [64, 253] on span "Ambulatorio" at bounding box center [75, 257] width 35 height 8
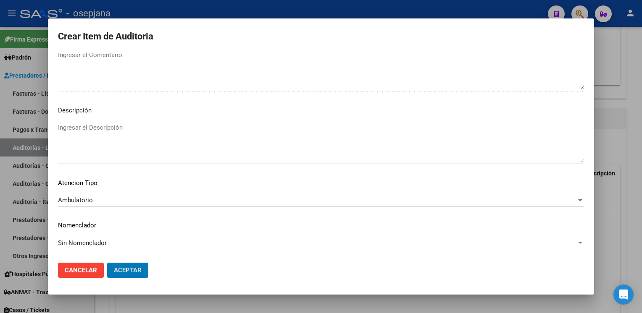
click at [107, 263] on button "Aceptar" at bounding box center [127, 270] width 41 height 15
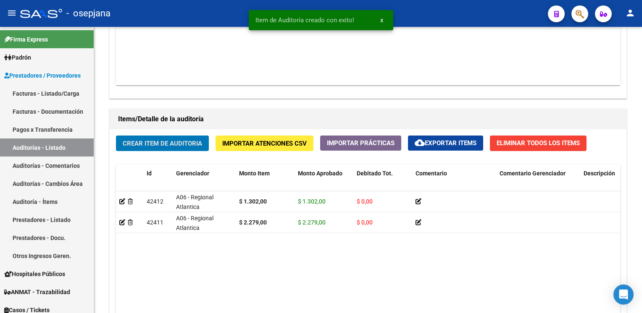
click at [116, 136] on button "Crear Item de Auditoria" at bounding box center [162, 144] width 93 height 16
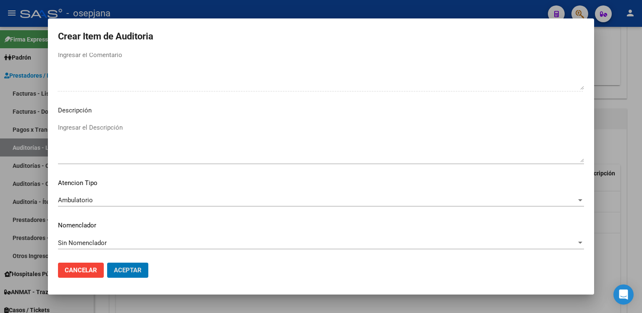
click at [107, 263] on button "Aceptar" at bounding box center [127, 270] width 41 height 15
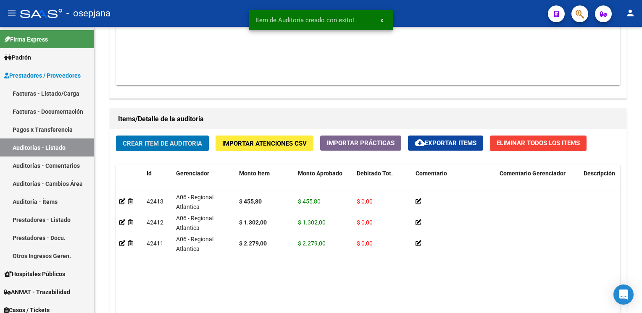
click at [116, 136] on button "Crear Item de Auditoria" at bounding box center [162, 144] width 93 height 16
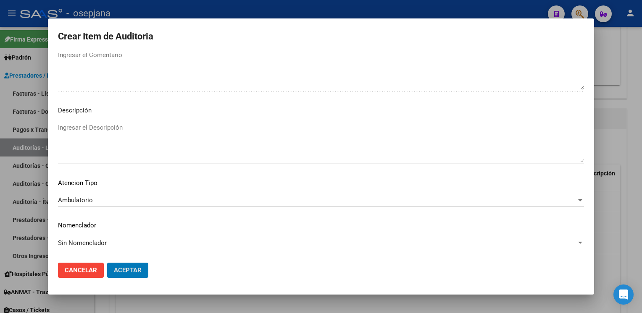
click at [107, 263] on button "Aceptar" at bounding box center [127, 270] width 41 height 15
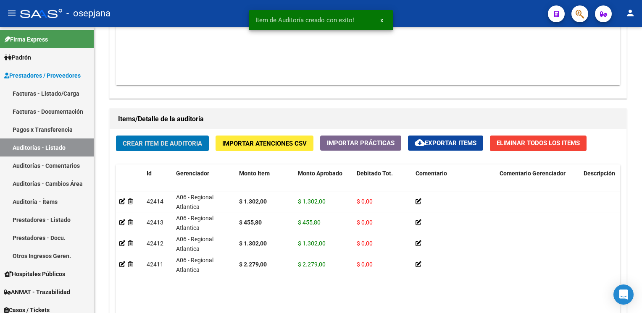
click at [116, 136] on button "Crear Item de Auditoria" at bounding box center [162, 144] width 93 height 16
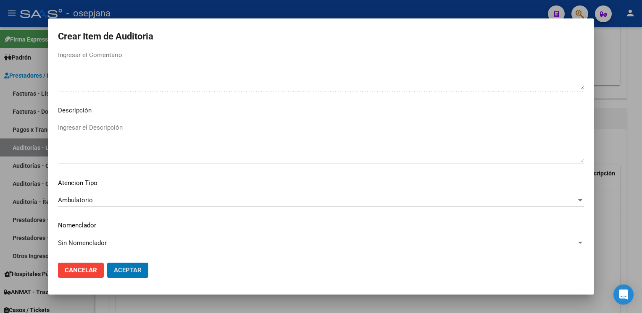
click at [107, 263] on button "Aceptar" at bounding box center [127, 270] width 41 height 15
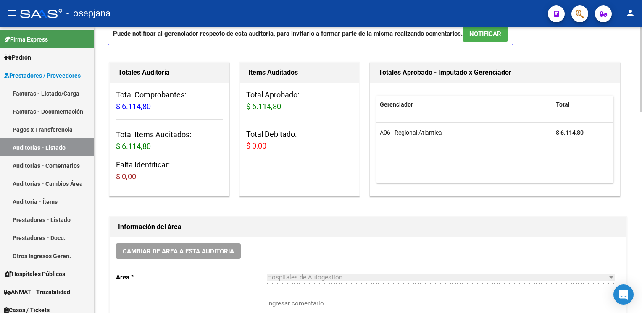
scroll to position [47, 0]
